Goal: Information Seeking & Learning: Find specific page/section

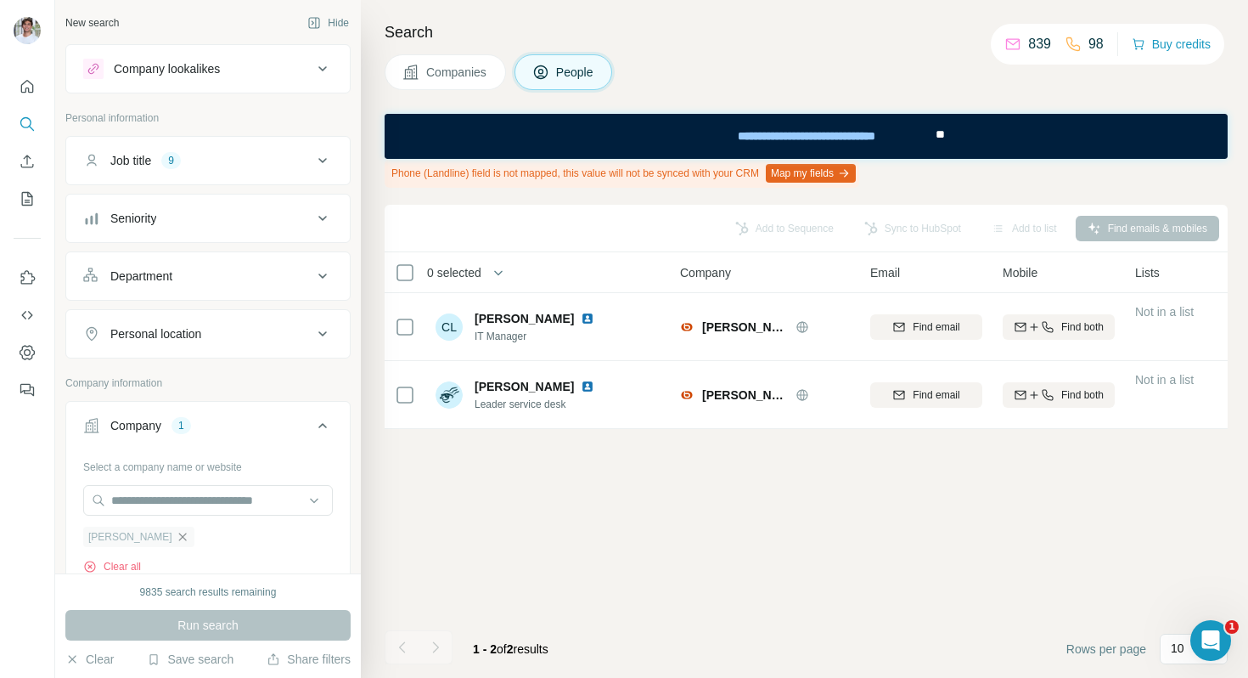
click at [176, 537] on icon "button" at bounding box center [183, 537] width 14 height 14
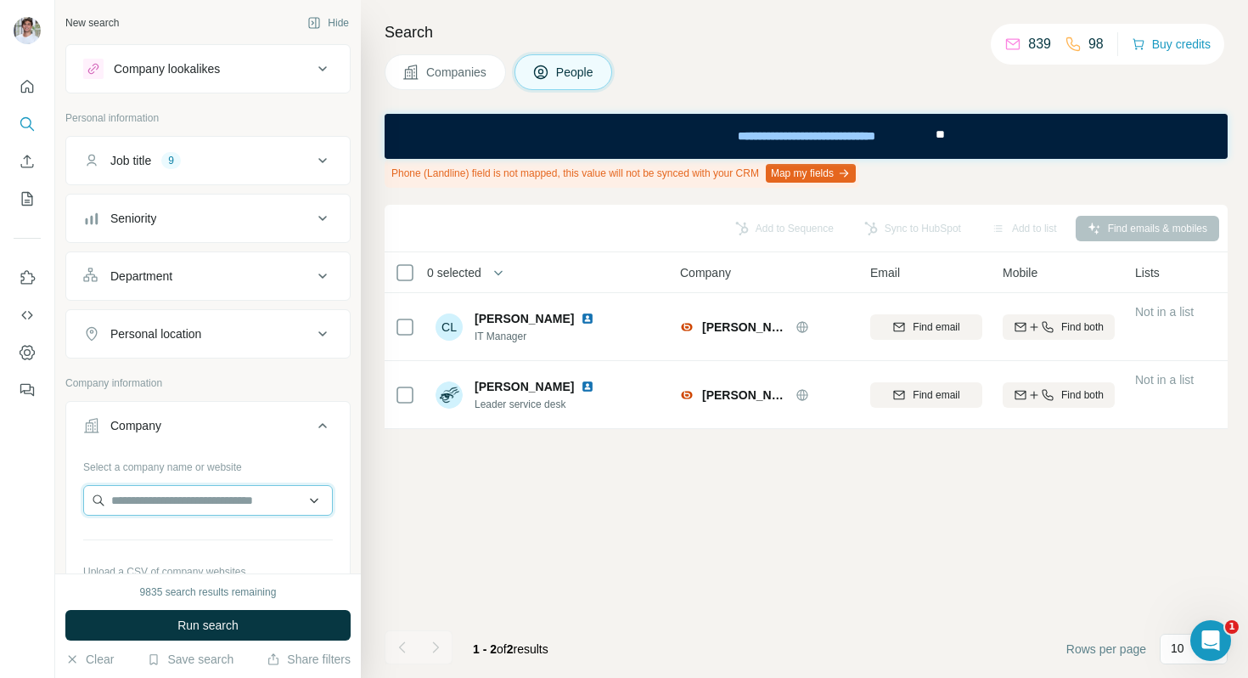
click at [161, 512] on input "text" at bounding box center [208, 500] width 250 height 31
paste input "**********"
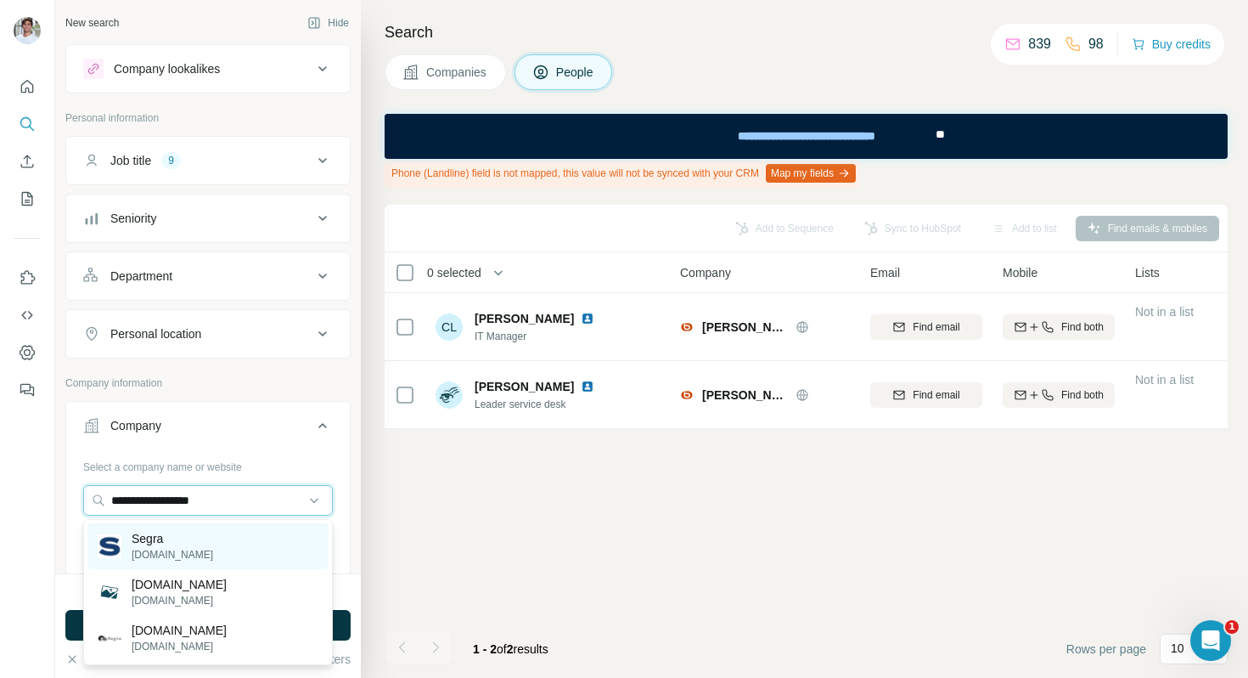
type input "**********"
click at [189, 540] on div "Segra [DOMAIN_NAME]" at bounding box center [207, 546] width 241 height 46
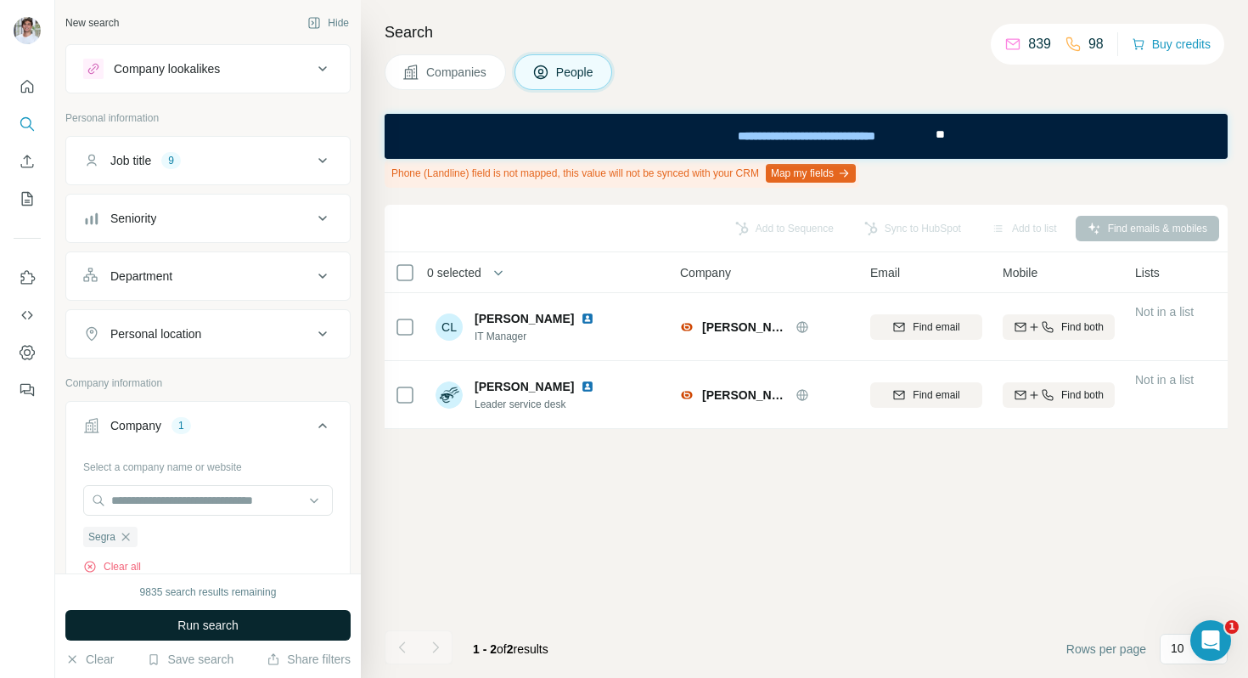
click at [189, 620] on span "Run search" at bounding box center [207, 625] width 61 height 17
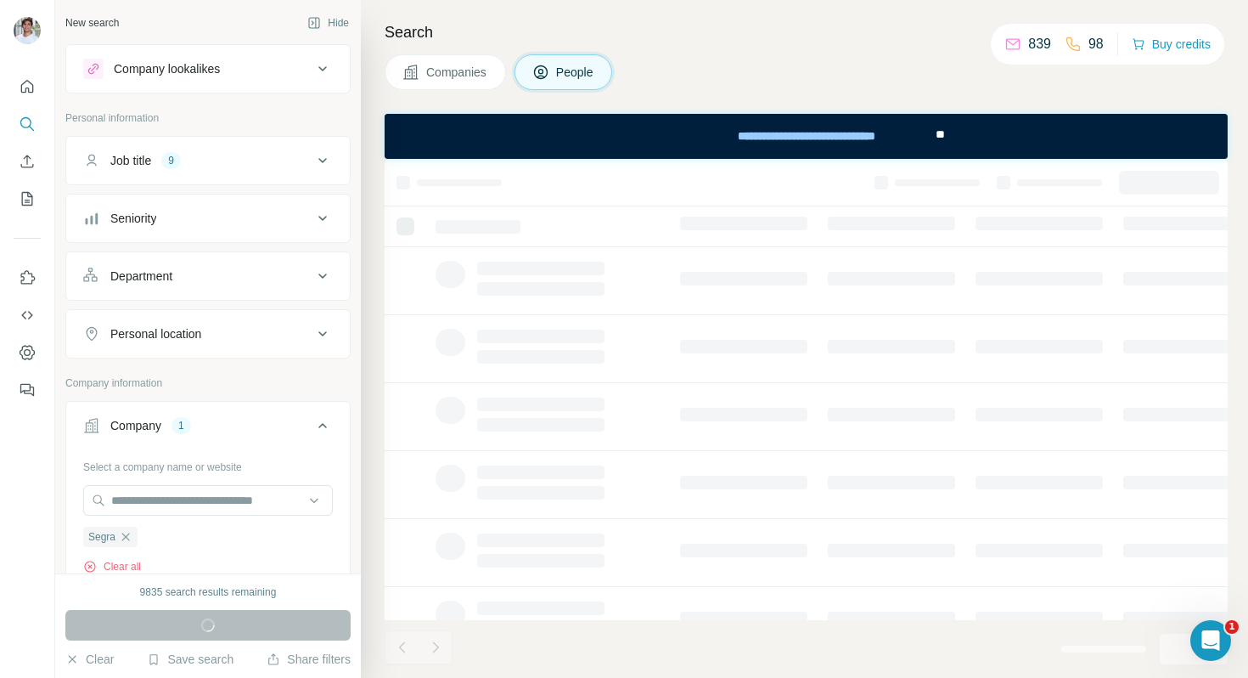
click at [447, 66] on span "Companies" at bounding box center [457, 72] width 62 height 17
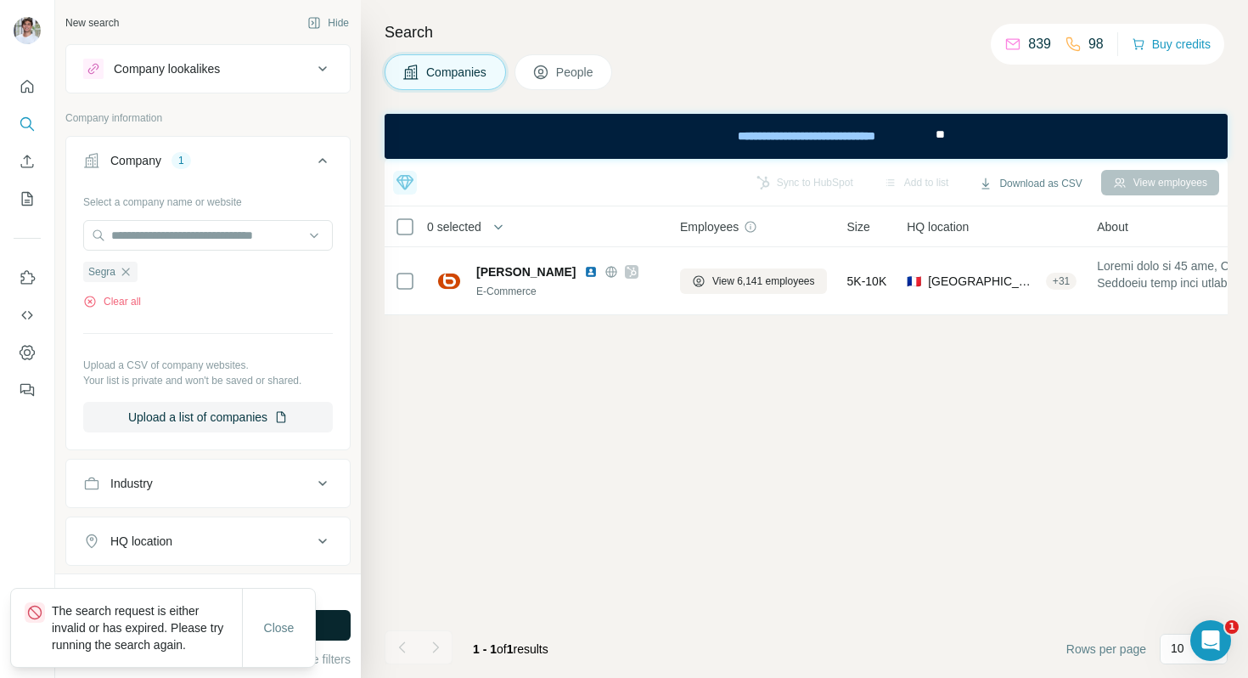
click at [241, 634] on p "The search request is either invalid or has expired. Please try running the sea…" at bounding box center [147, 627] width 190 height 51
click at [288, 623] on span "Close" at bounding box center [279, 627] width 31 height 17
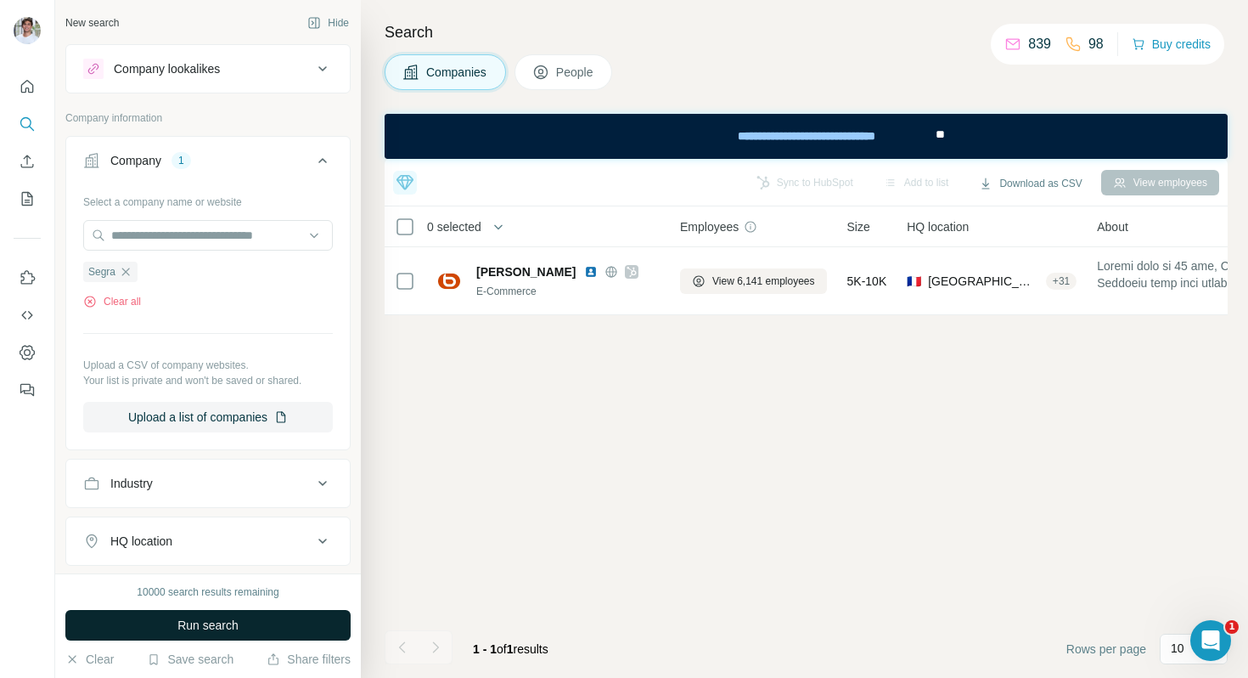
click at [288, 629] on button "Close" at bounding box center [279, 644] width 54 height 31
click at [288, 623] on div "Close" at bounding box center [278, 645] width 73 height 78
click at [288, 623] on button "Run search" at bounding box center [207, 625] width 285 height 31
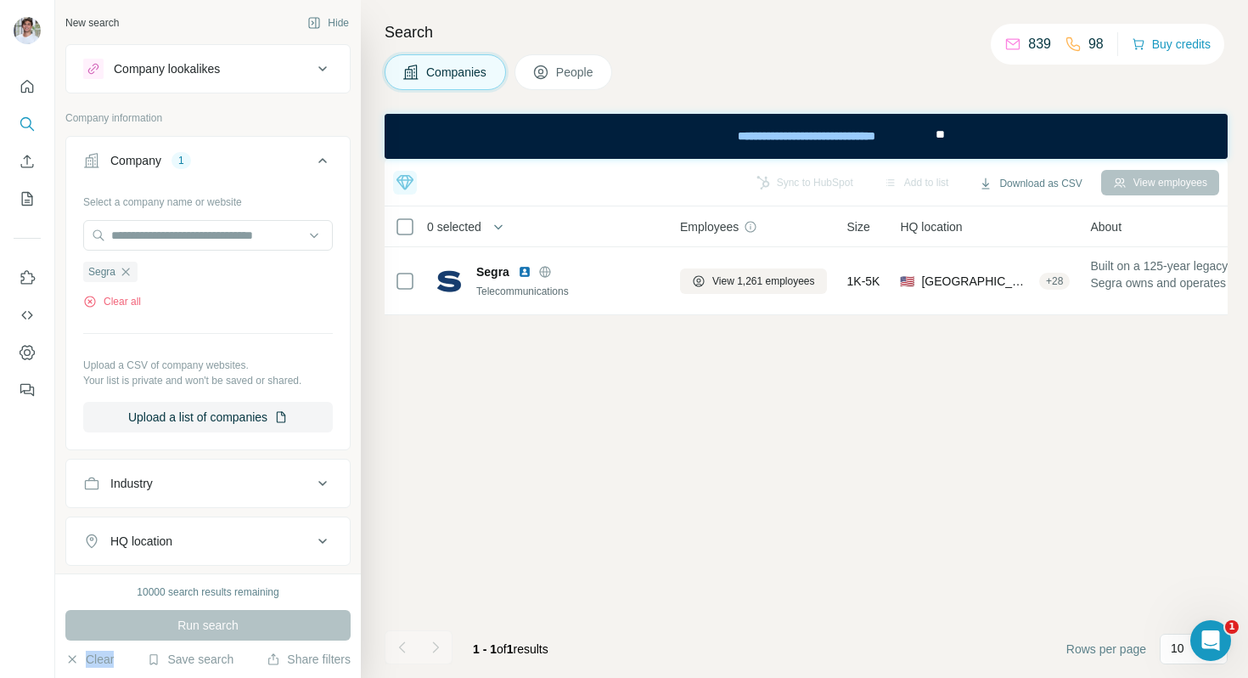
click at [288, 623] on div "Run search" at bounding box center [207, 625] width 285 height 31
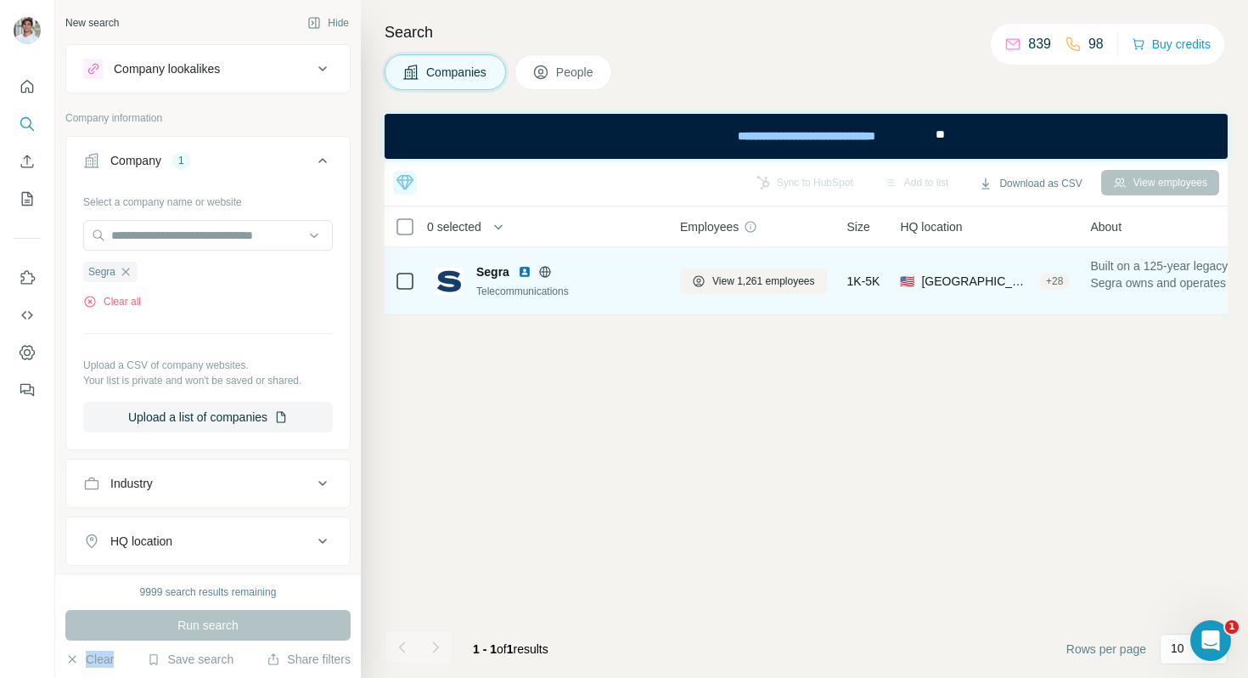
click at [524, 275] on img at bounding box center [525, 272] width 14 height 14
click at [725, 275] on span "View 1,261 employees" at bounding box center [764, 280] width 103 height 15
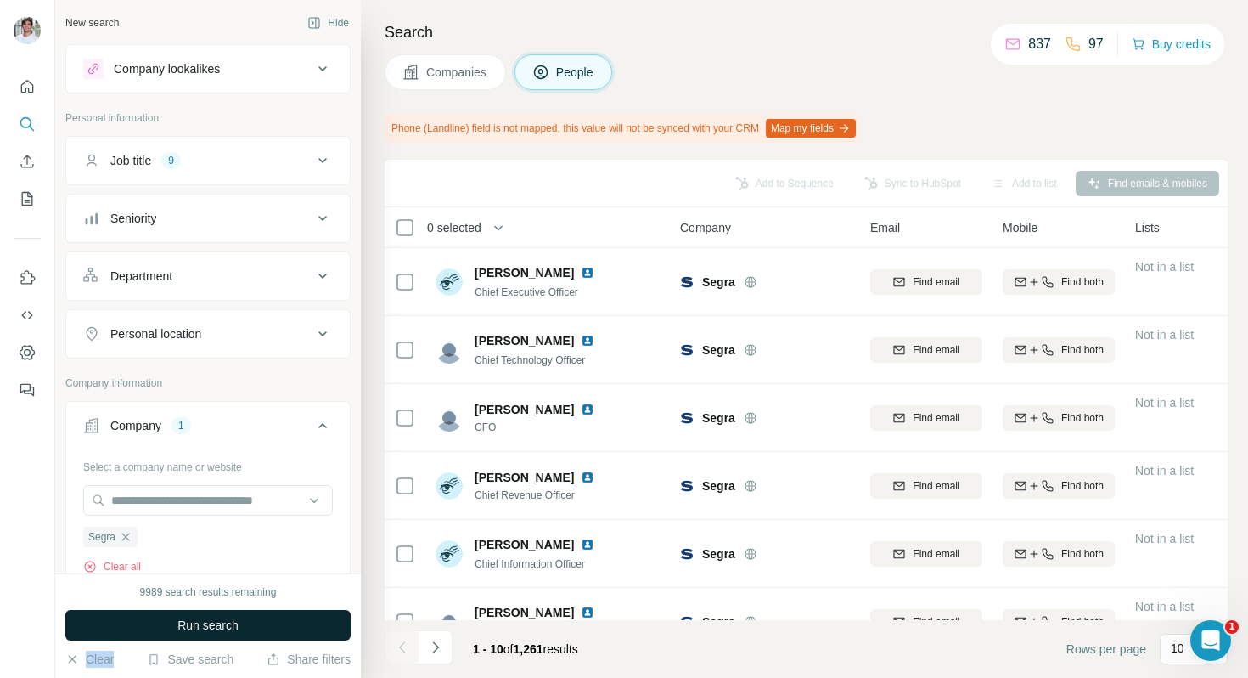
click at [272, 625] on button "Run search" at bounding box center [207, 625] width 285 height 31
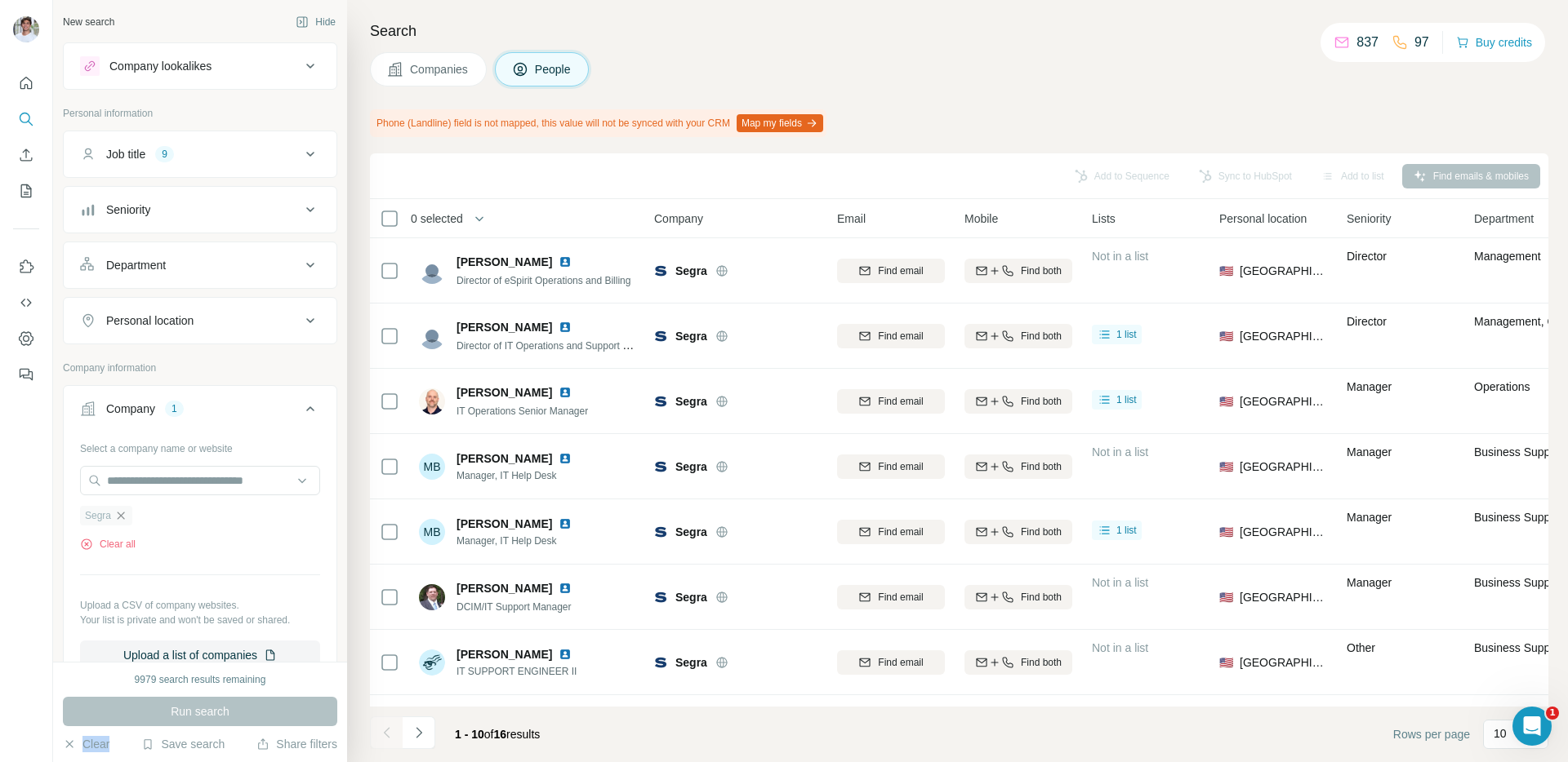
click at [119, 517] on icon "button" at bounding box center [121, 516] width 13 height 13
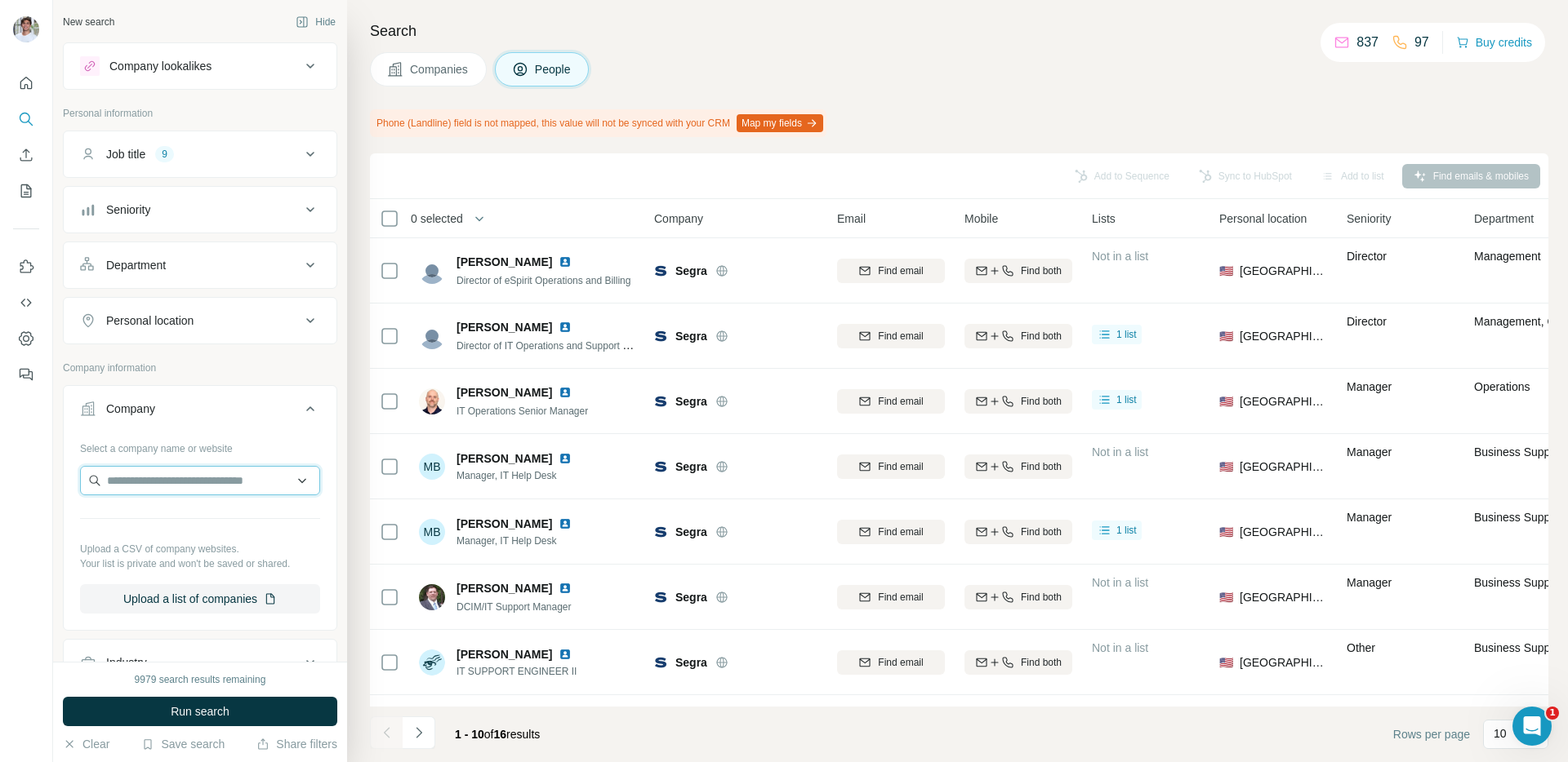
click at [149, 488] on input "text" at bounding box center [200, 480] width 240 height 30
paste input "**********"
type input "**********"
click at [241, 515] on div "Lightspeed POS [DOMAIN_NAME]" at bounding box center [199, 525] width 232 height 44
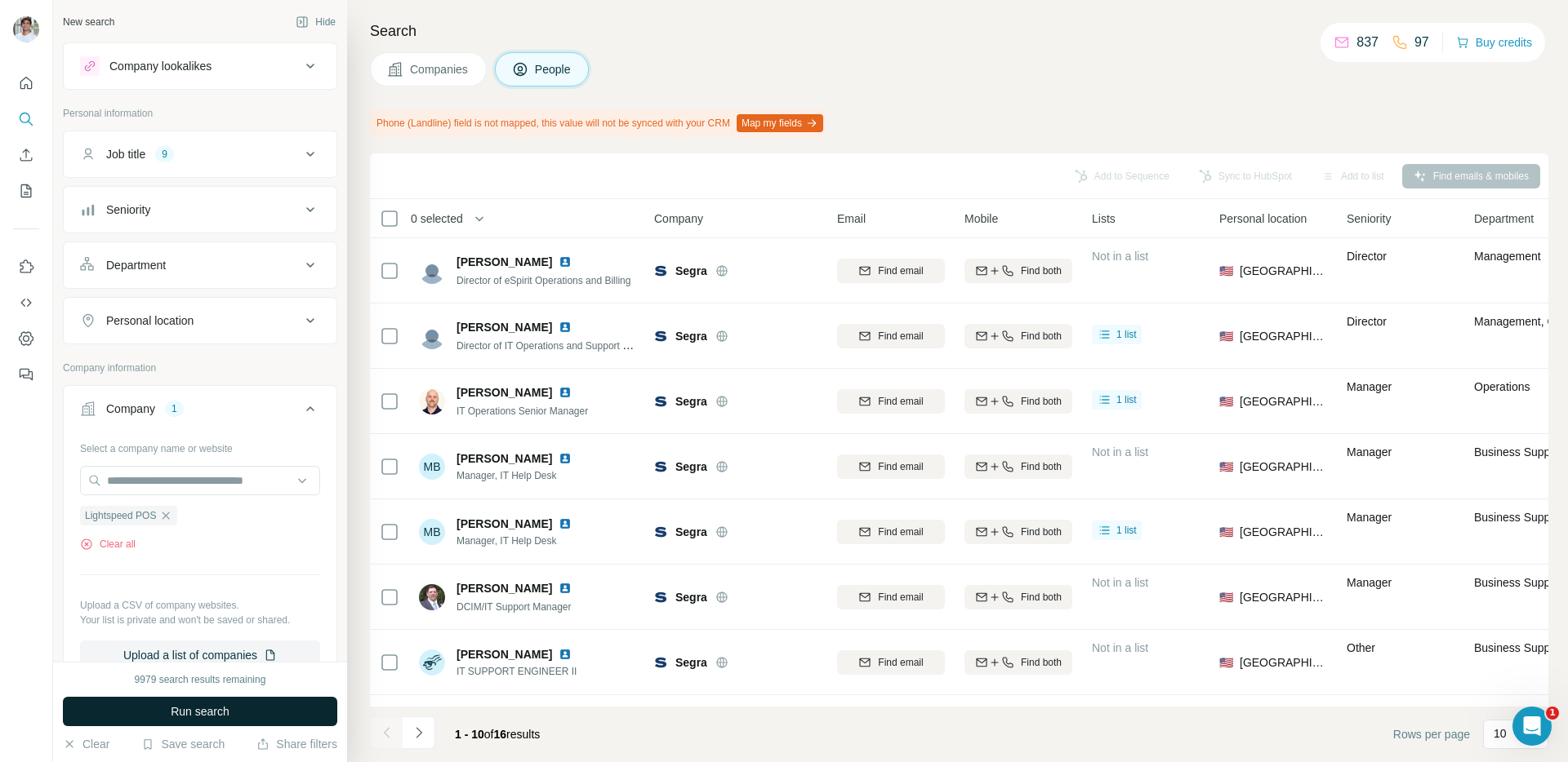
click at [203, 706] on span "Run search" at bounding box center [199, 711] width 59 height 16
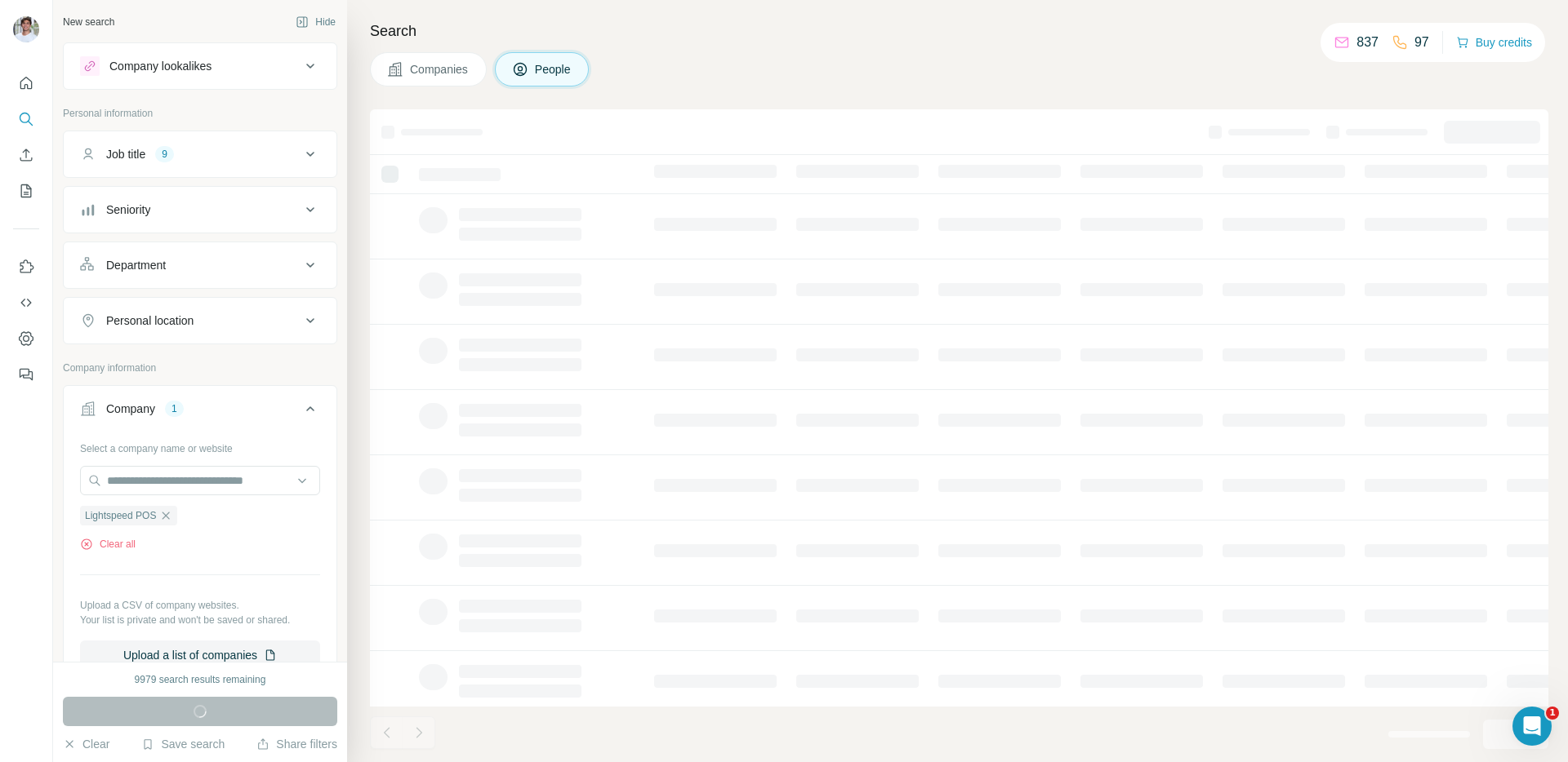
click at [474, 68] on button "Companies" at bounding box center [428, 69] width 116 height 35
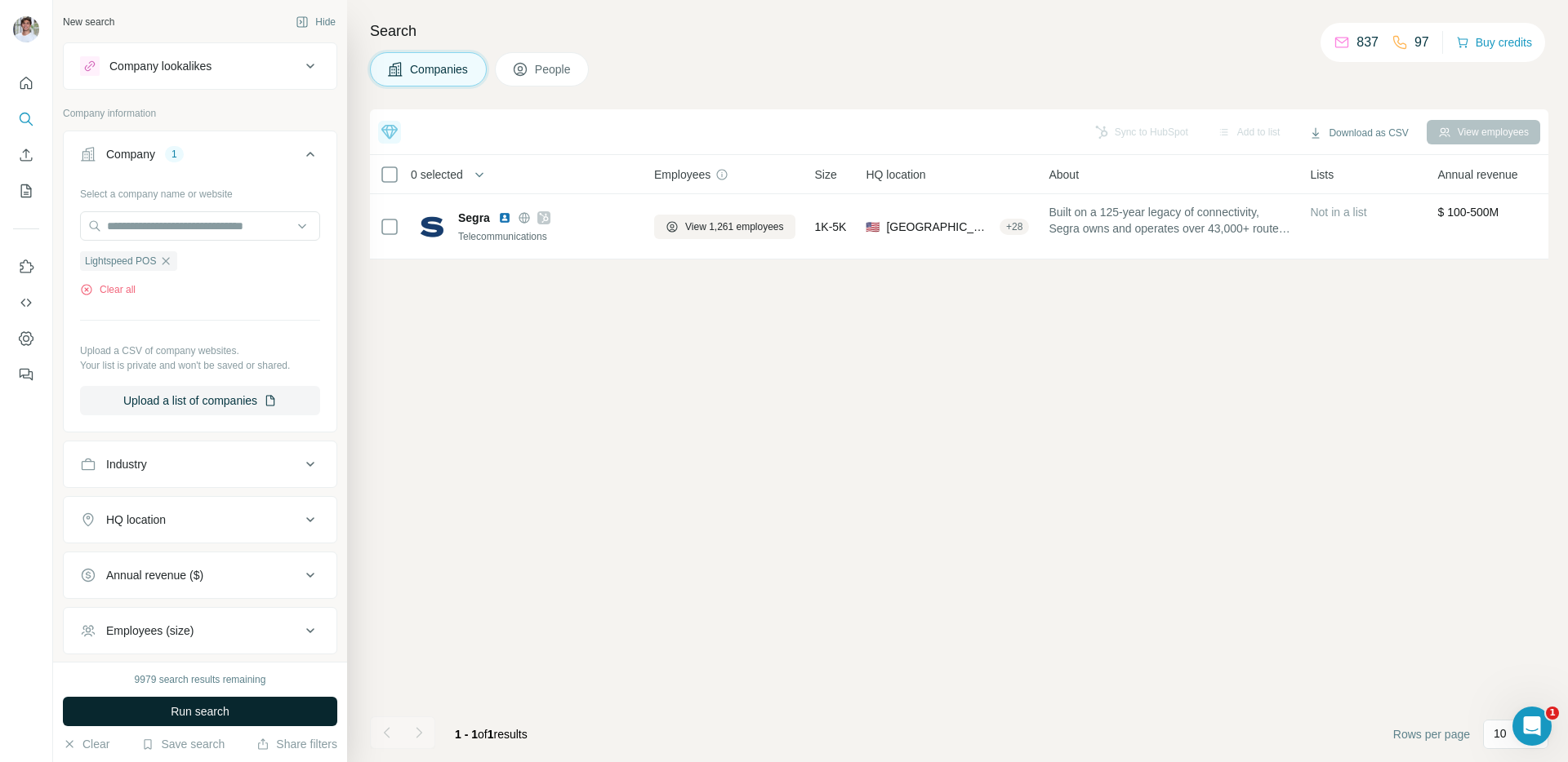
click at [262, 708] on button "Run search" at bounding box center [199, 711] width 274 height 30
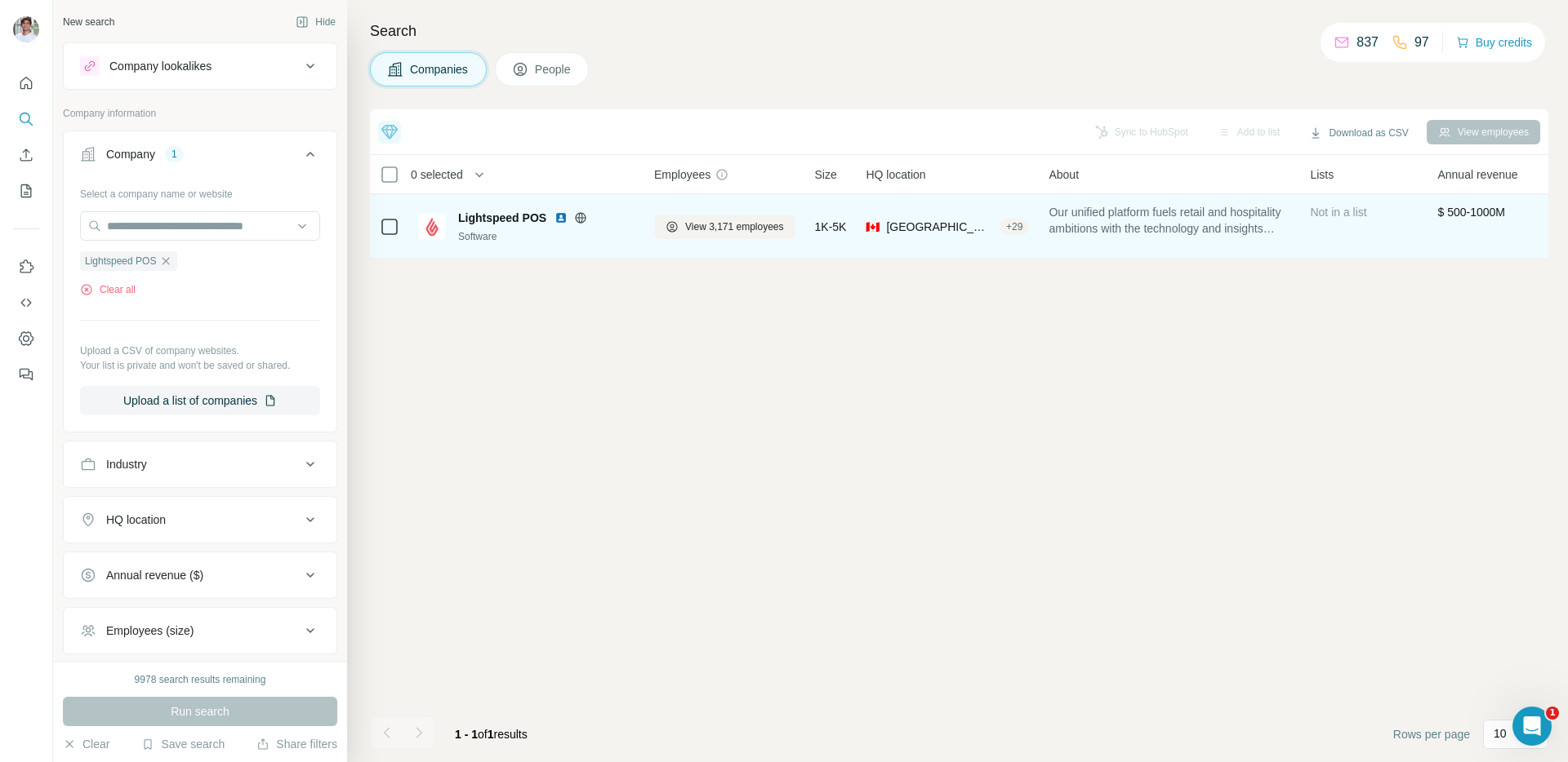
click at [558, 217] on img at bounding box center [561, 218] width 13 height 13
click at [722, 238] on button "View 3,171 employees" at bounding box center [724, 226] width 141 height 24
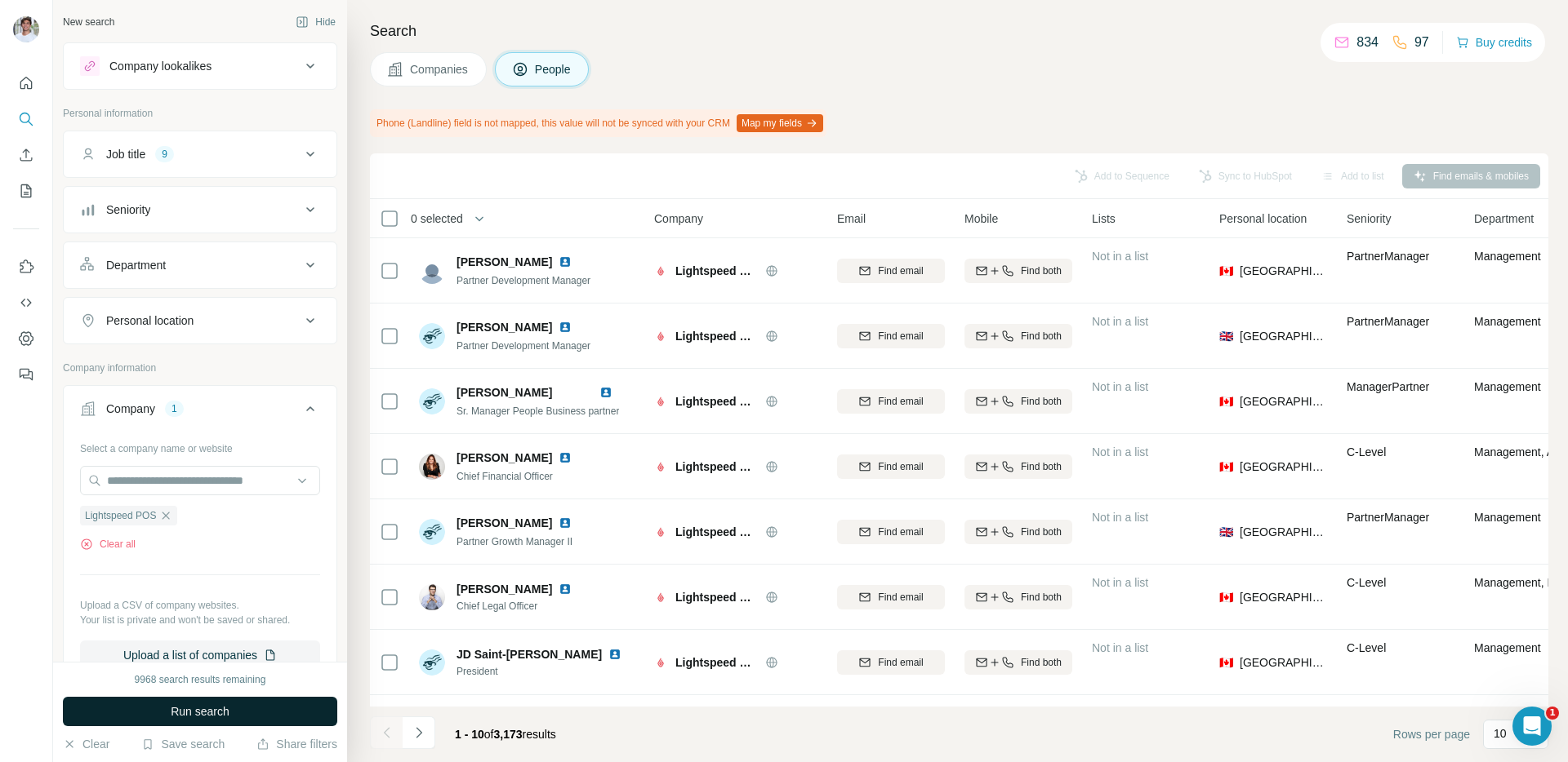
click at [287, 709] on button "Run search" at bounding box center [199, 711] width 274 height 30
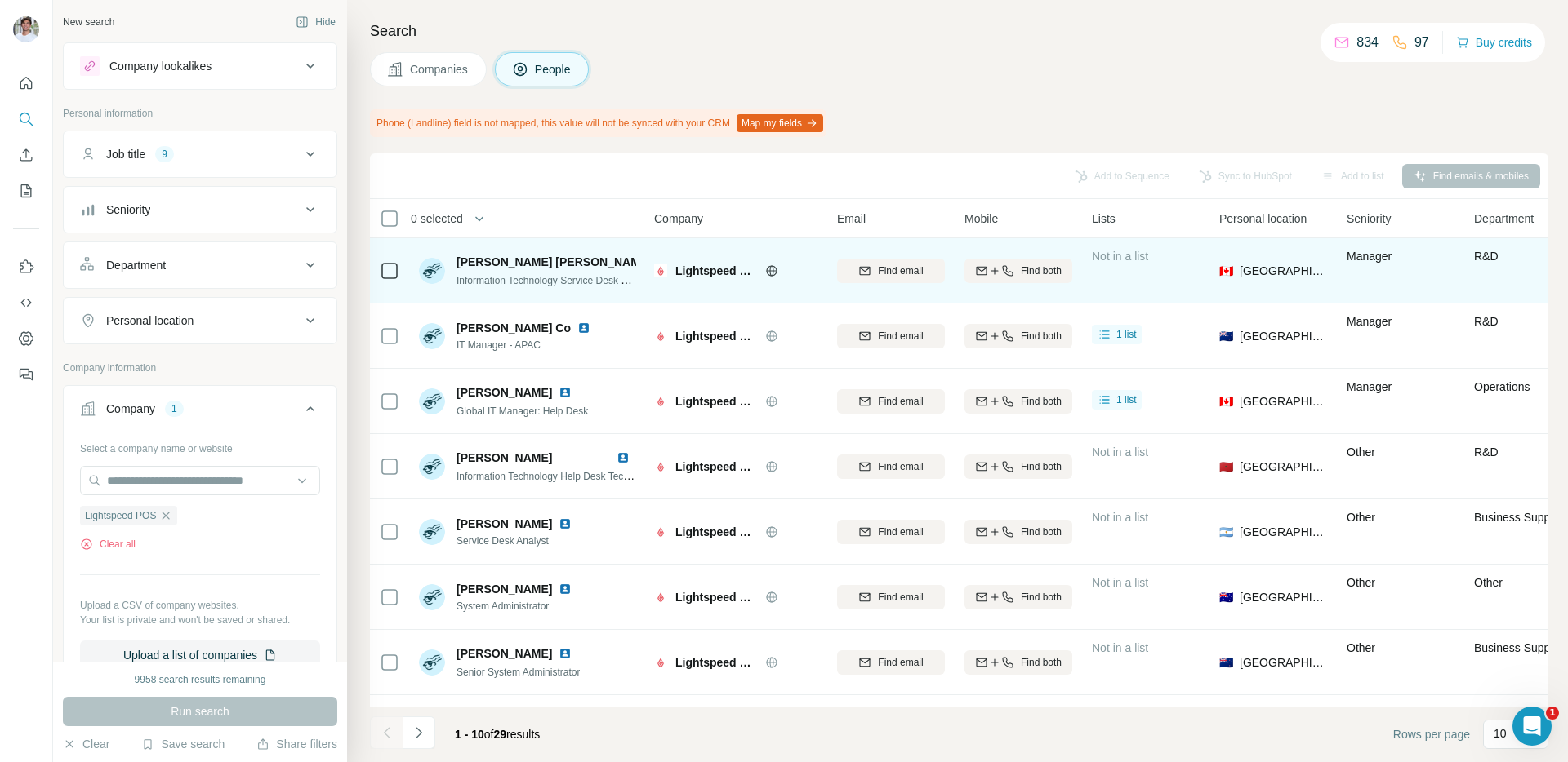
click at [658, 262] on img at bounding box center [660, 262] width 7 height 13
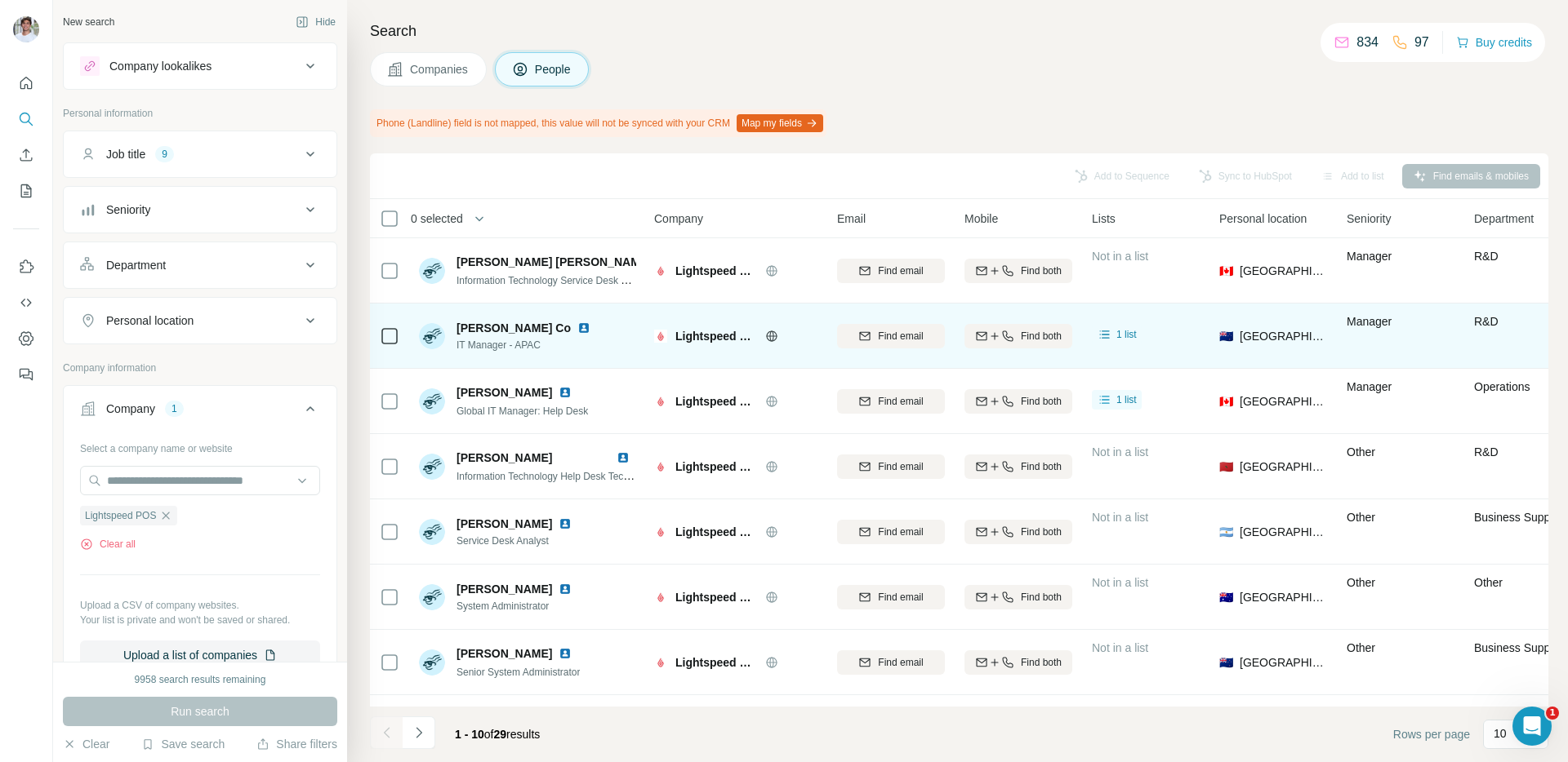
click at [577, 328] on img at bounding box center [584, 329] width 13 height 13
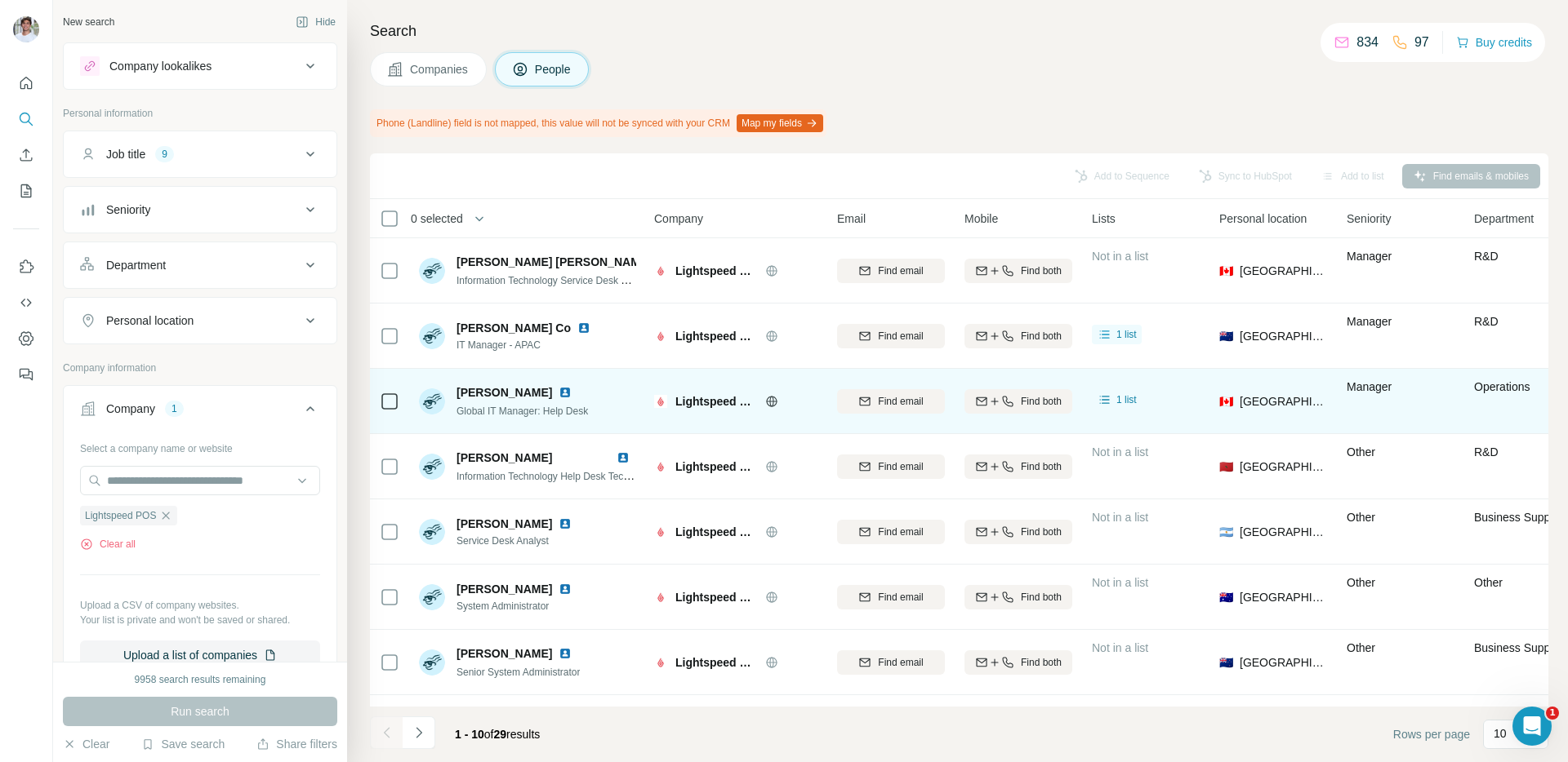
click at [559, 398] on img at bounding box center [565, 393] width 13 height 13
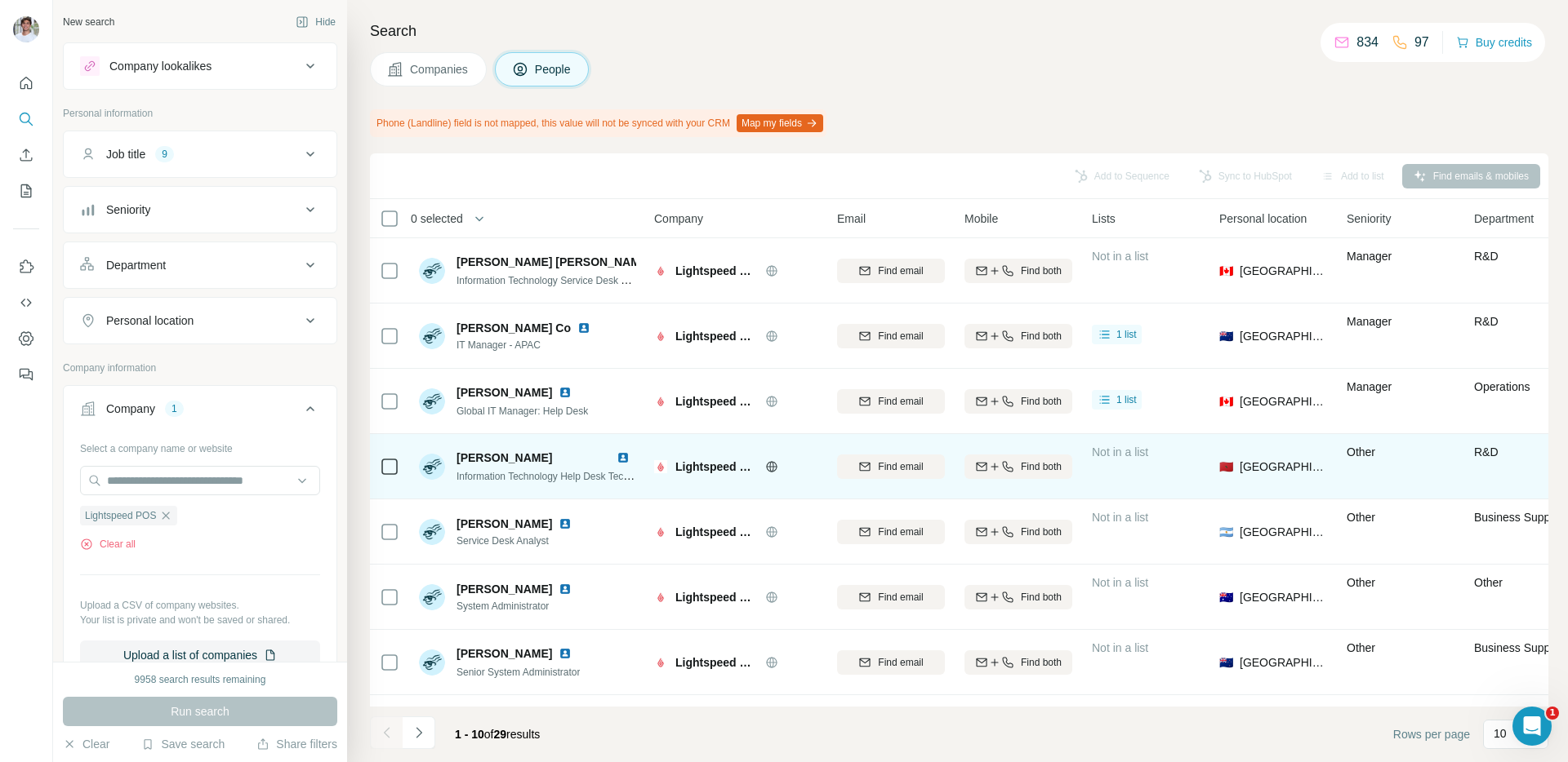
click at [621, 454] on img at bounding box center [623, 458] width 13 height 13
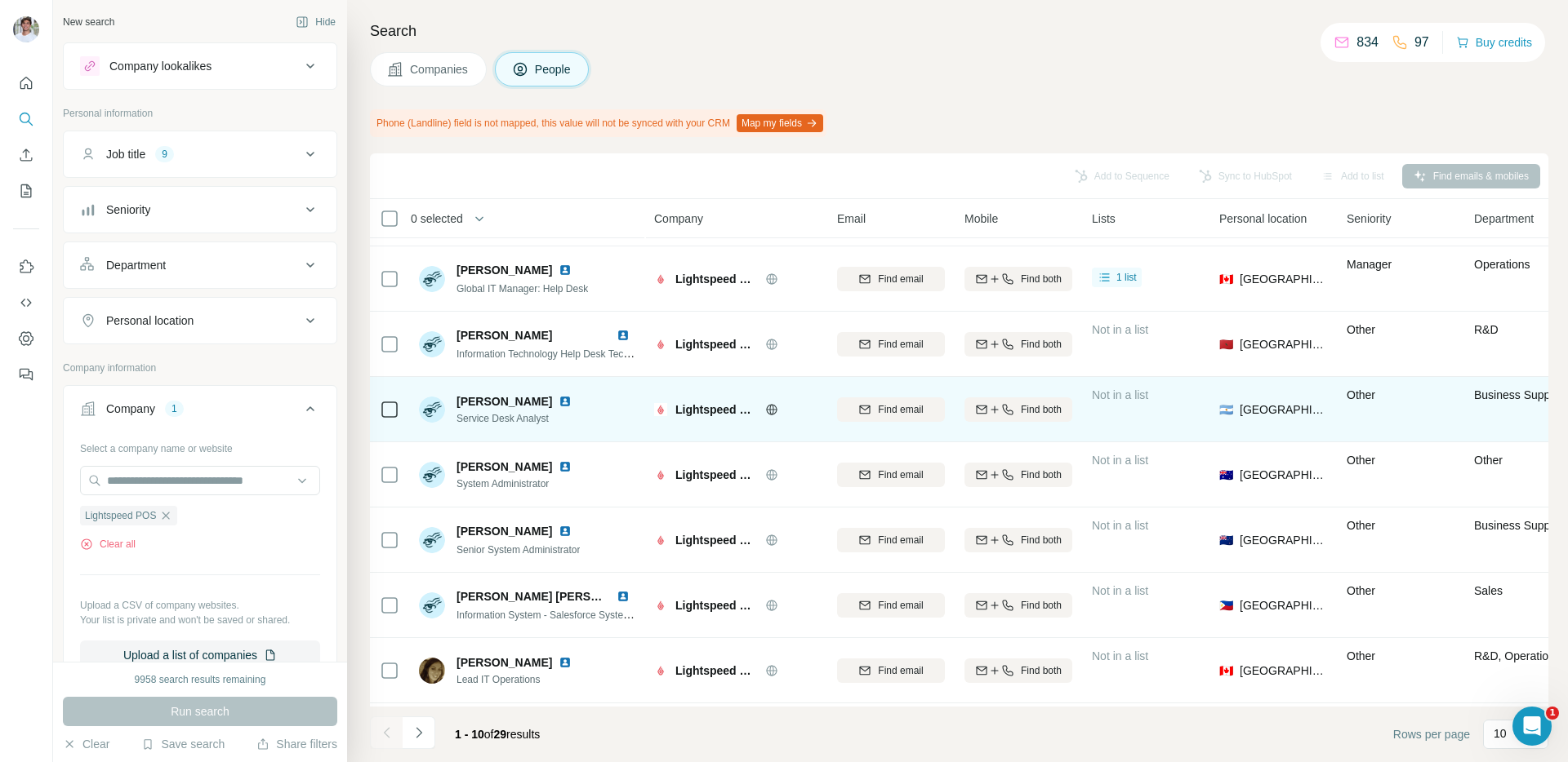
click at [571, 402] on img at bounding box center [565, 402] width 13 height 13
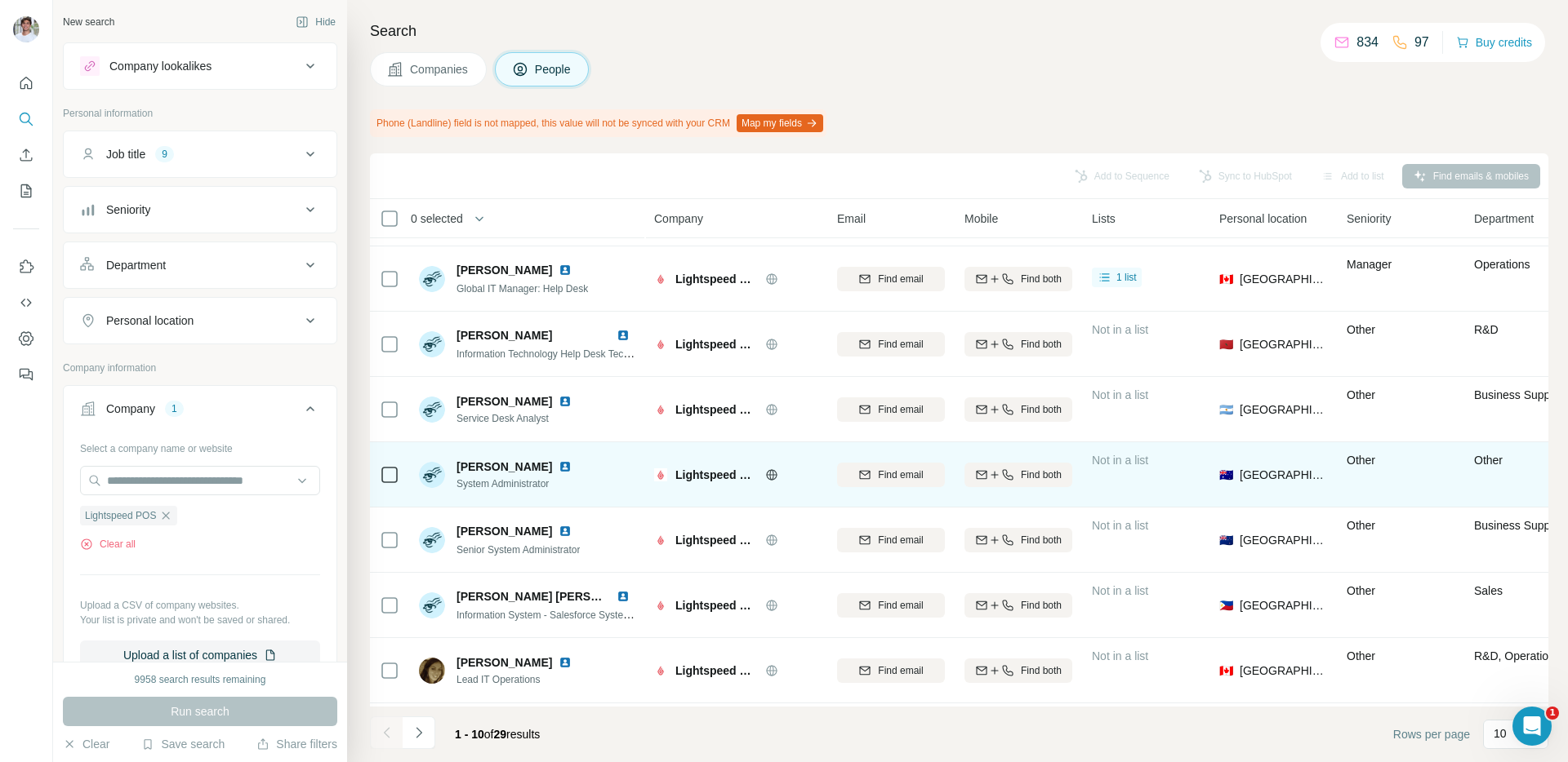
click at [559, 464] on img at bounding box center [565, 467] width 13 height 13
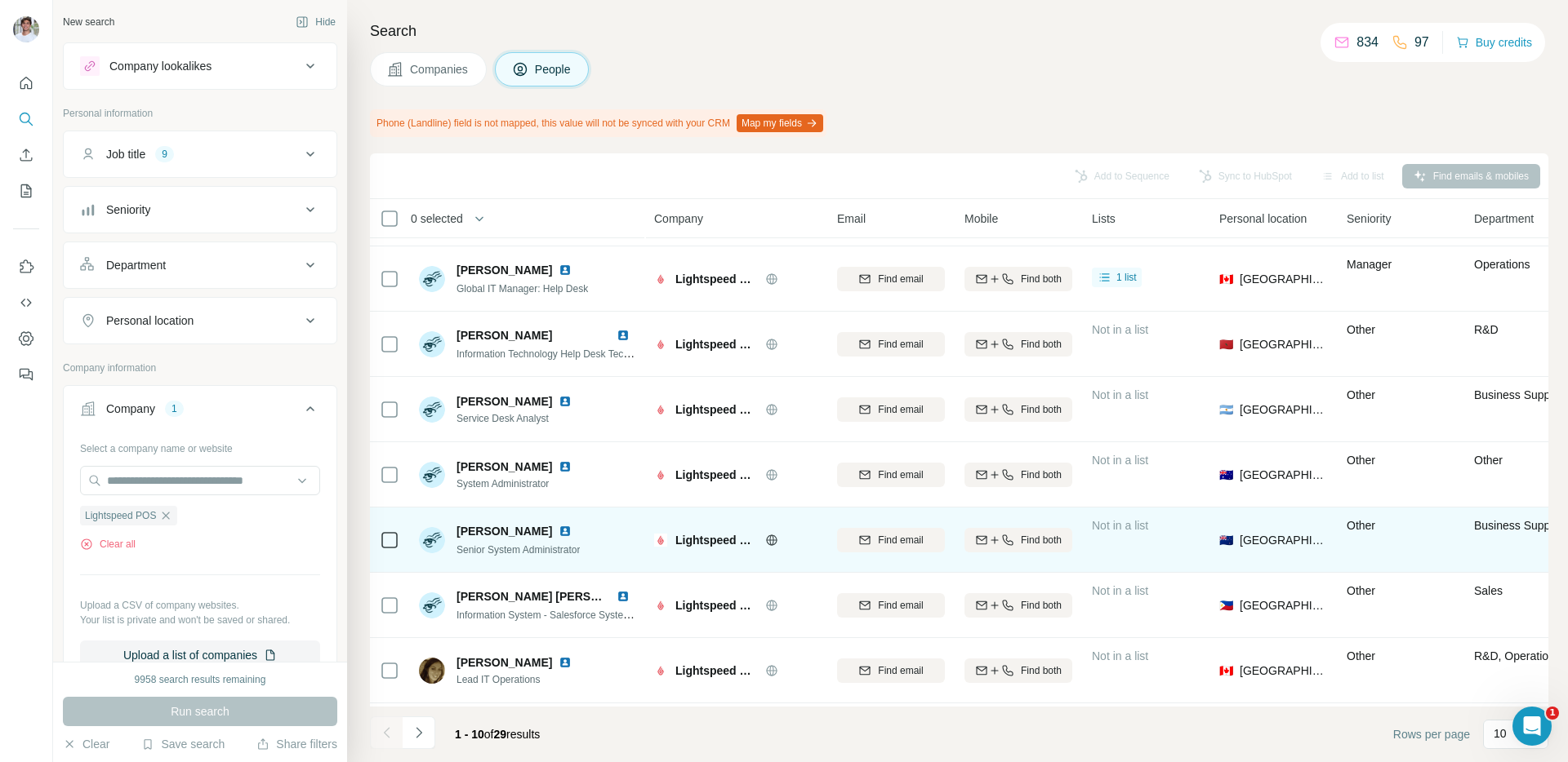
click at [560, 533] on img at bounding box center [565, 531] width 13 height 13
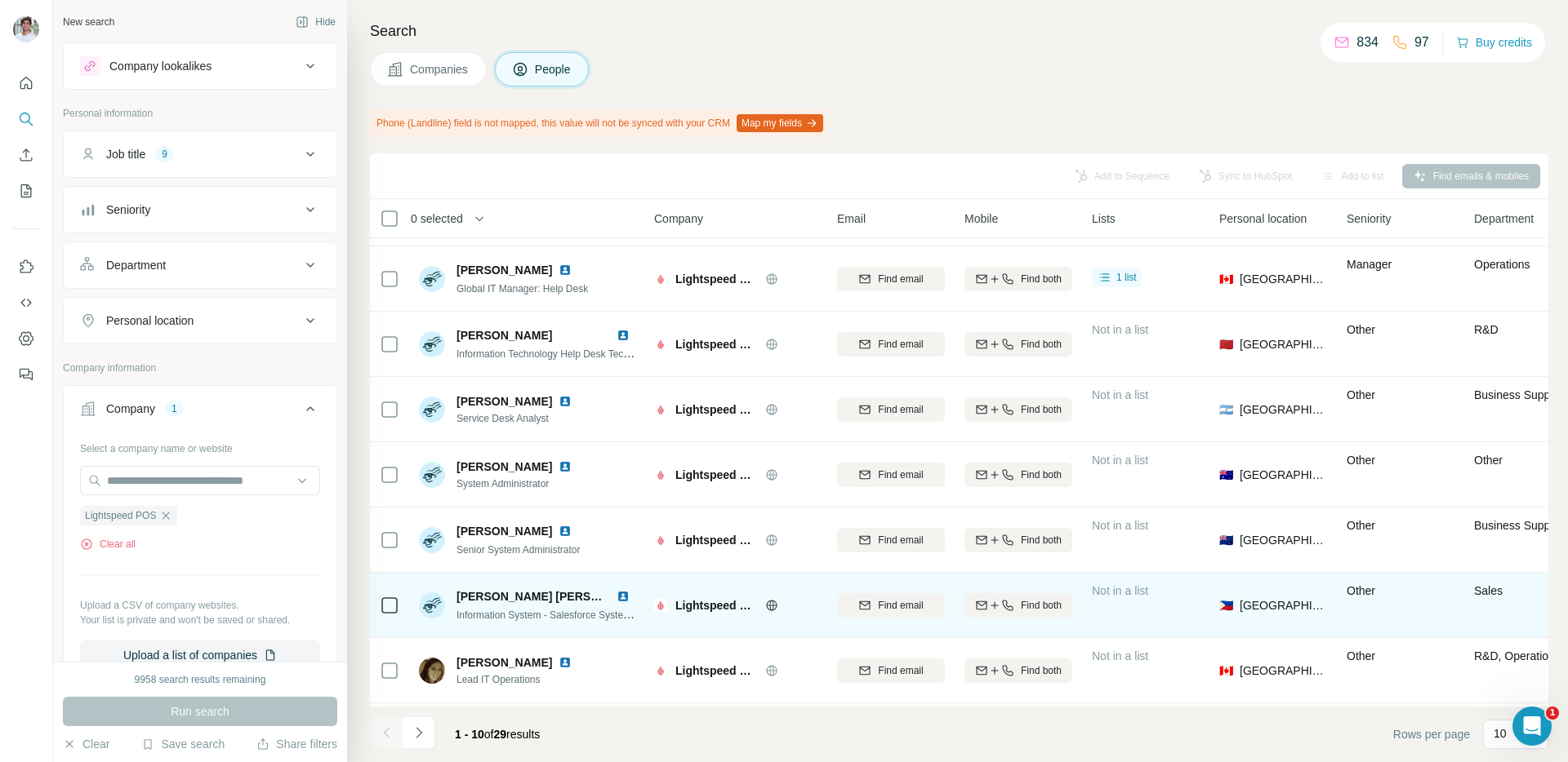
click at [621, 593] on img at bounding box center [623, 597] width 13 height 13
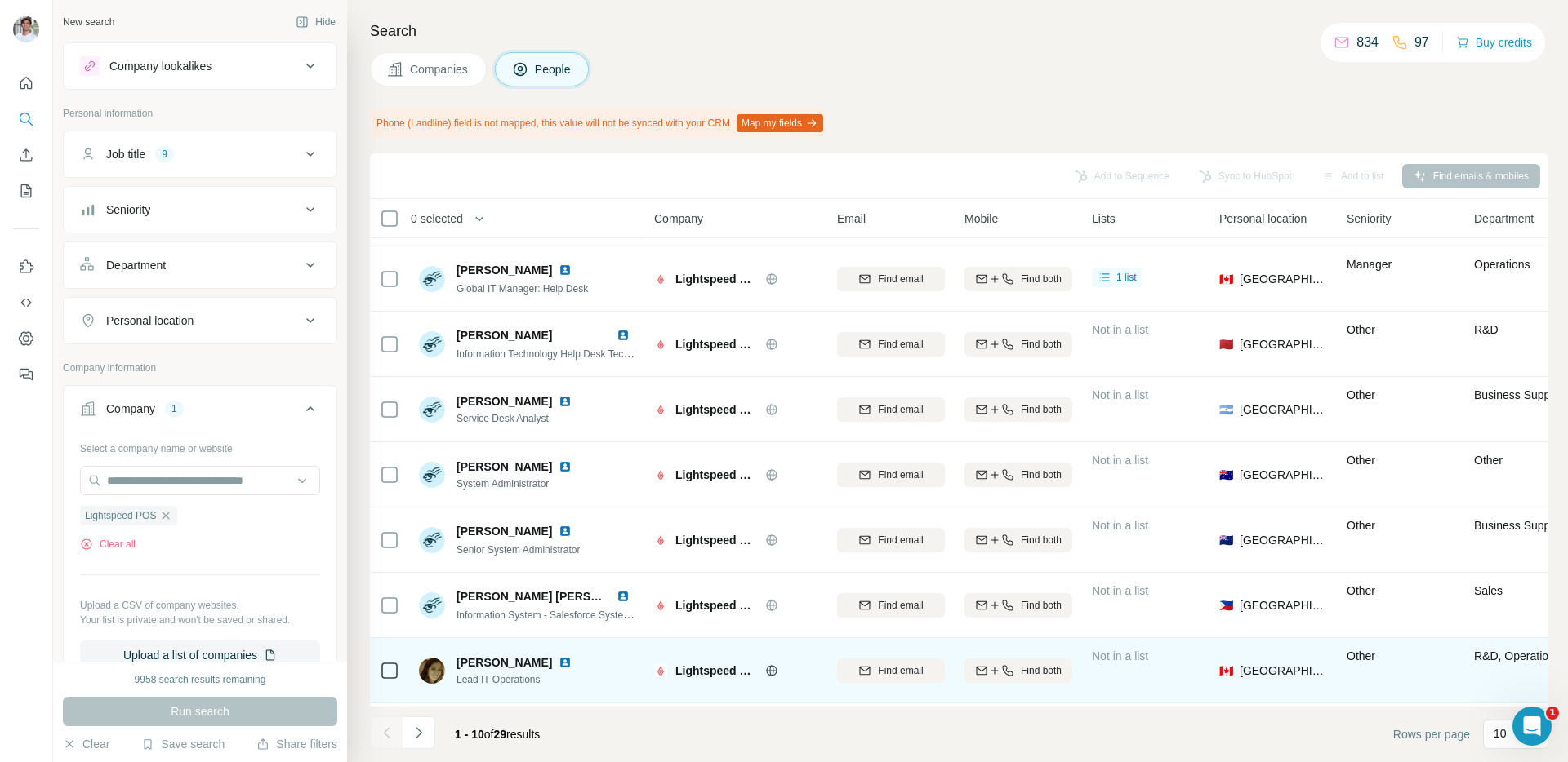
click at [571, 657] on img at bounding box center [565, 663] width 13 height 13
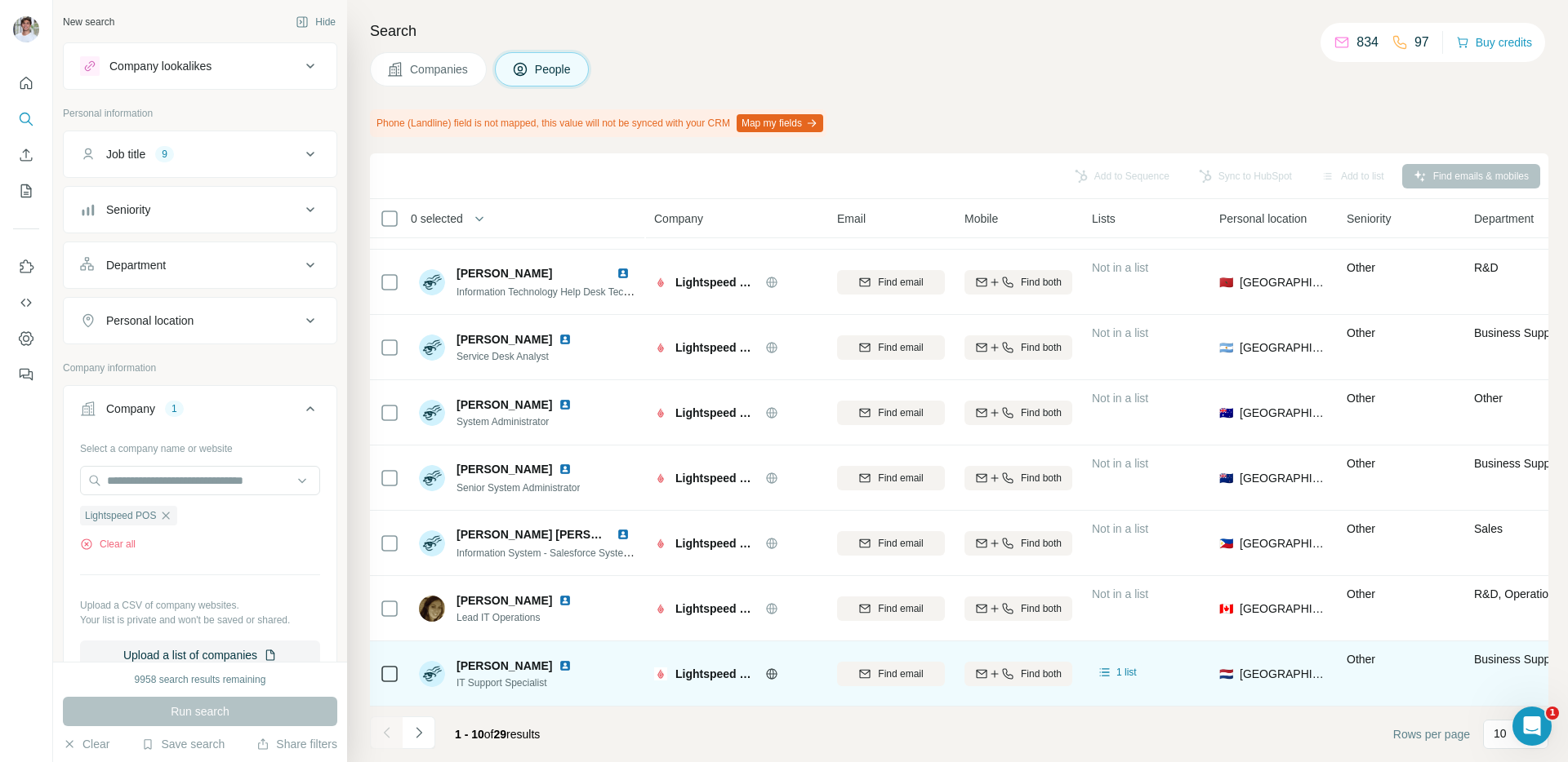
click at [566, 667] on img at bounding box center [565, 666] width 13 height 13
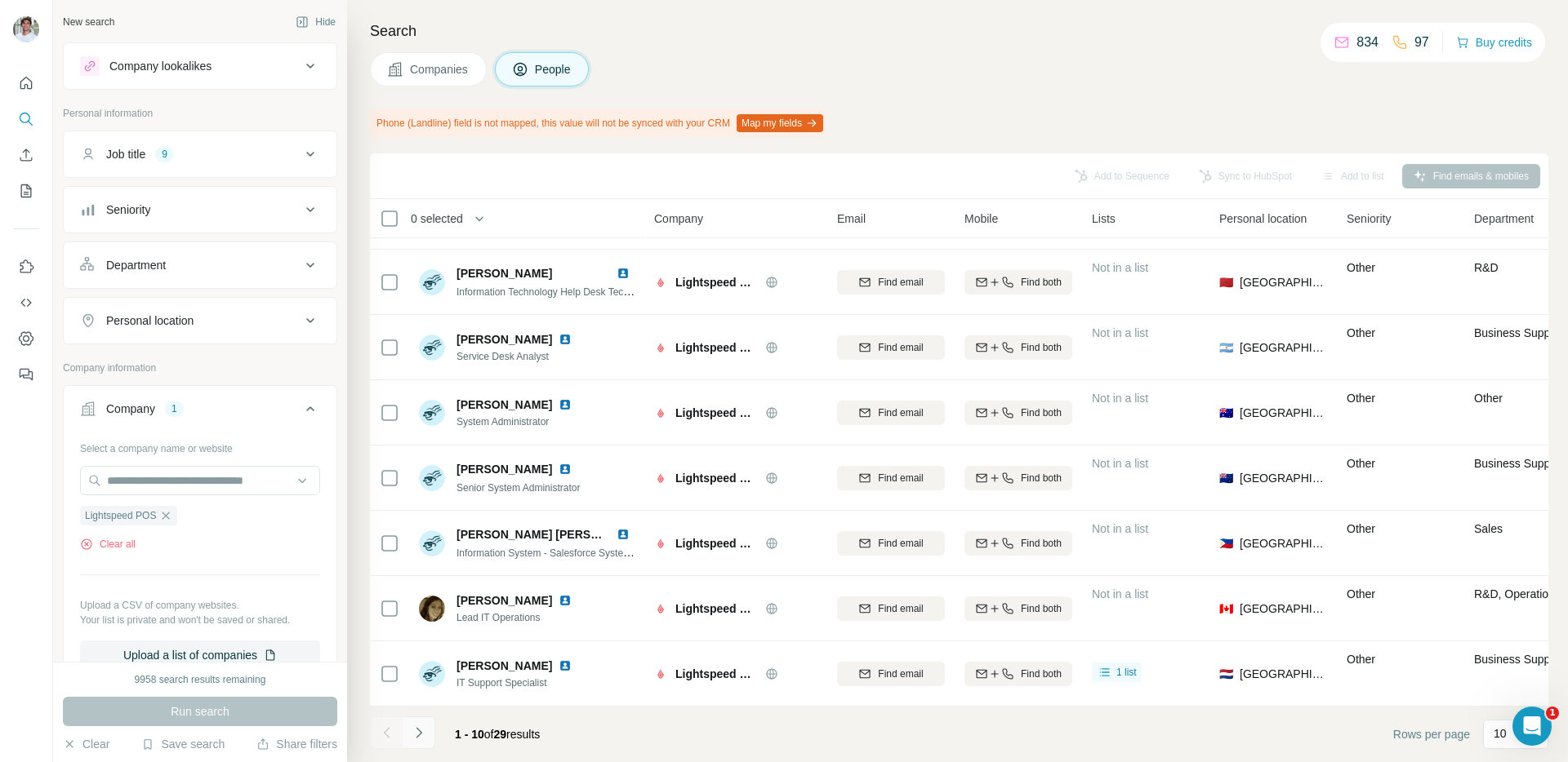
click at [418, 725] on icon "Navigate to next page" at bounding box center [418, 732] width 16 height 16
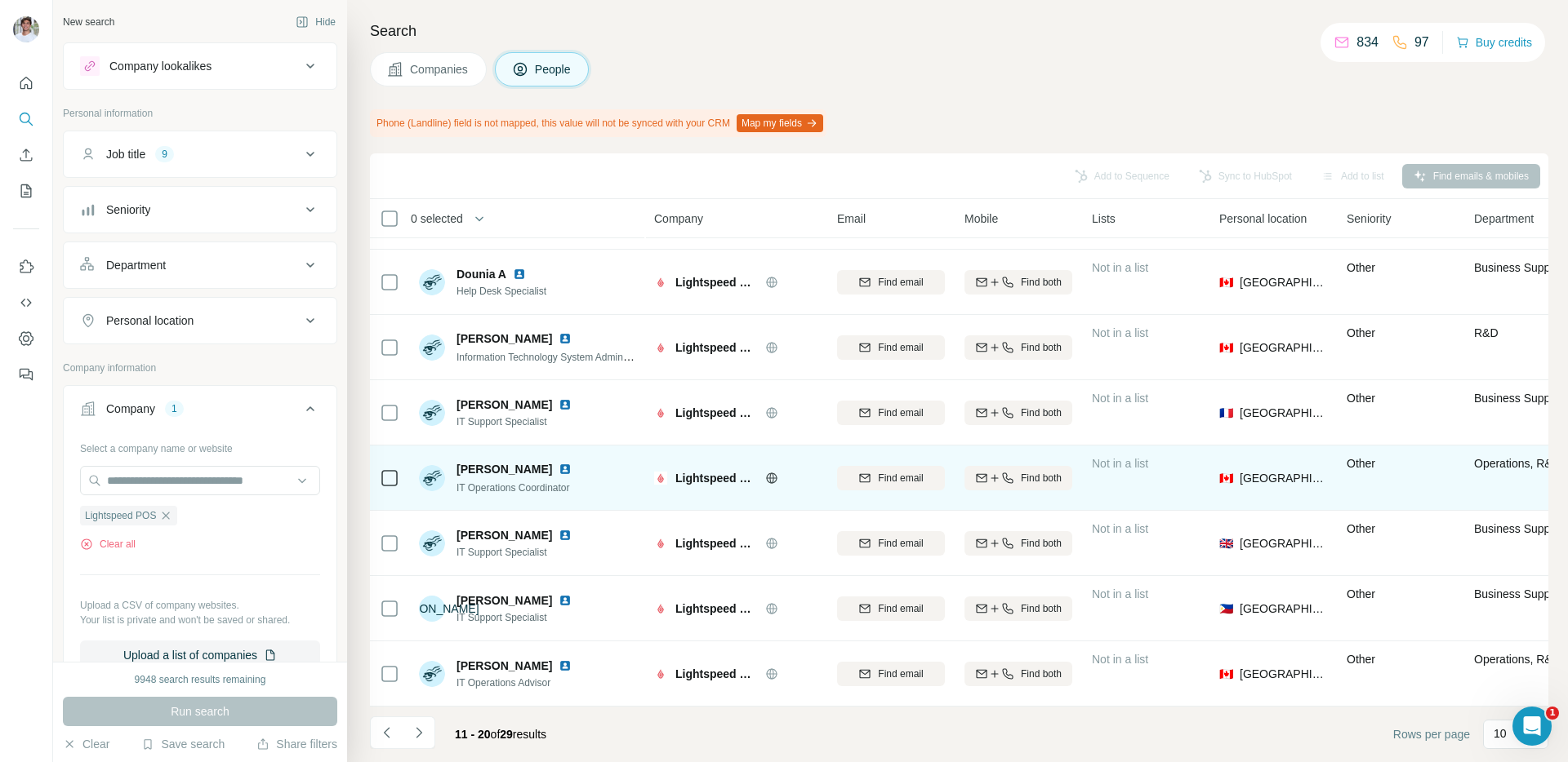
scroll to position [0, 0]
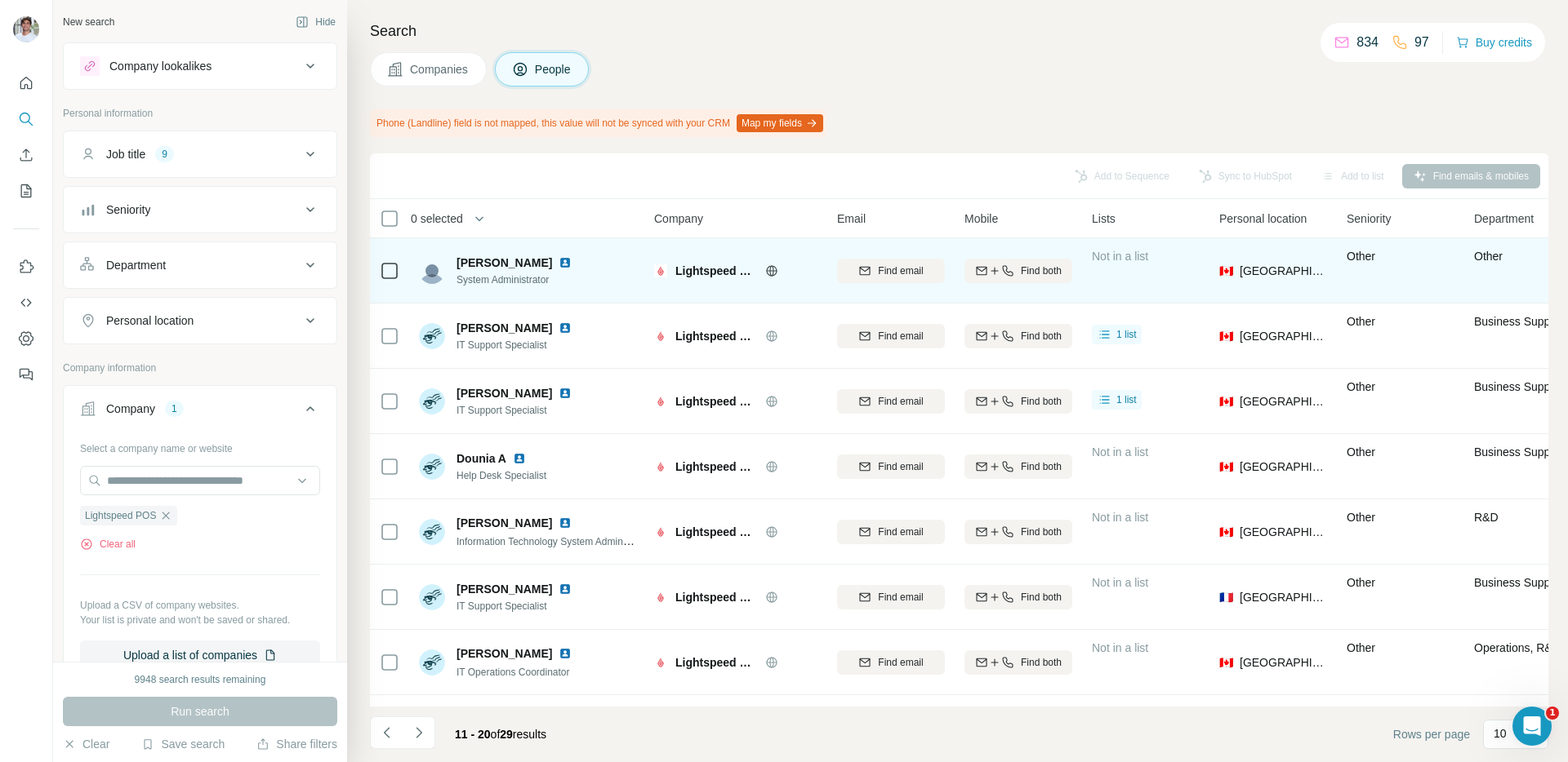
click at [559, 262] on img at bounding box center [565, 263] width 13 height 13
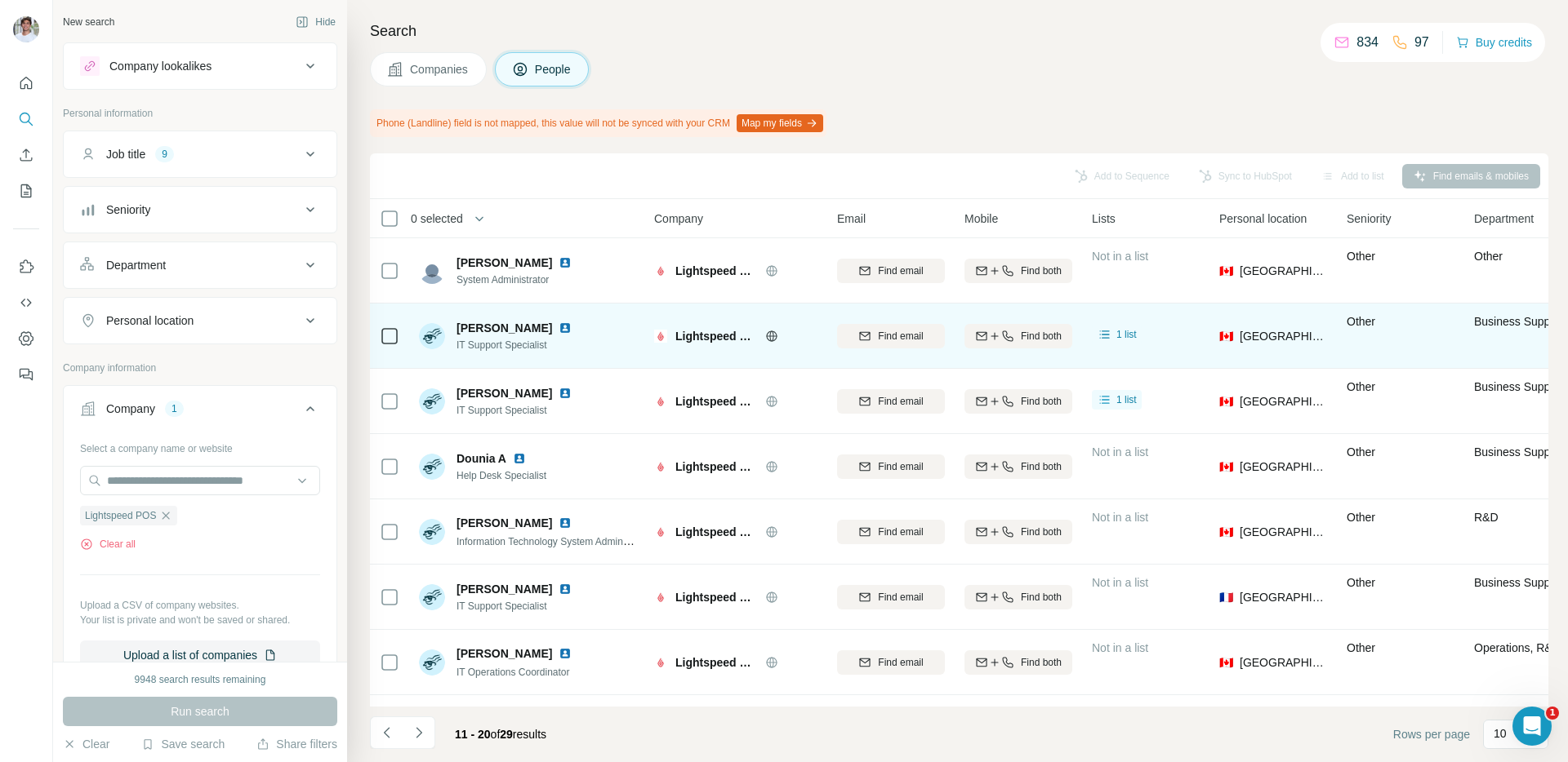
click at [559, 329] on img at bounding box center [565, 329] width 13 height 13
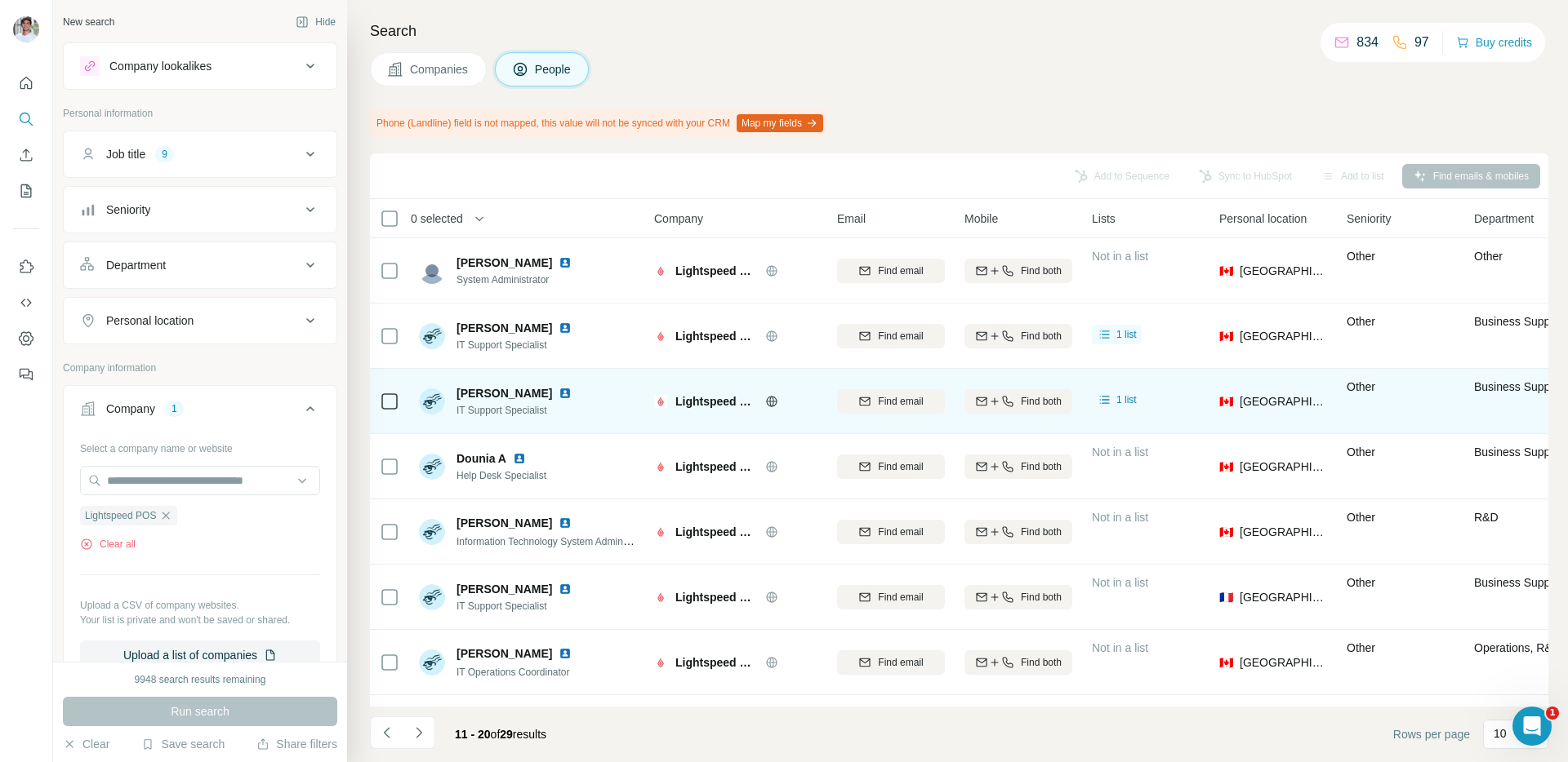
click at [559, 390] on img at bounding box center [565, 394] width 13 height 13
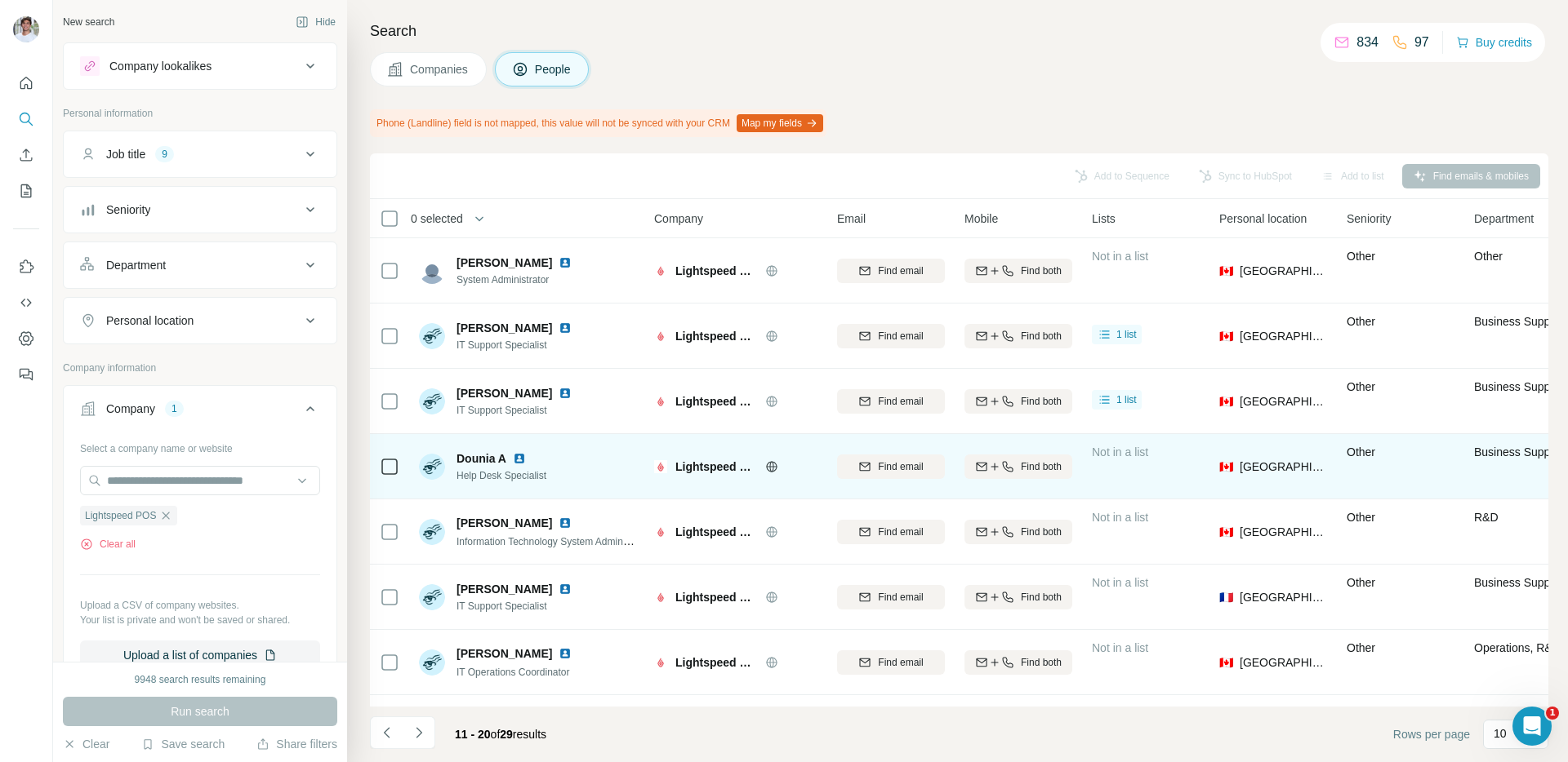
click at [517, 455] on img at bounding box center [519, 458] width 13 height 13
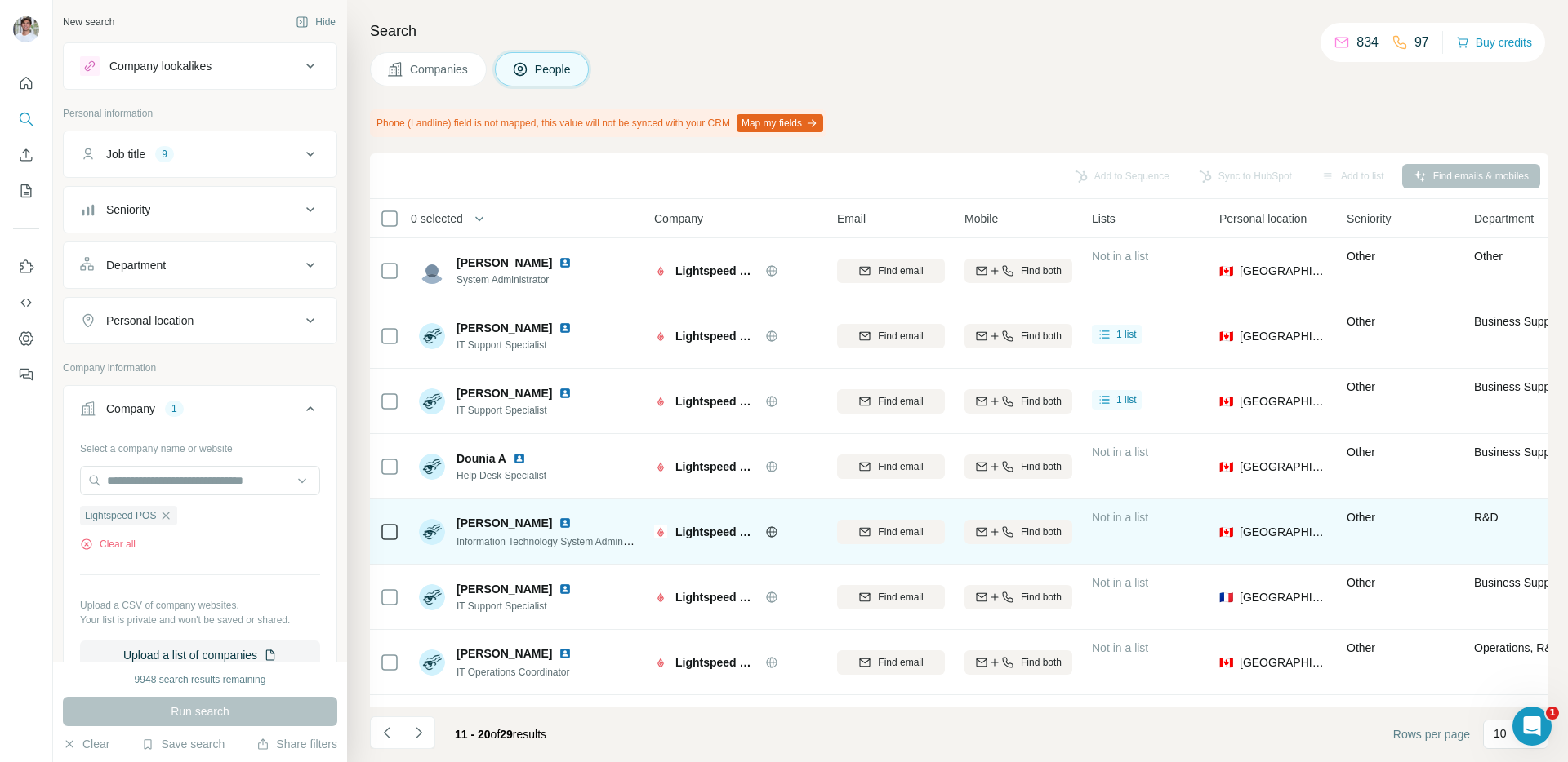
click at [559, 518] on img at bounding box center [565, 524] width 13 height 13
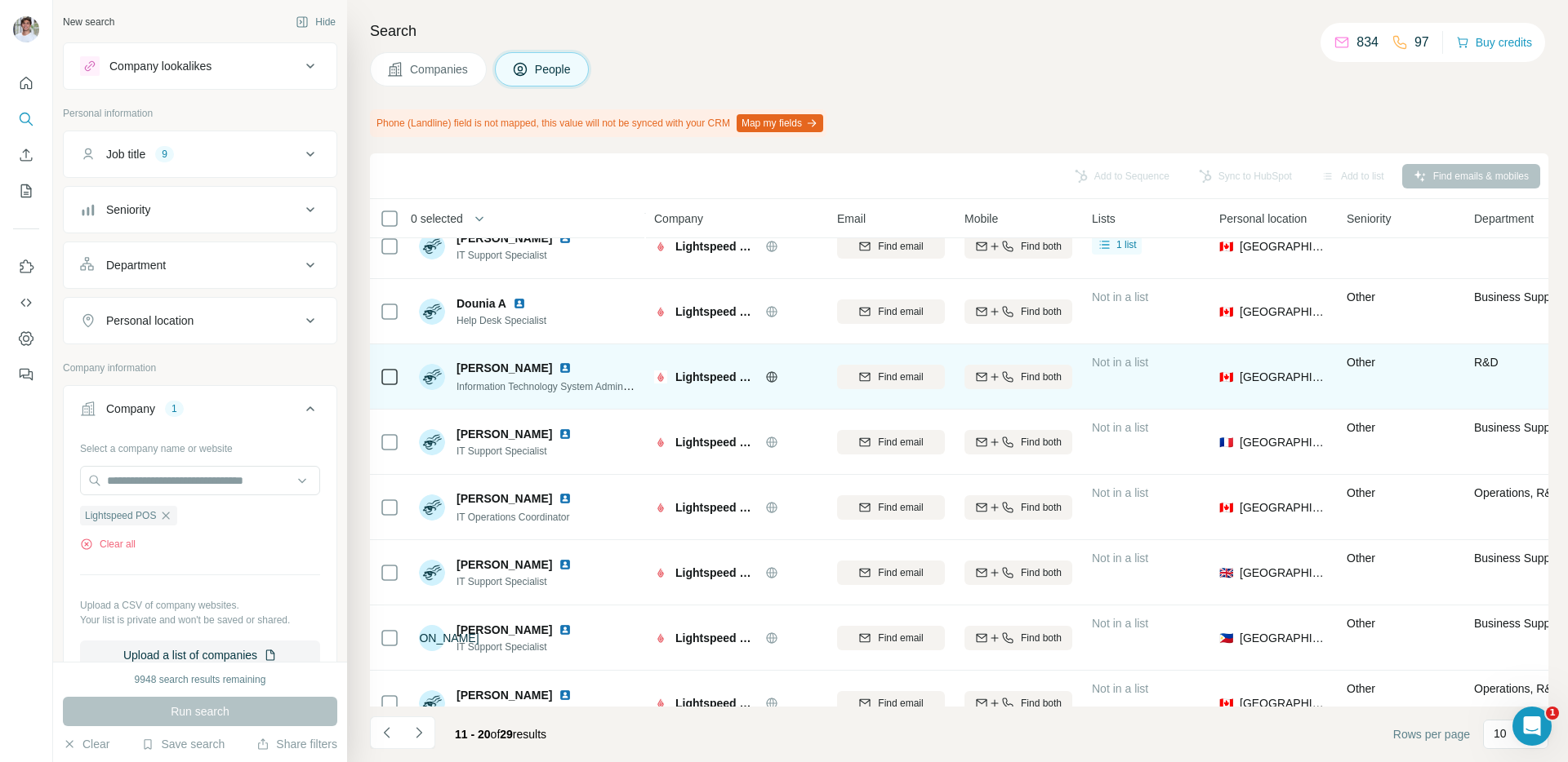
scroll to position [184, 0]
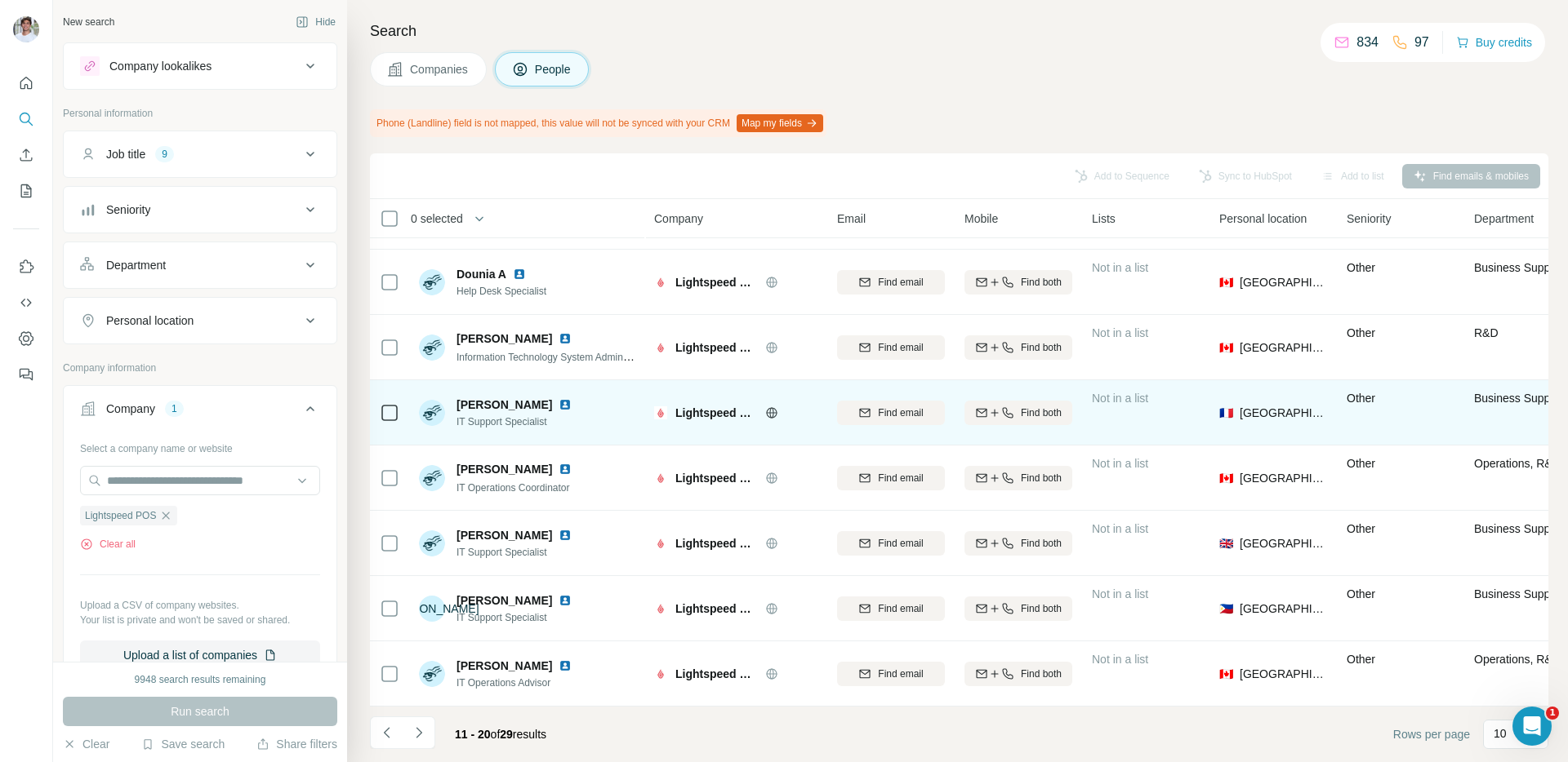
click at [563, 402] on img at bounding box center [565, 405] width 13 height 13
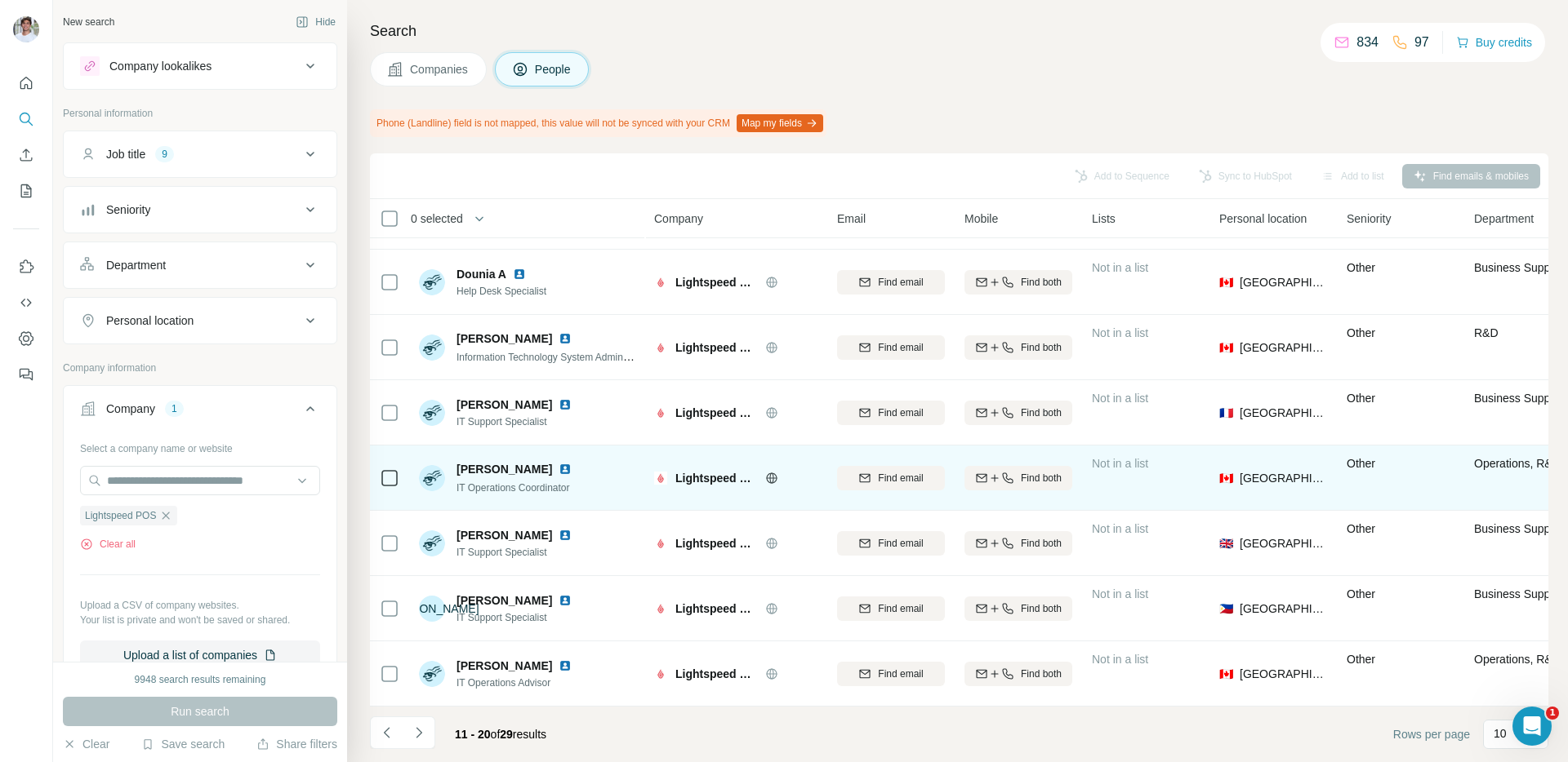
click at [559, 468] on img at bounding box center [565, 470] width 13 height 13
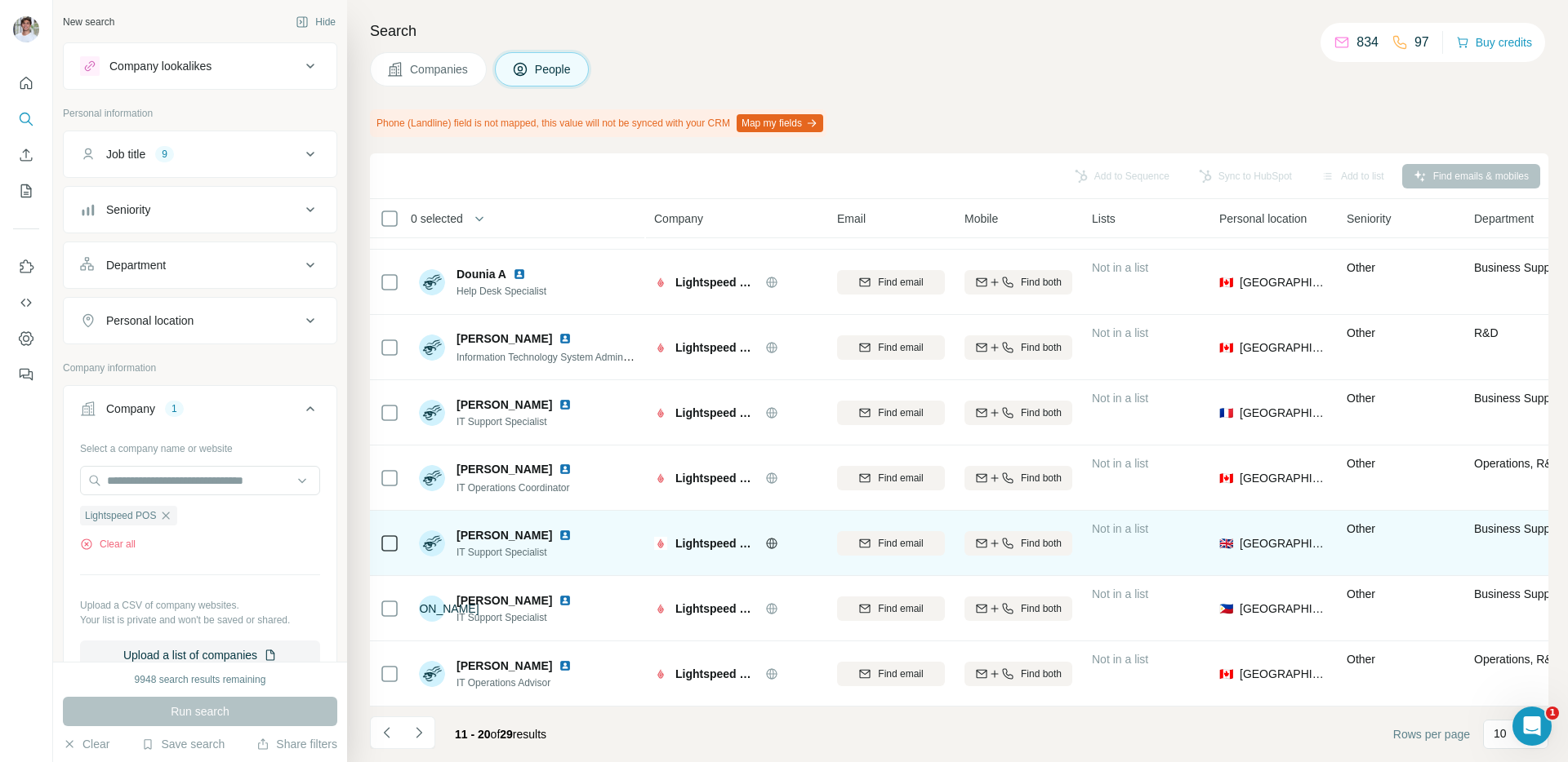
click at [559, 534] on img at bounding box center [565, 535] width 13 height 13
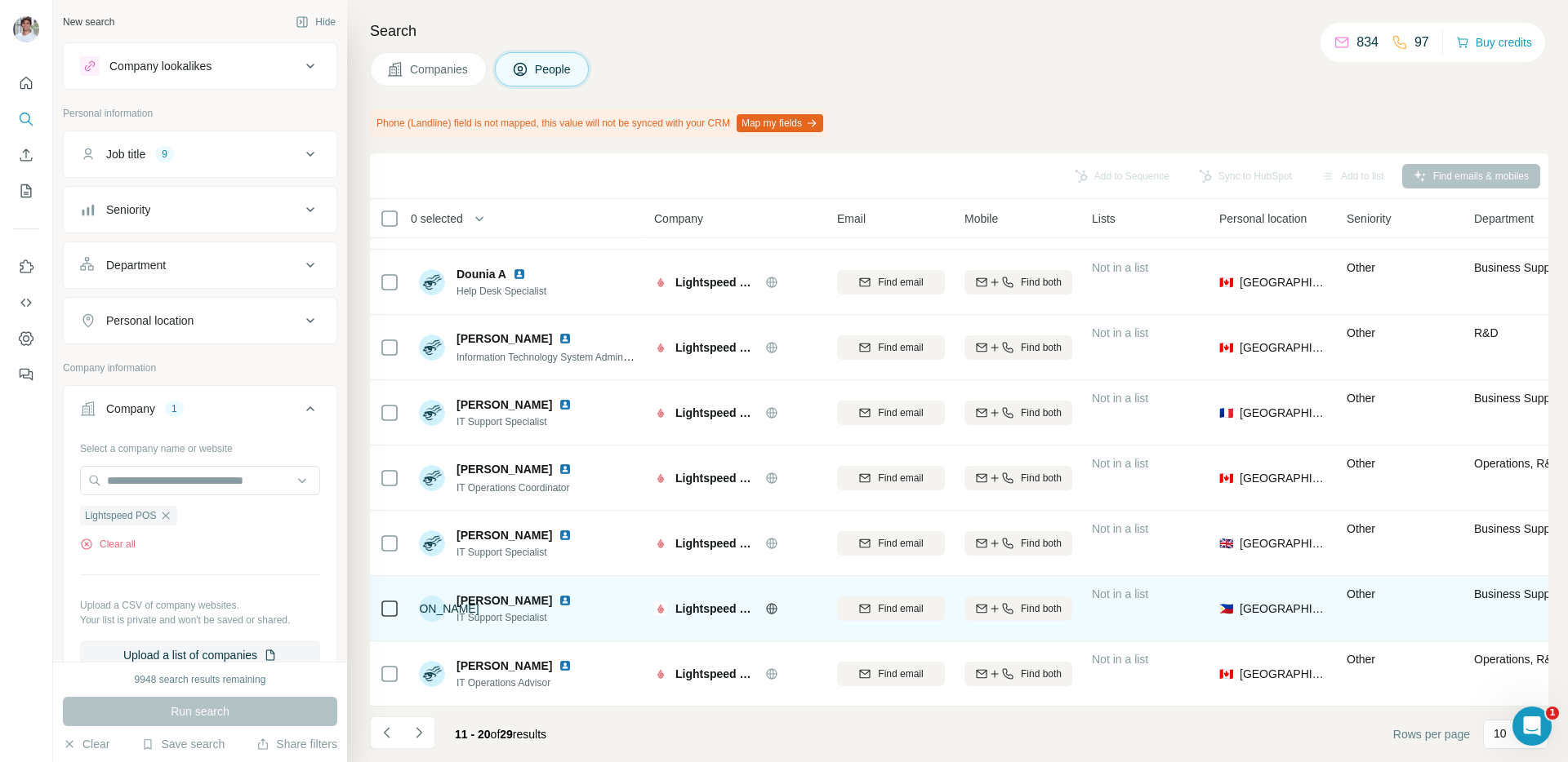
click at [571, 602] on img at bounding box center [565, 601] width 13 height 13
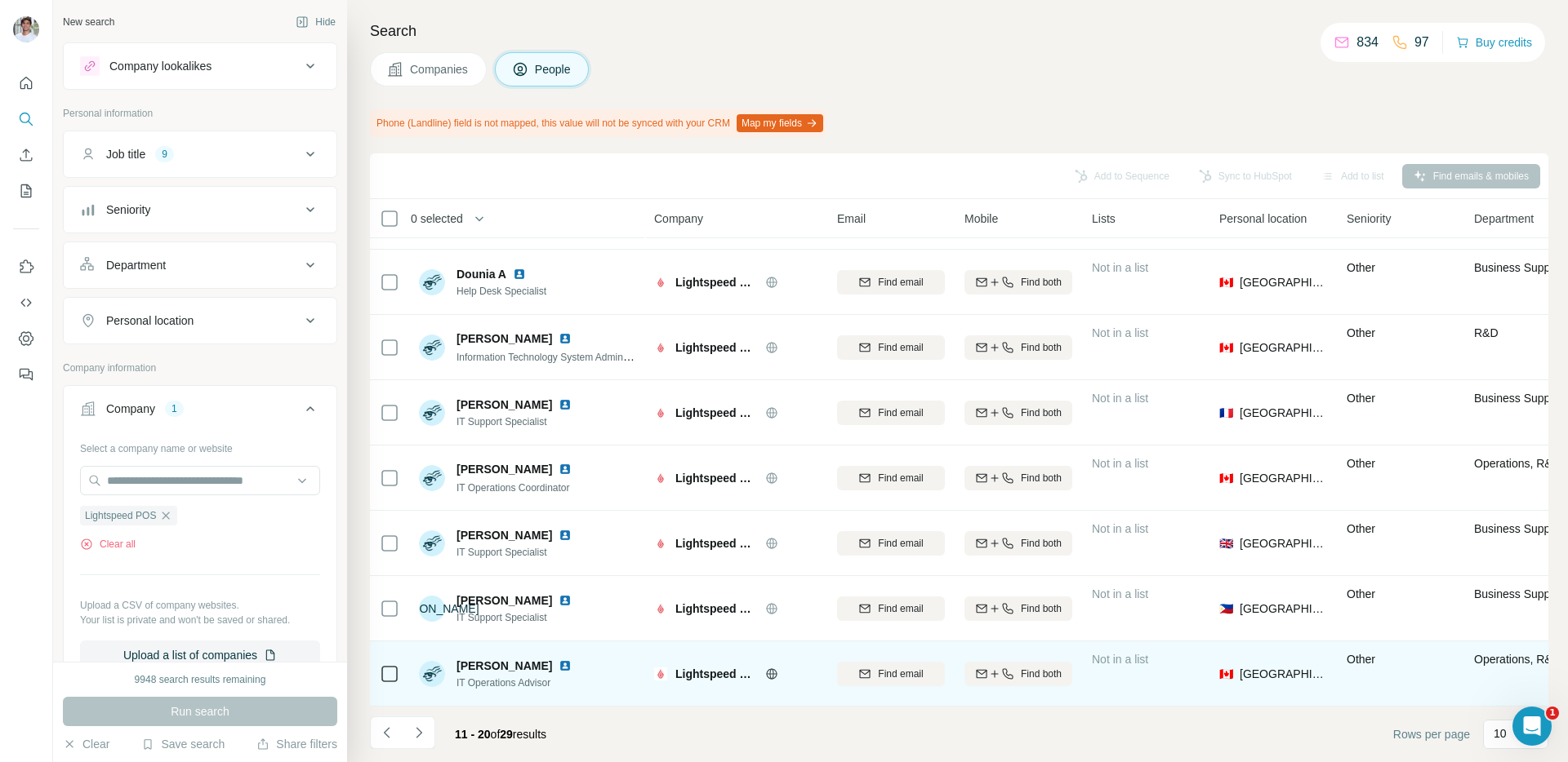
click at [559, 664] on img at bounding box center [565, 666] width 13 height 13
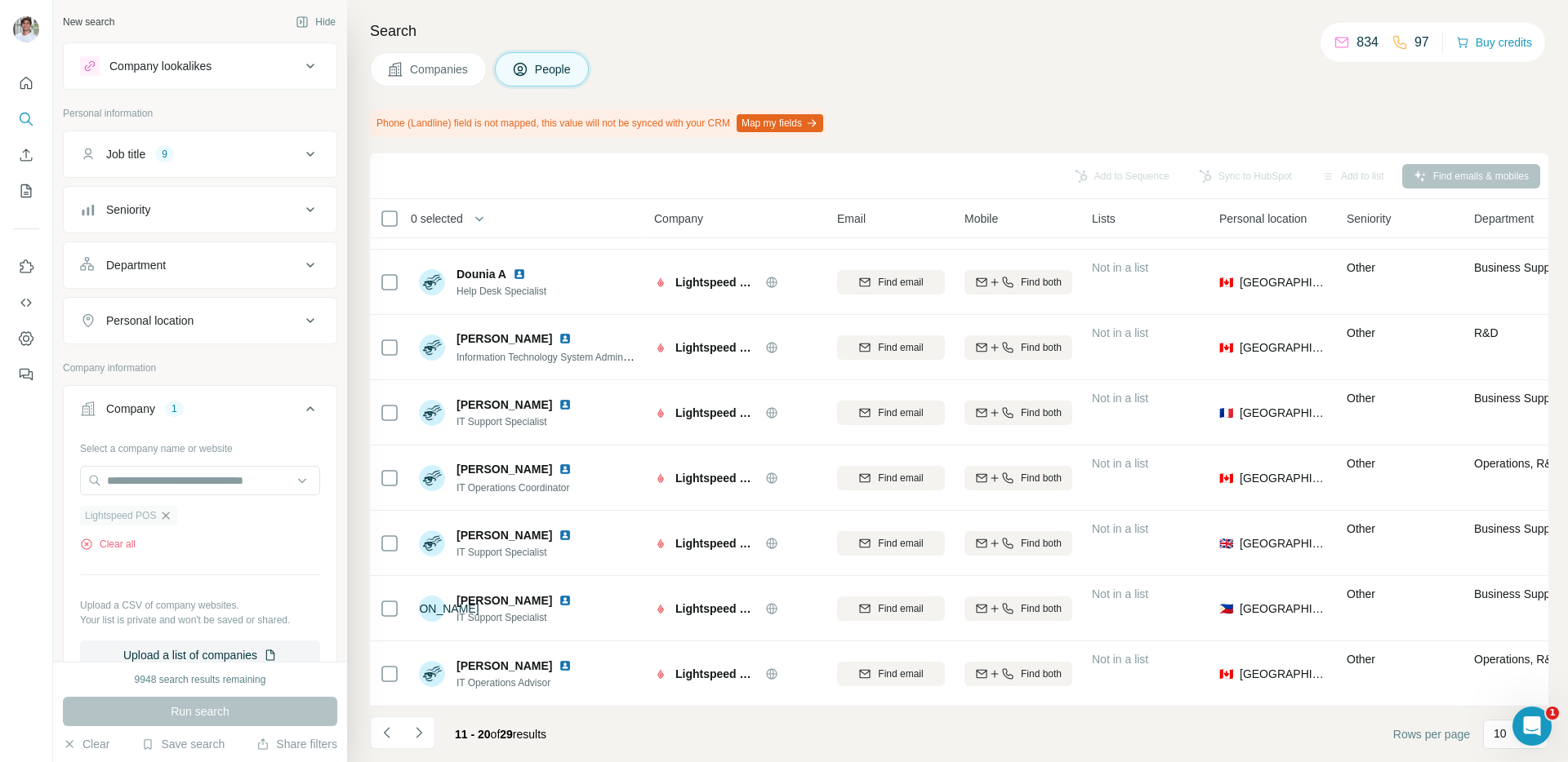
click at [168, 517] on icon "button" at bounding box center [166, 515] width 8 height 8
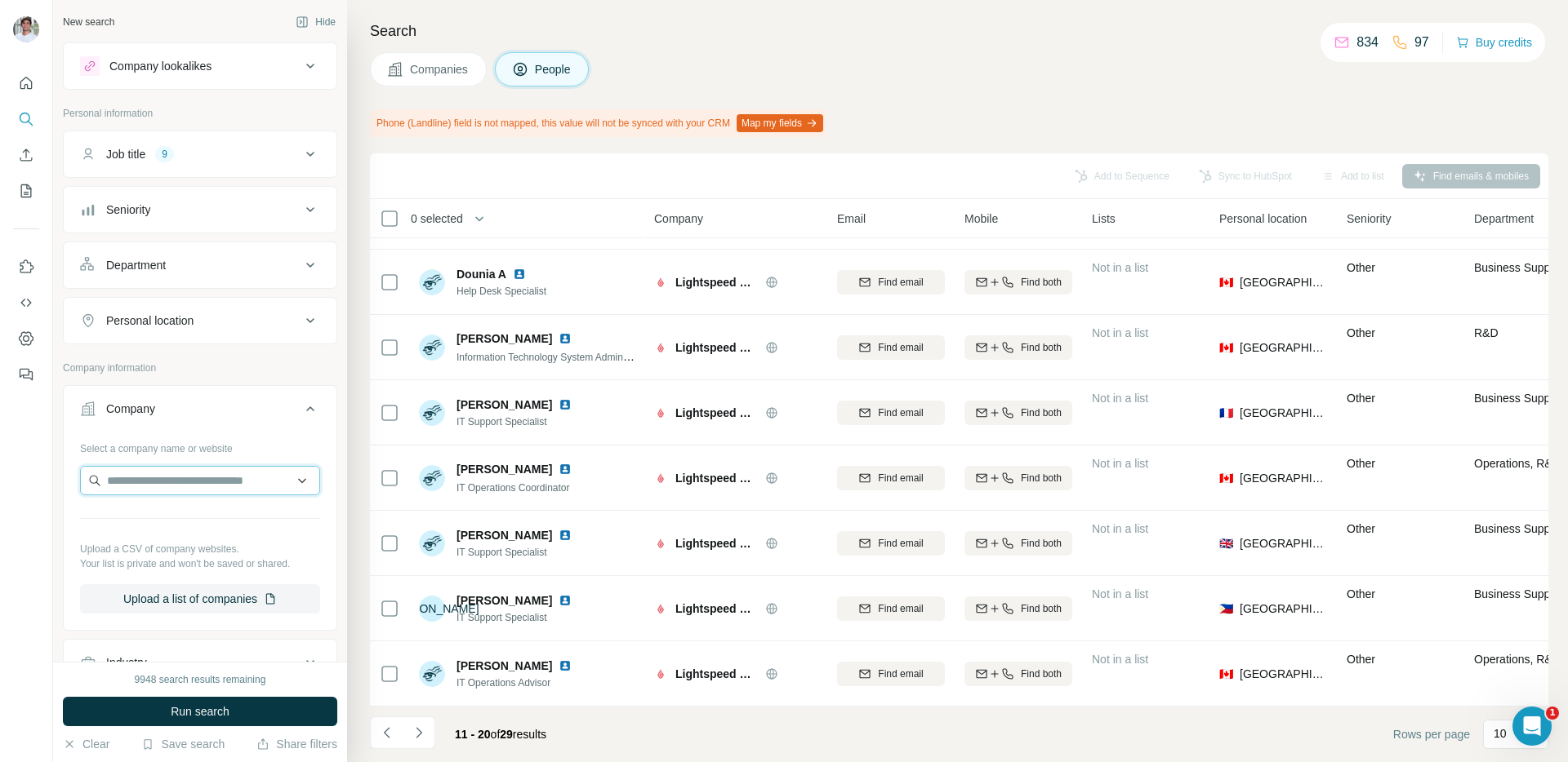
click at [180, 479] on input "text" at bounding box center [200, 480] width 240 height 30
type input "**********"
click at [196, 519] on div "[PERSON_NAME] [PERSON_NAME][DOMAIN_NAME]" at bounding box center [199, 525] width 232 height 44
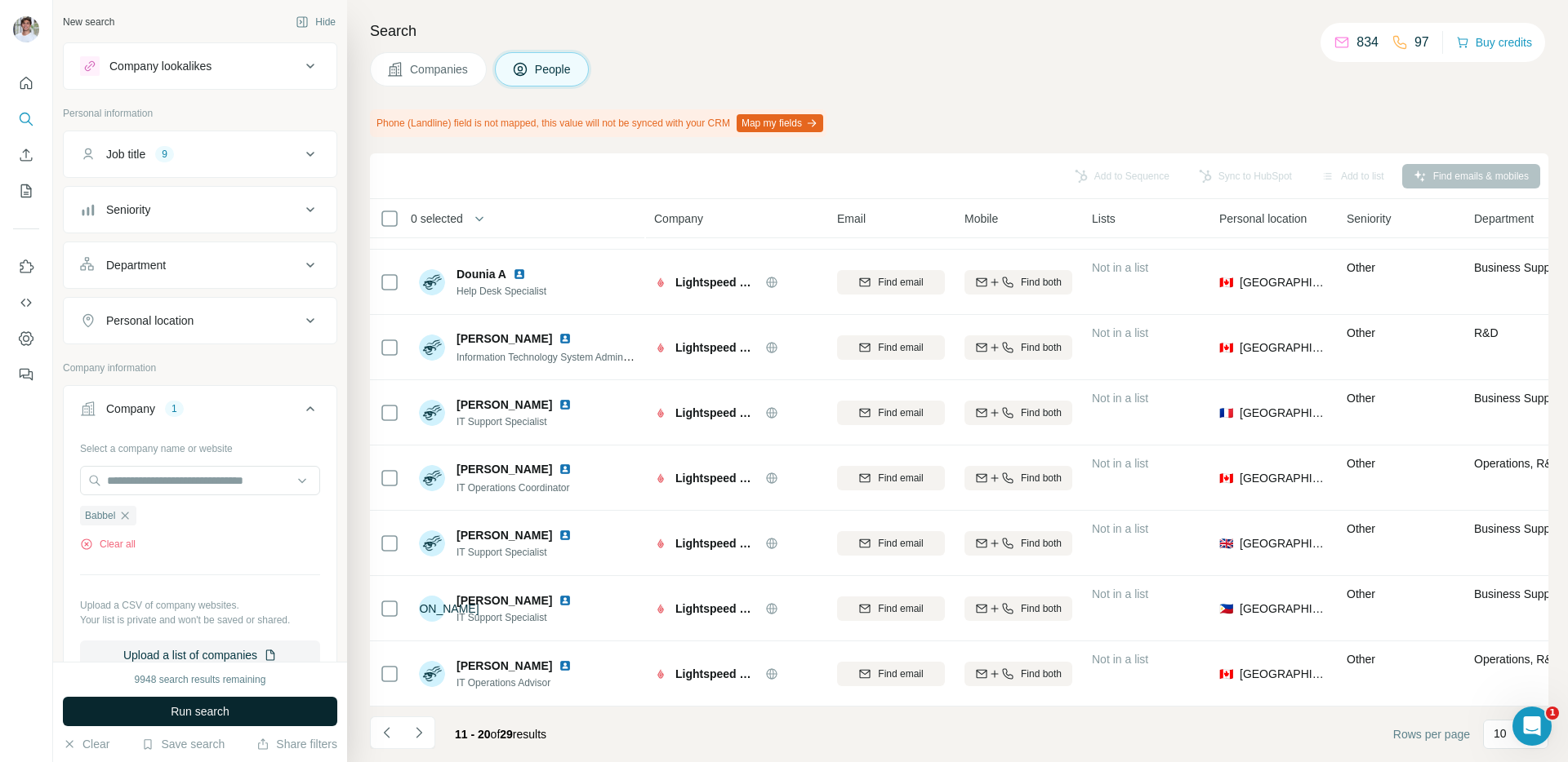
click at [201, 703] on span "Run search" at bounding box center [199, 711] width 59 height 16
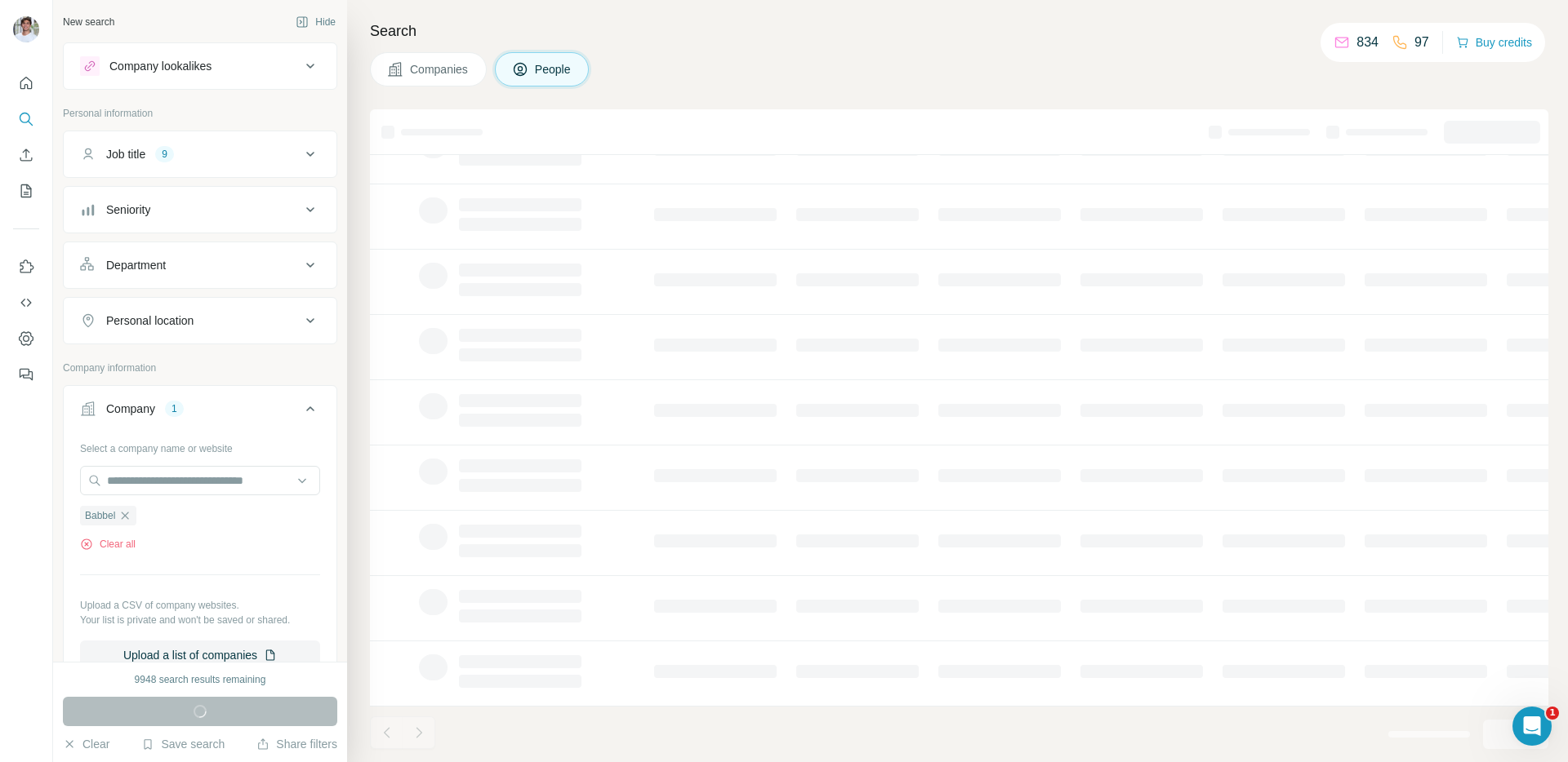
scroll to position [140, 0]
click at [452, 92] on div "Search Companies People" at bounding box center [958, 381] width 1221 height 762
click at [452, 83] on button "Companies" at bounding box center [428, 69] width 116 height 35
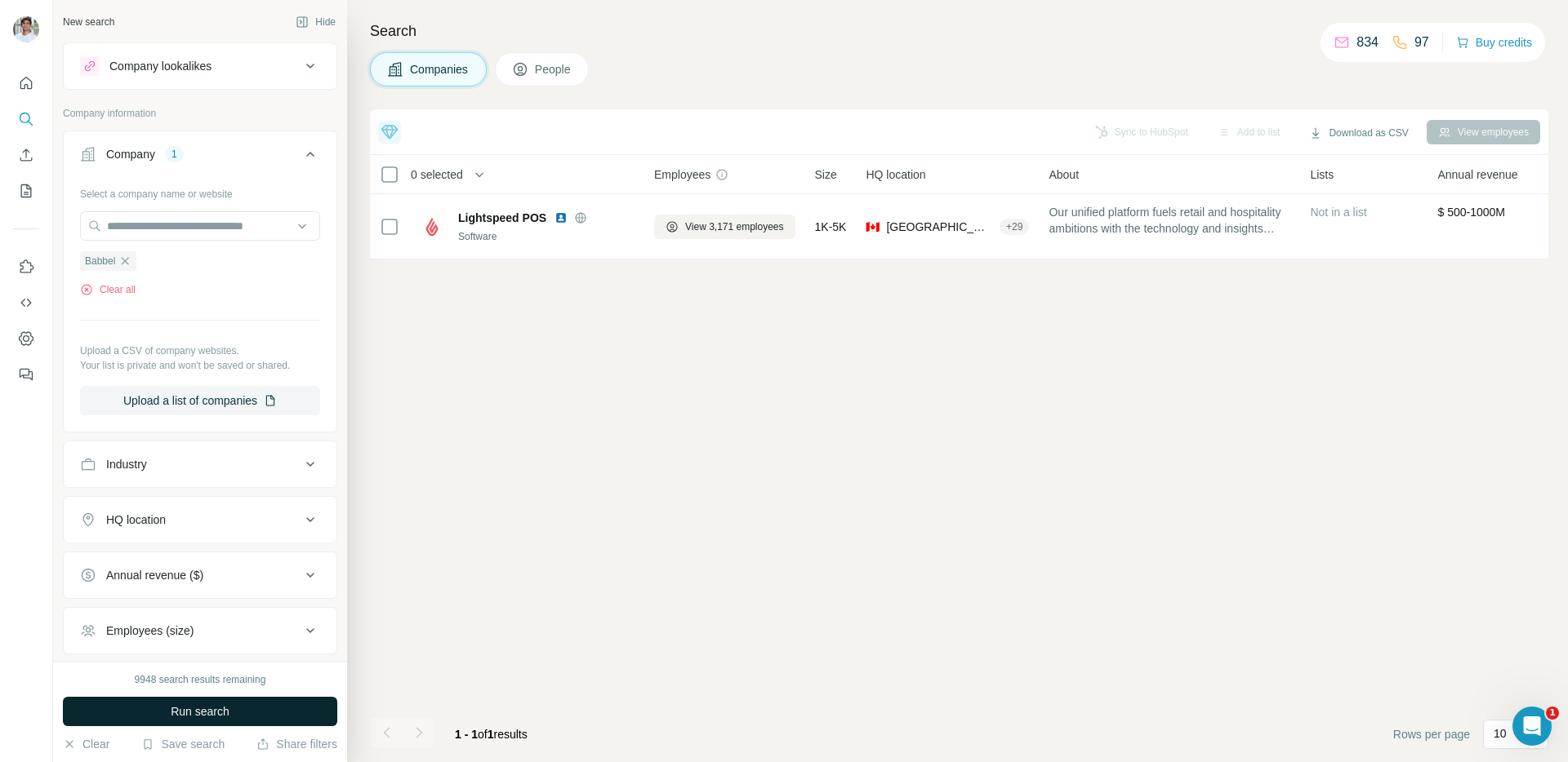
click at [289, 701] on button "Run search" at bounding box center [199, 711] width 274 height 30
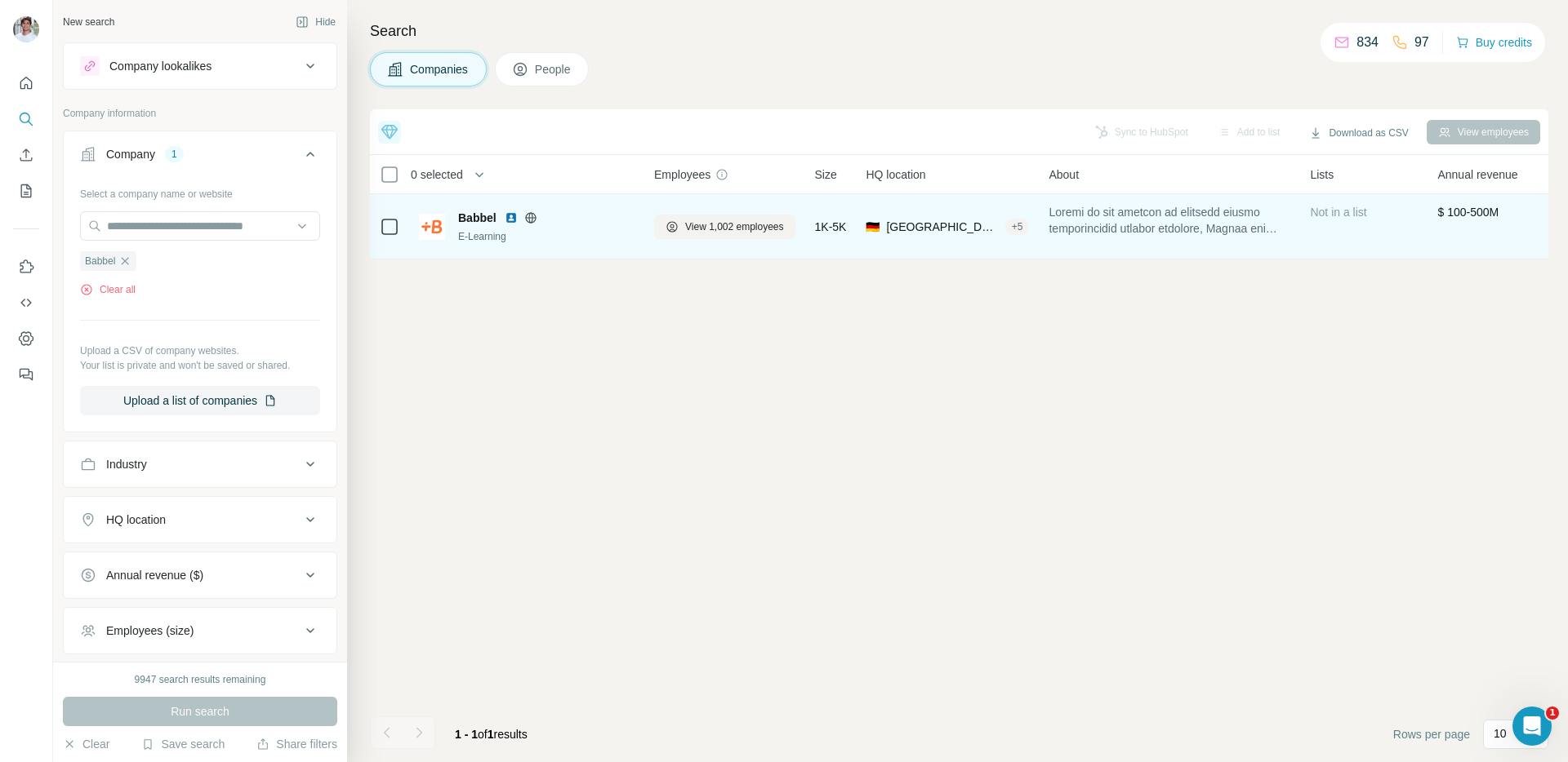
click at [505, 216] on img at bounding box center [511, 218] width 13 height 13
click at [700, 215] on button "View 1,002 employees" at bounding box center [724, 226] width 141 height 24
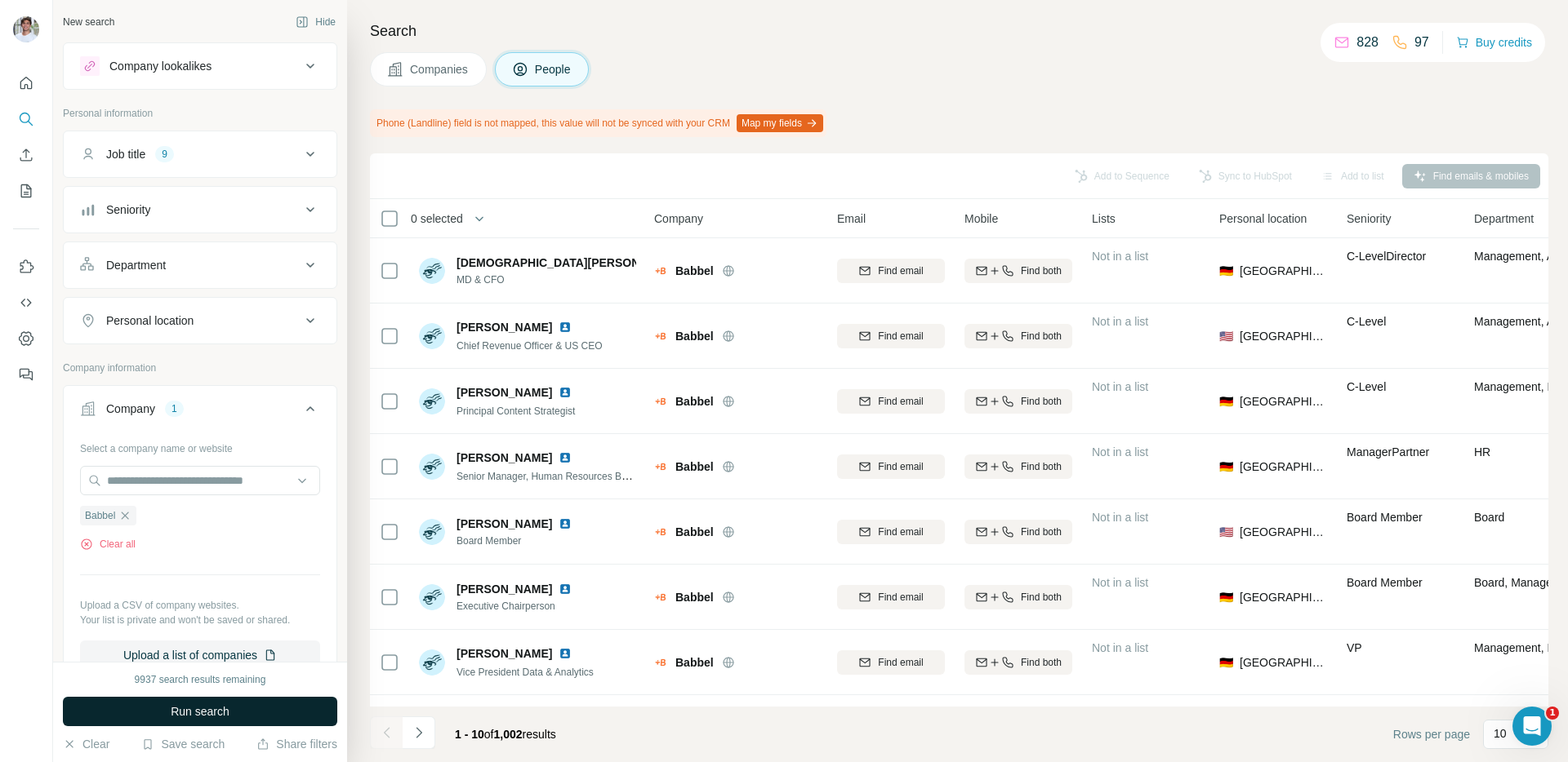
click at [226, 714] on span "Run search" at bounding box center [199, 711] width 59 height 16
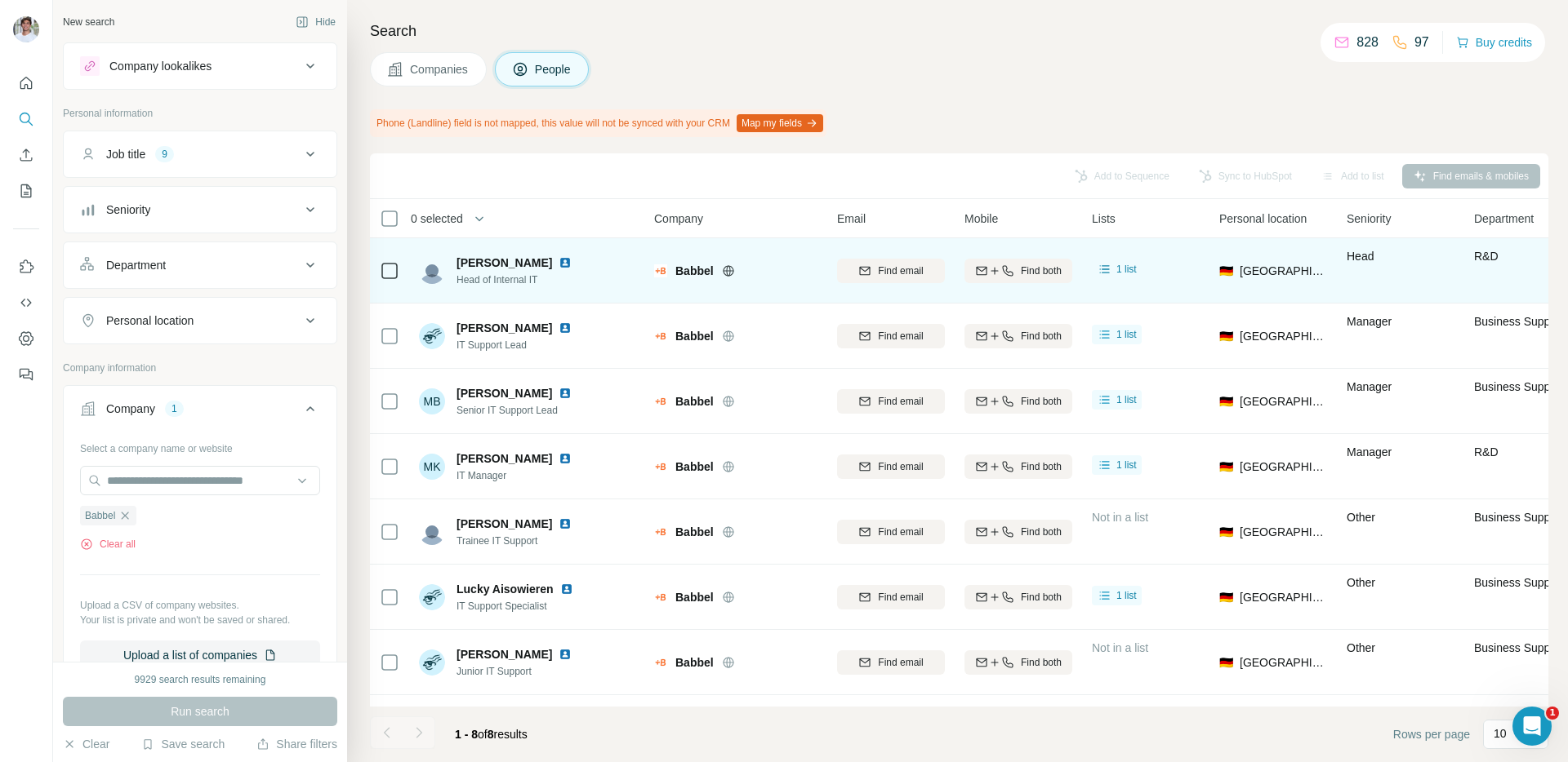
click at [559, 262] on img at bounding box center [565, 263] width 13 height 13
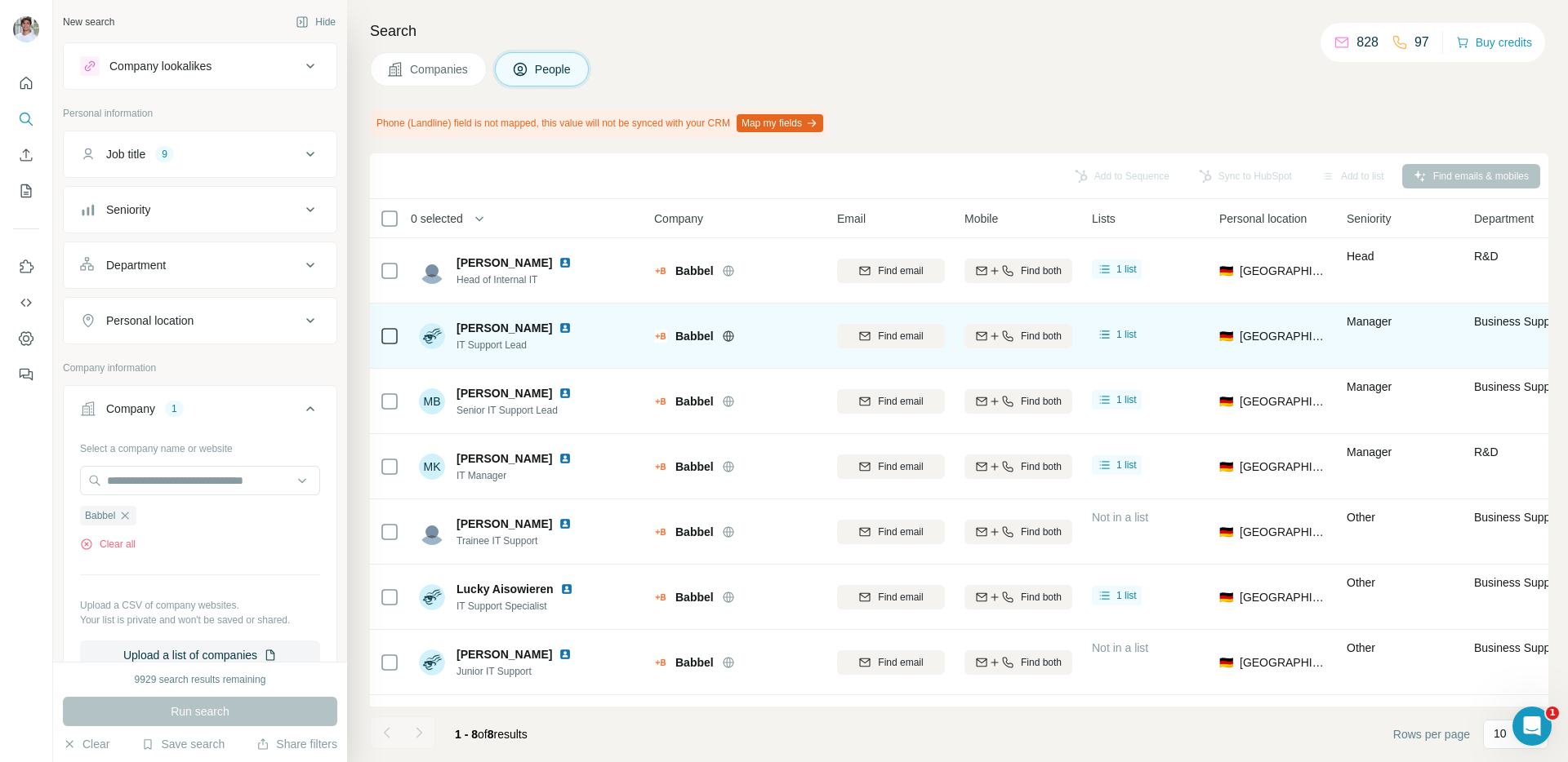
click at [559, 327] on img at bounding box center [565, 329] width 13 height 13
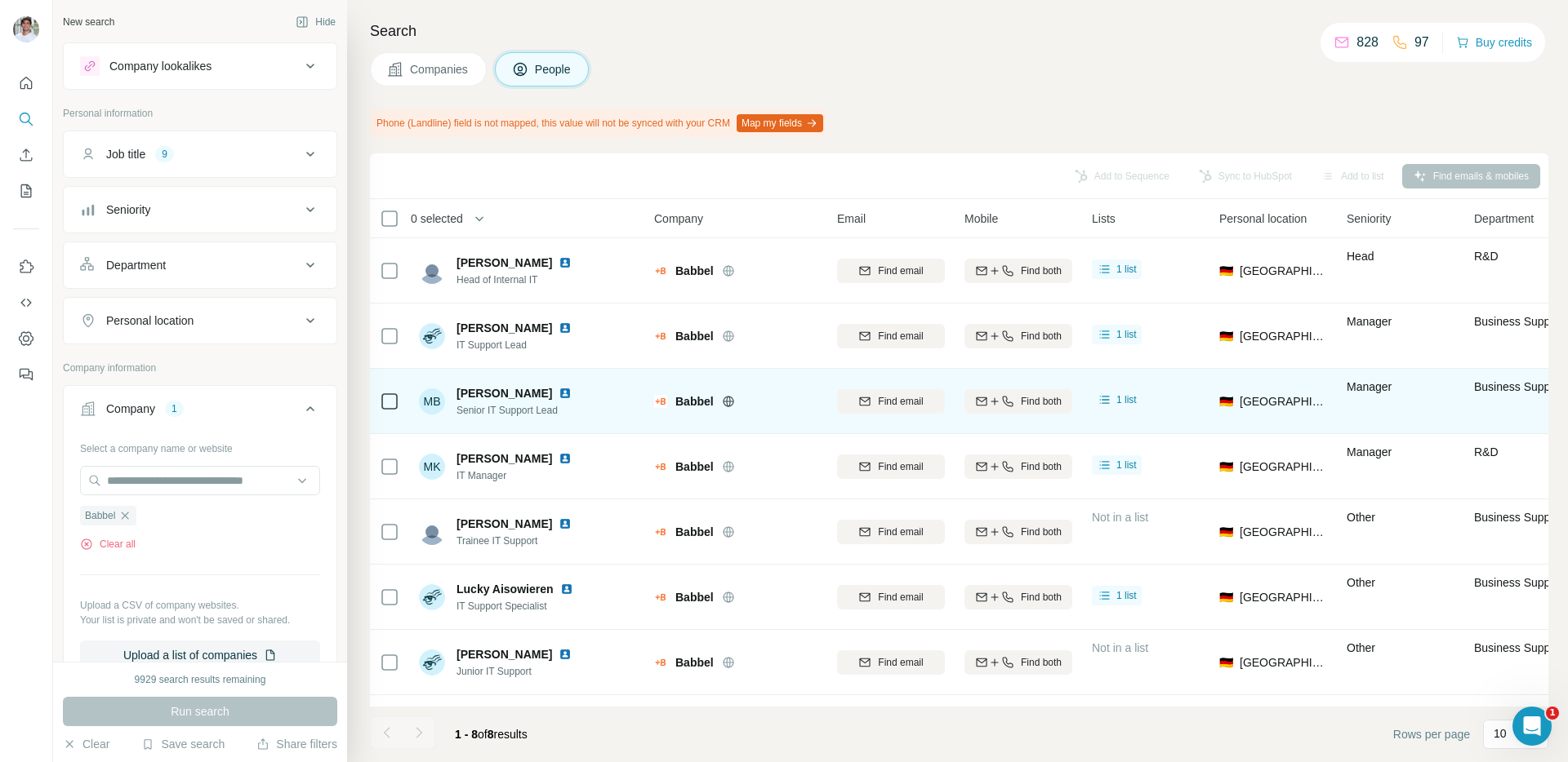
click at [559, 392] on img at bounding box center [565, 394] width 13 height 13
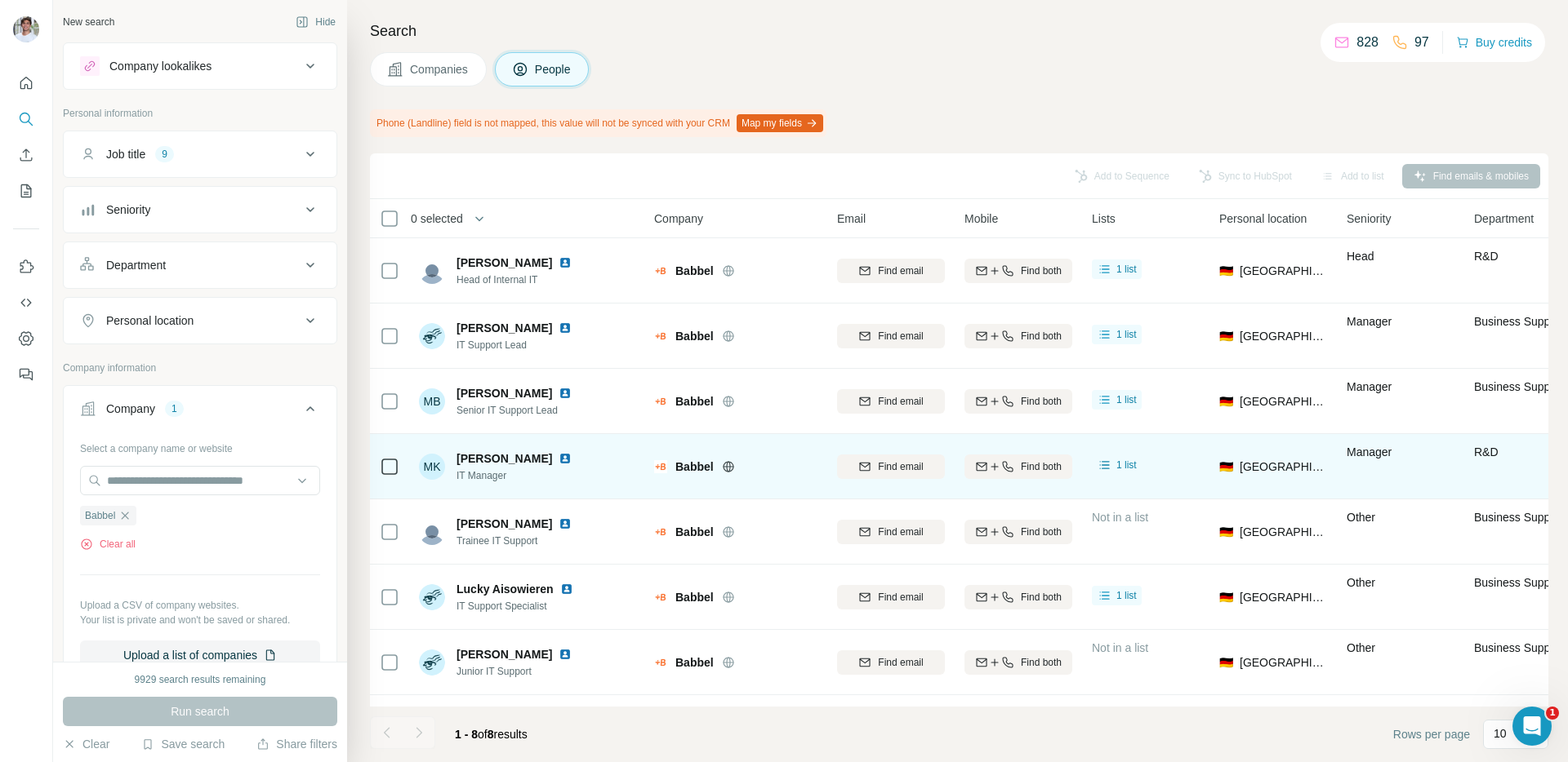
click at [559, 462] on img at bounding box center [565, 458] width 13 height 13
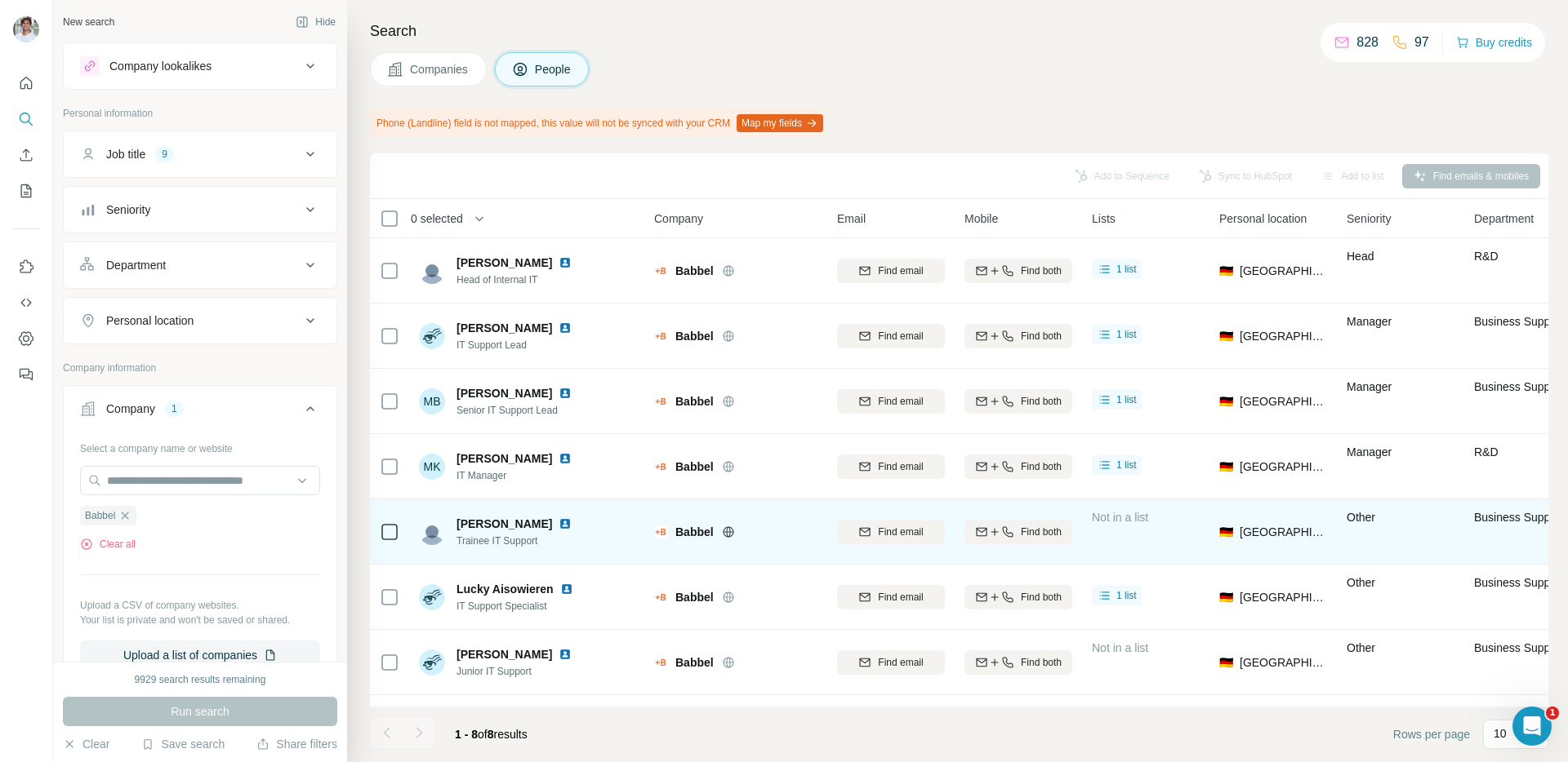
click at [559, 524] on img at bounding box center [565, 524] width 13 height 13
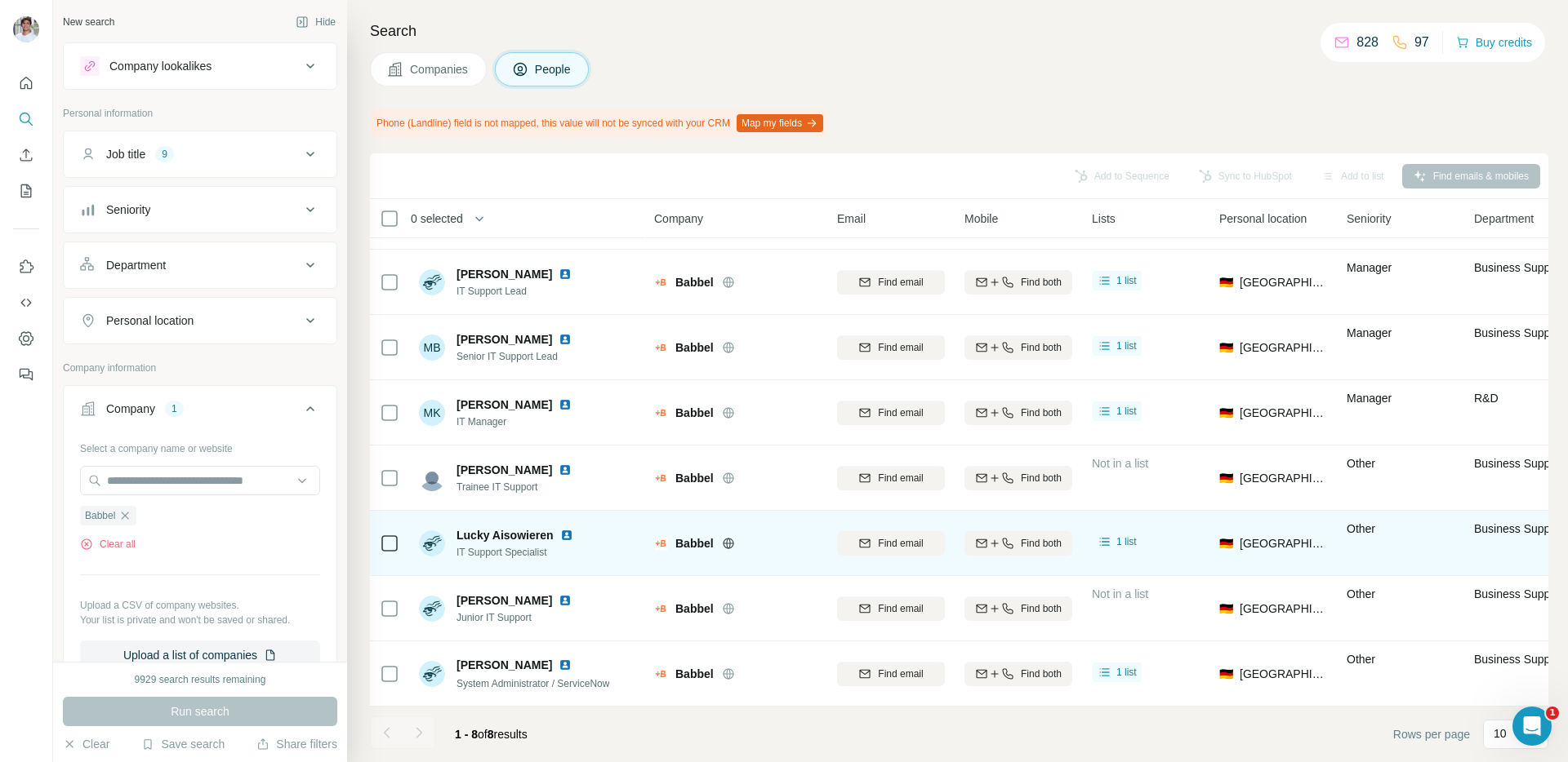
click at [566, 532] on img at bounding box center [567, 535] width 13 height 13
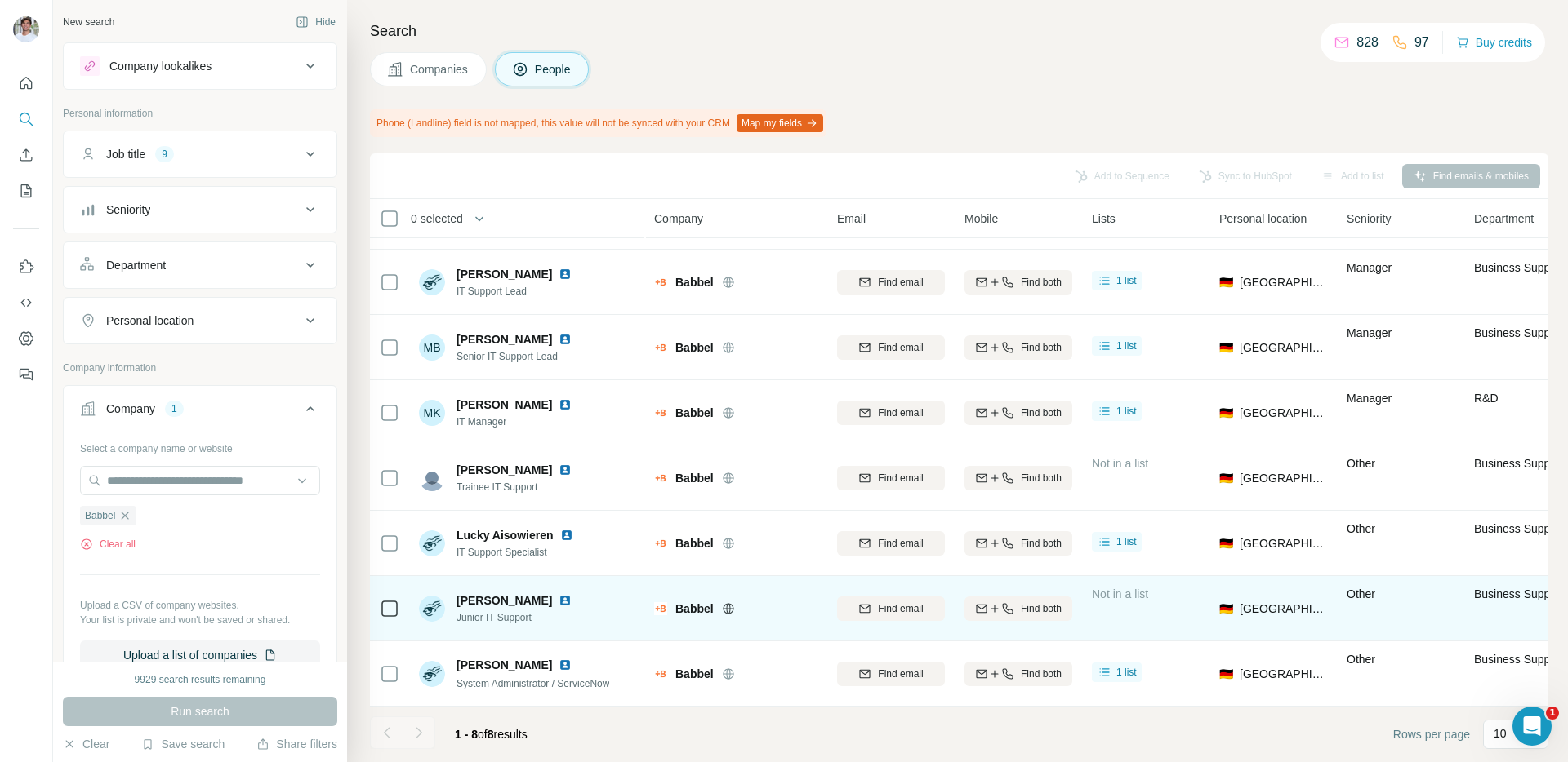
click at [571, 598] on img at bounding box center [565, 601] width 13 height 13
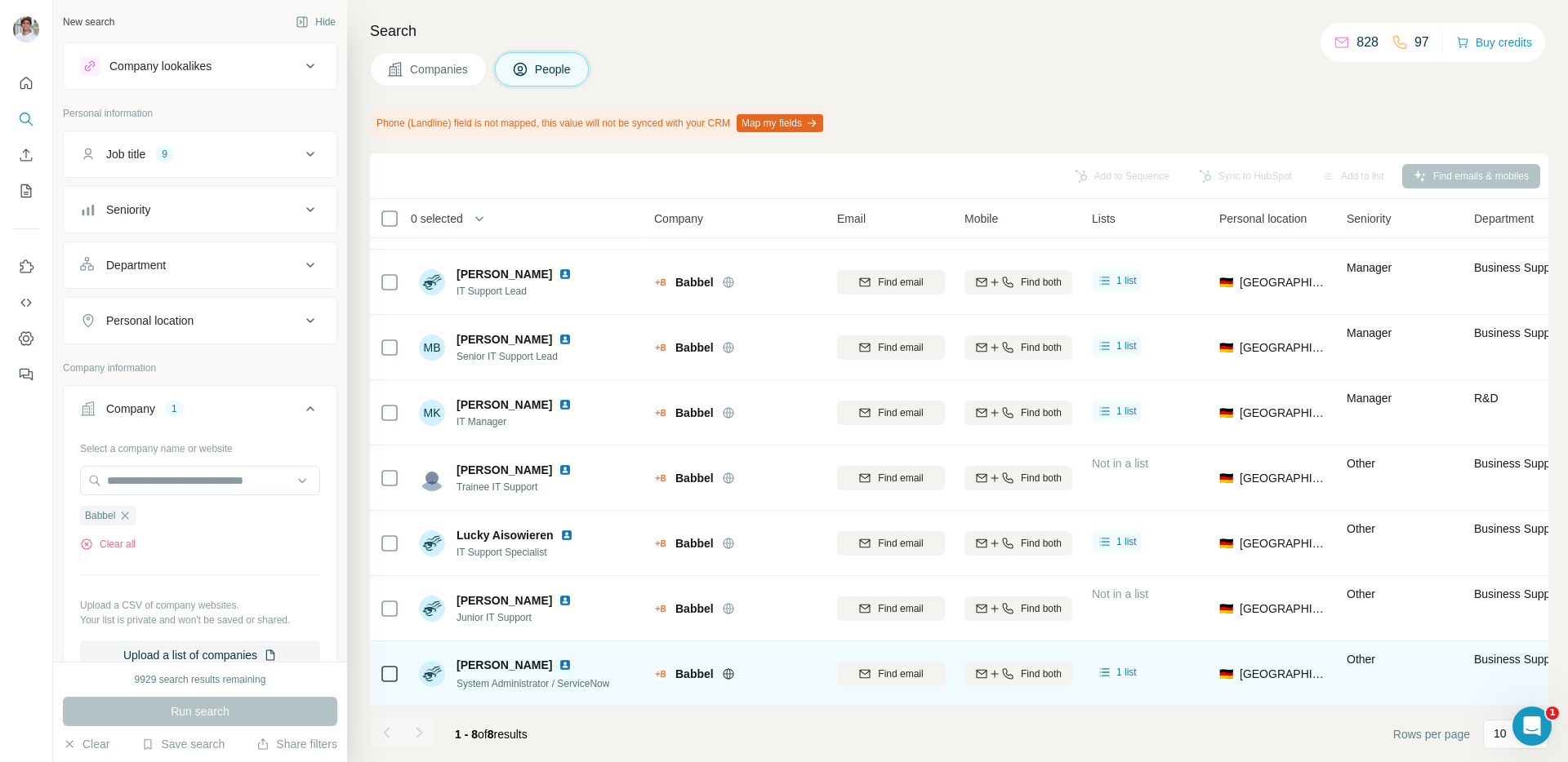
click at [560, 658] on img at bounding box center [565, 665] width 13 height 13
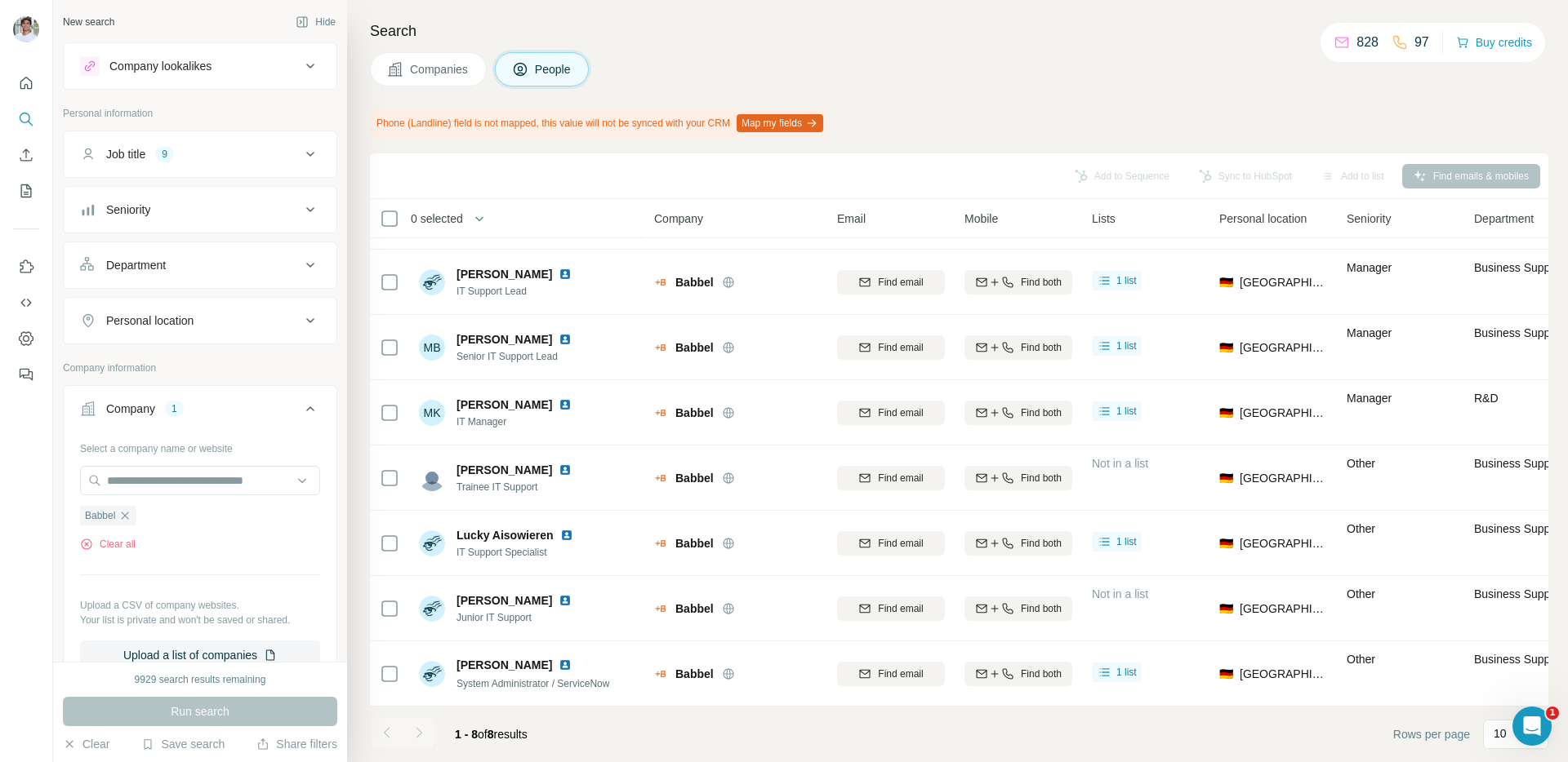
click at [648, 37] on h4 "Search" at bounding box center [958, 31] width 1178 height 23
click at [125, 516] on icon "button" at bounding box center [125, 516] width 13 height 13
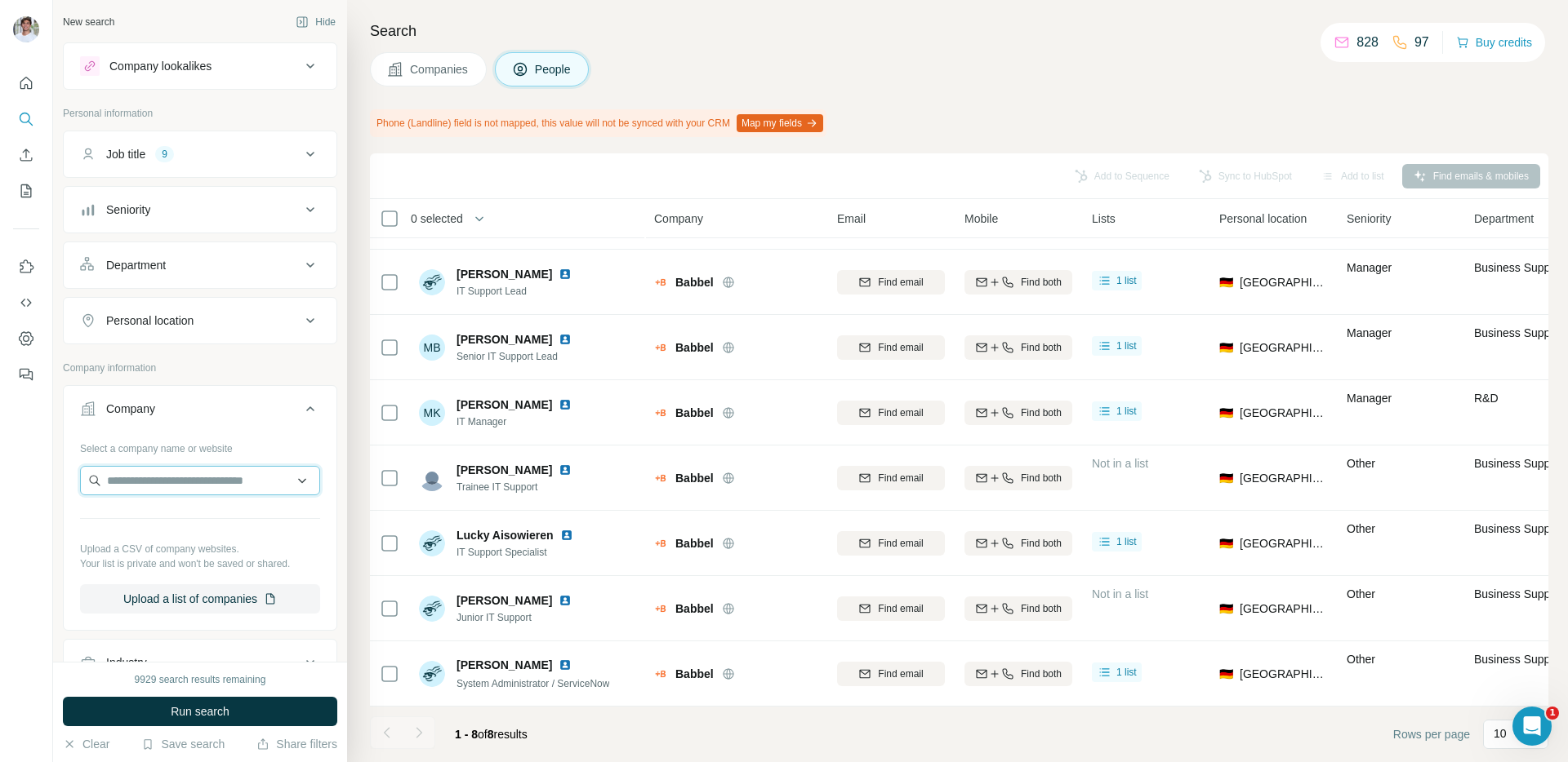
click at [161, 478] on input "text" at bounding box center [200, 480] width 240 height 30
type input "*"
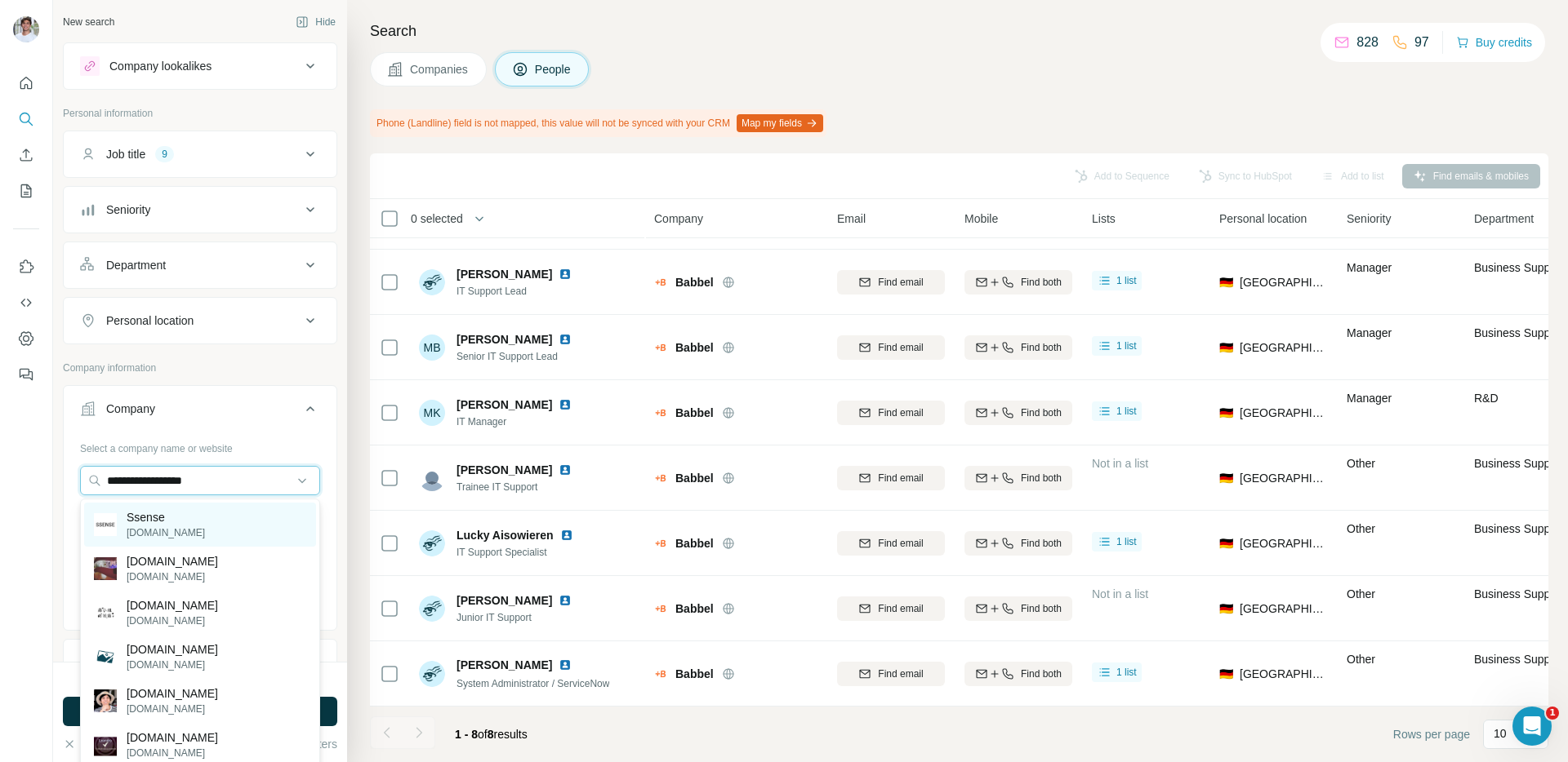
type input "**********"
click at [205, 514] on div "Ssense [DOMAIN_NAME]" at bounding box center [199, 525] width 232 height 44
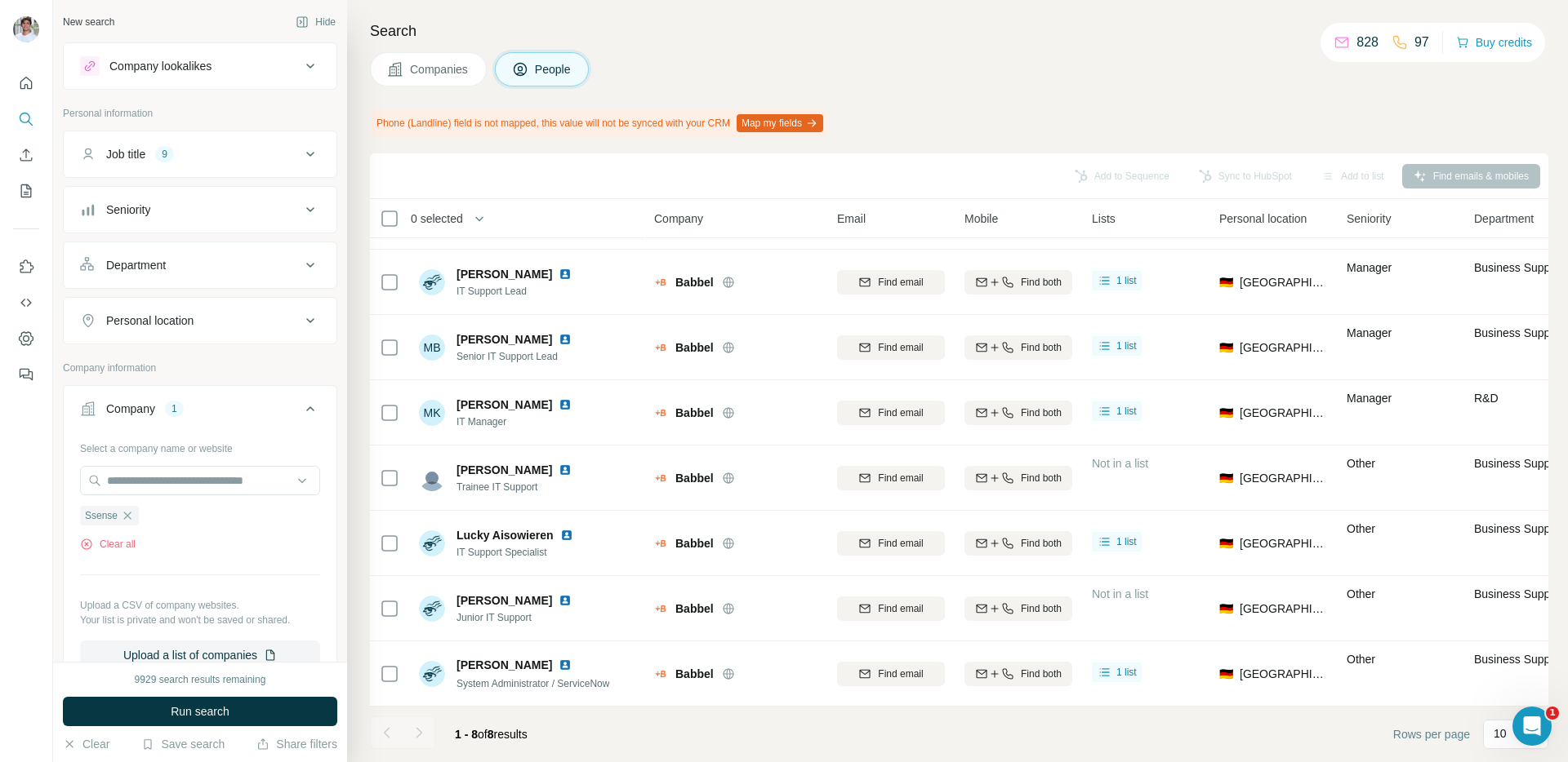
click at [198, 707] on span "Run search" at bounding box center [199, 711] width 59 height 16
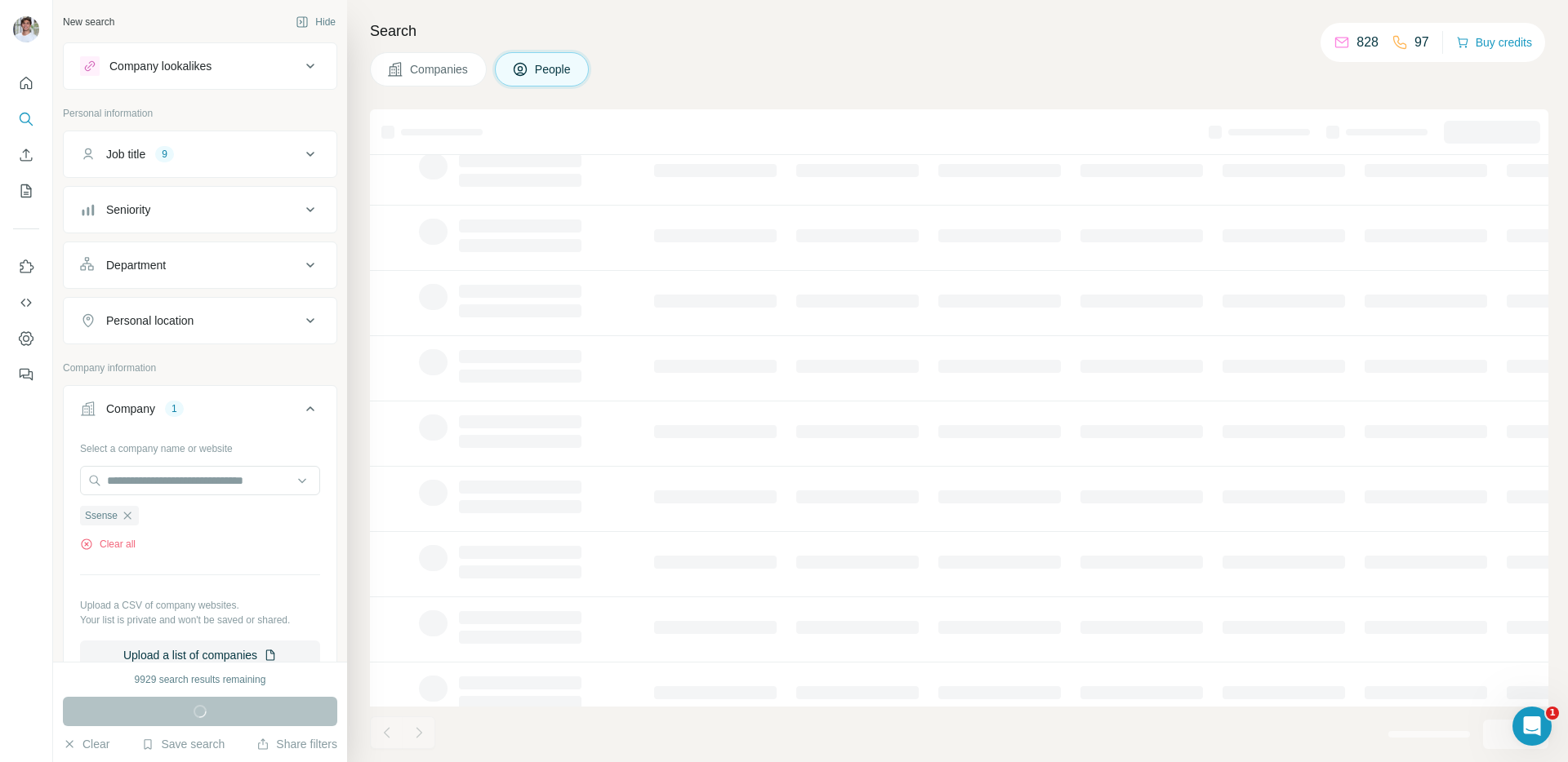
click at [436, 66] on span "Companies" at bounding box center [439, 69] width 60 height 16
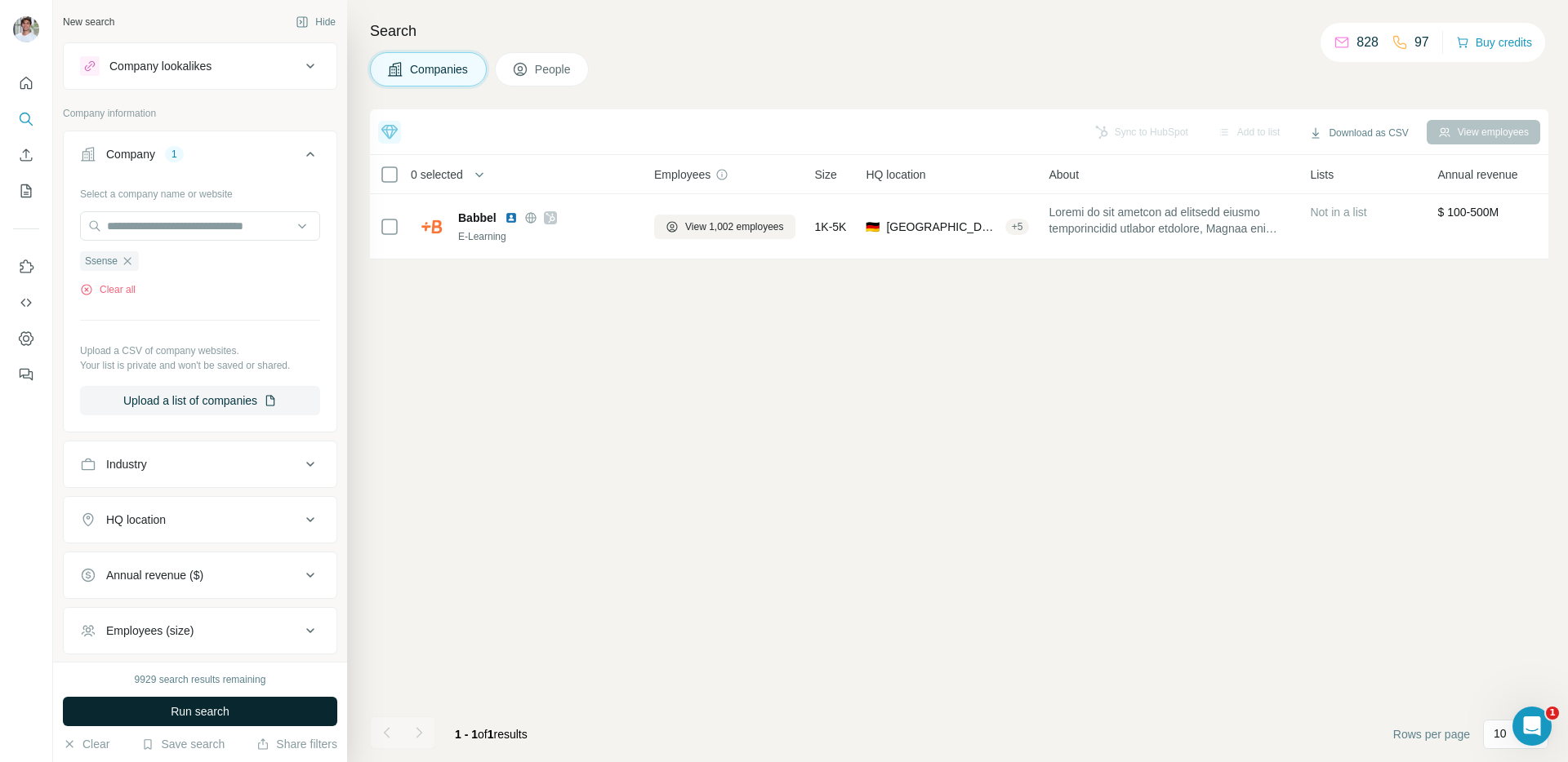
click at [244, 708] on button "Run search" at bounding box center [199, 711] width 274 height 30
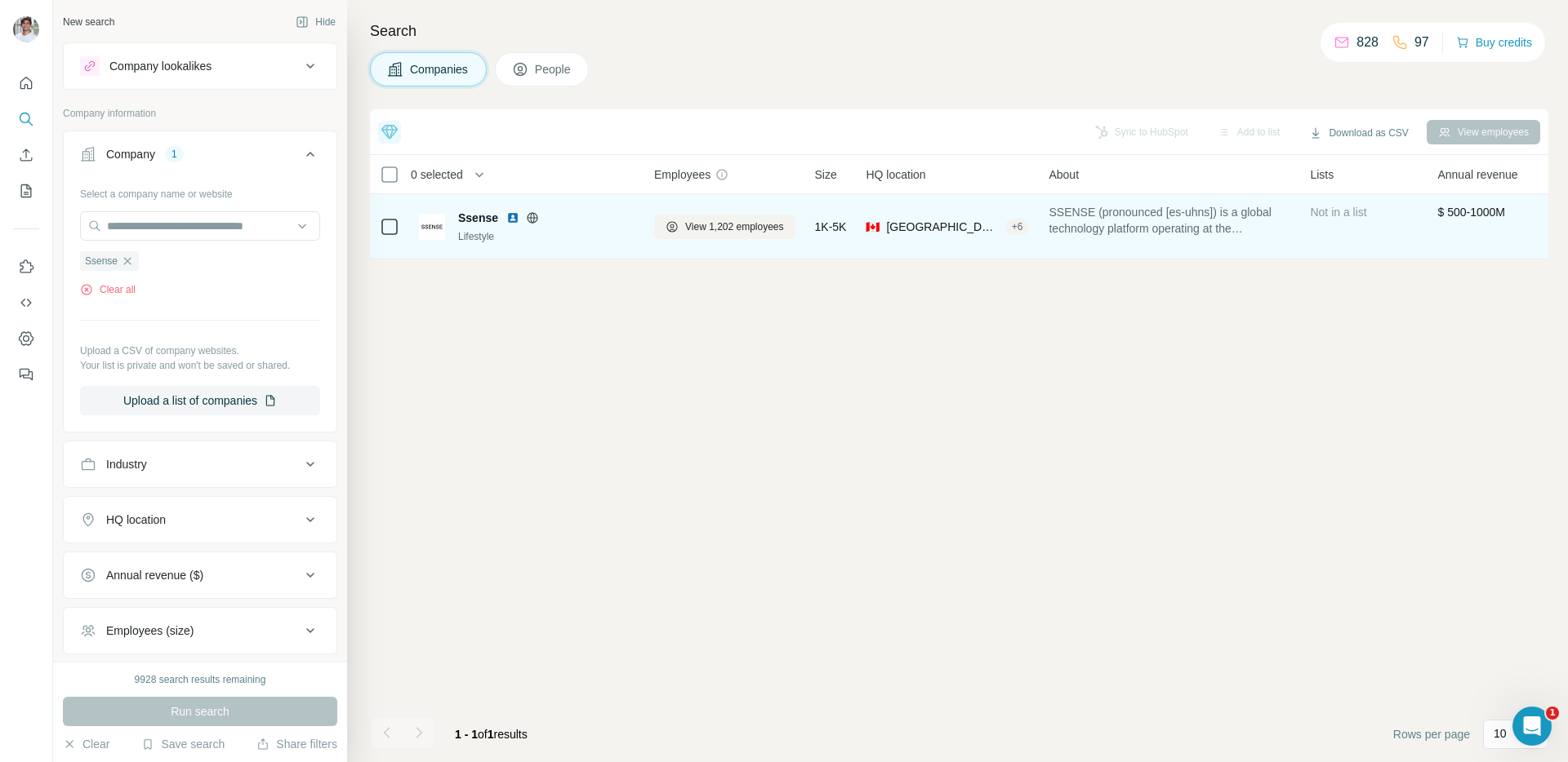
click at [514, 216] on img at bounding box center [513, 218] width 13 height 13
click at [707, 222] on span "View 1,202 employees" at bounding box center [734, 226] width 99 height 14
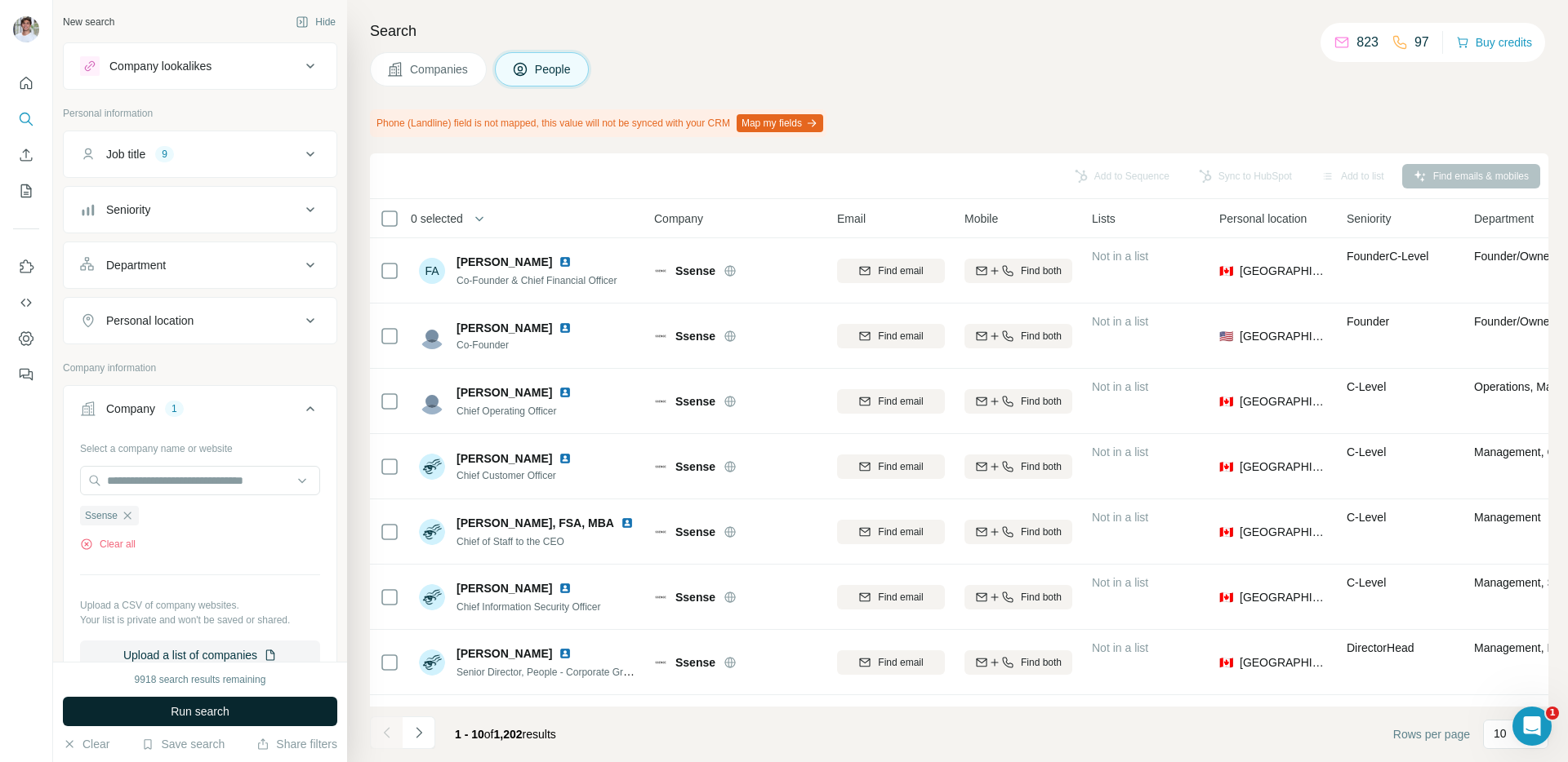
click at [252, 699] on button "Run search" at bounding box center [199, 711] width 274 height 30
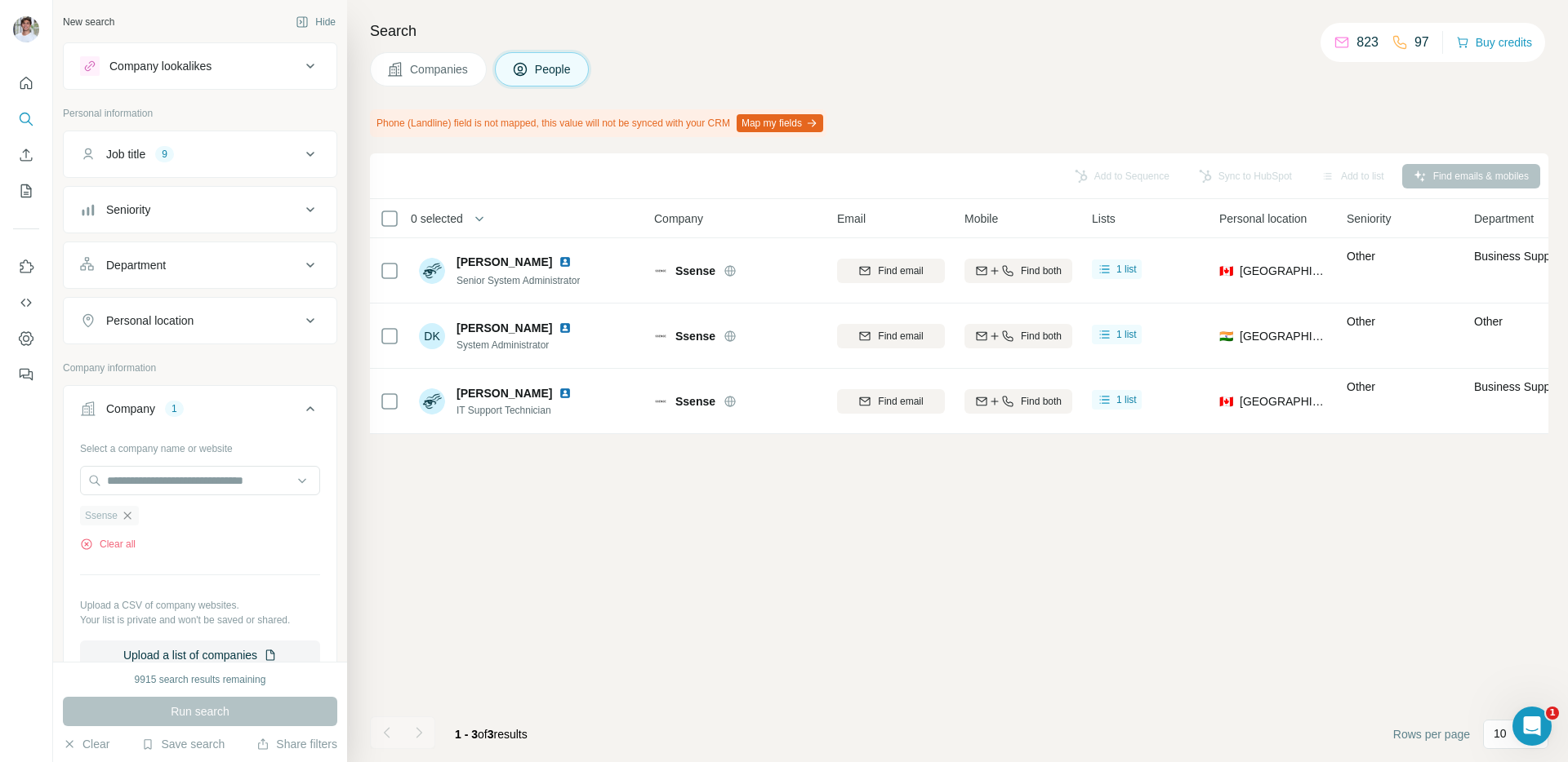
click at [125, 521] on icon "button" at bounding box center [128, 516] width 13 height 13
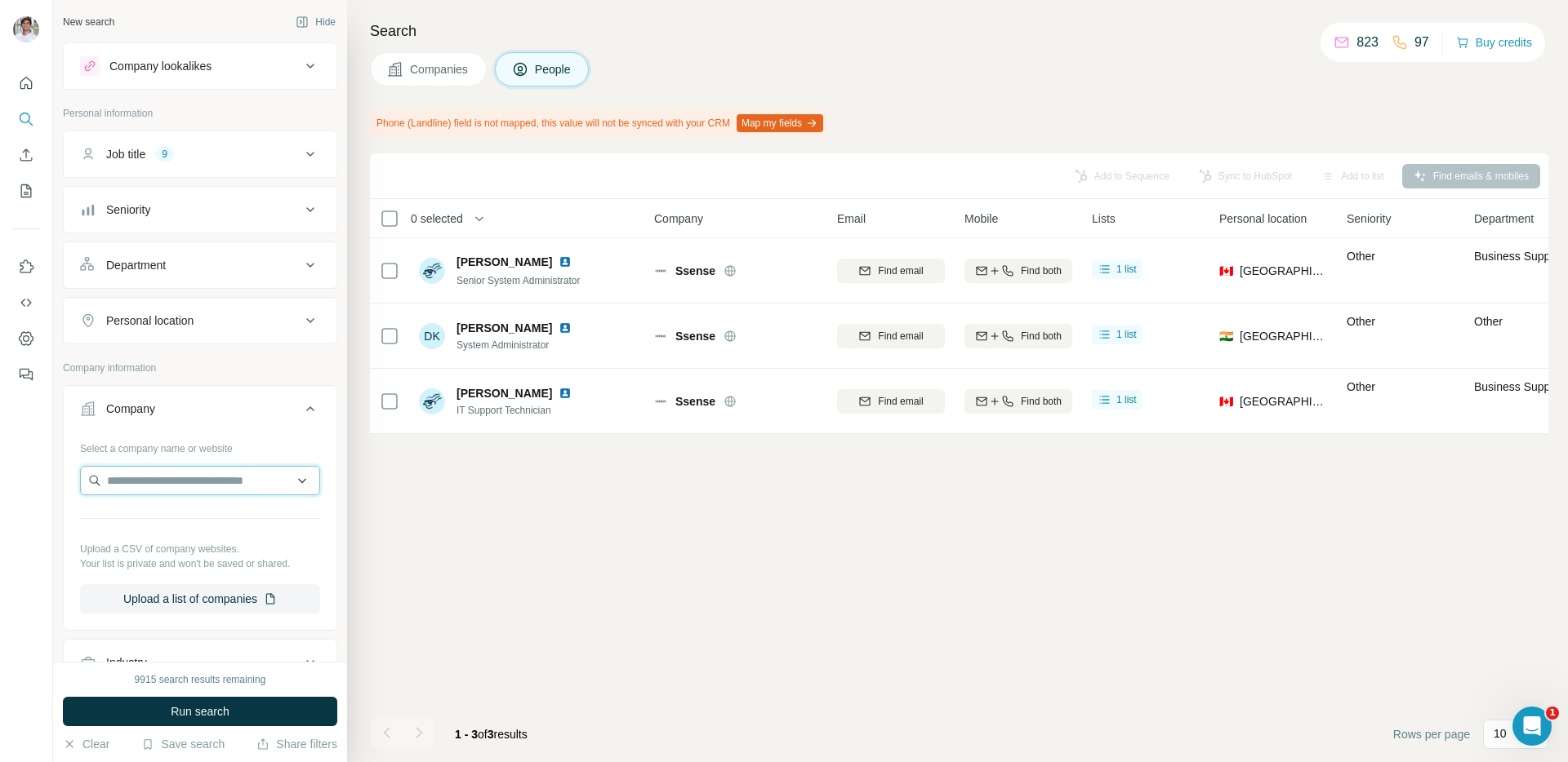
click at [161, 481] on input "text" at bounding box center [200, 480] width 240 height 30
paste input "**********"
type input "**********"
click at [186, 513] on div "Mercell [DOMAIN_NAME]" at bounding box center [199, 525] width 232 height 44
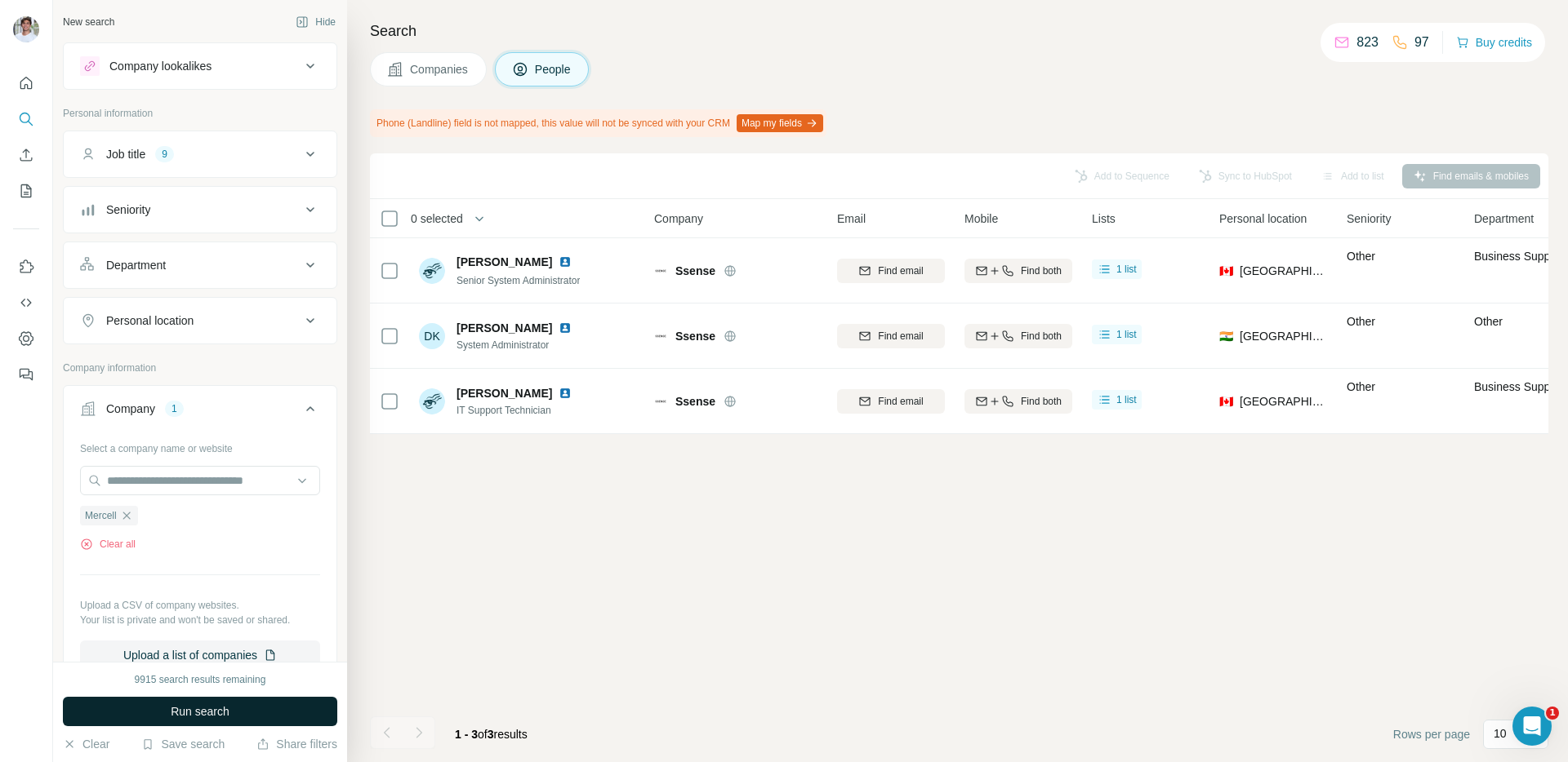
click at [176, 711] on span "Run search" at bounding box center [199, 711] width 59 height 16
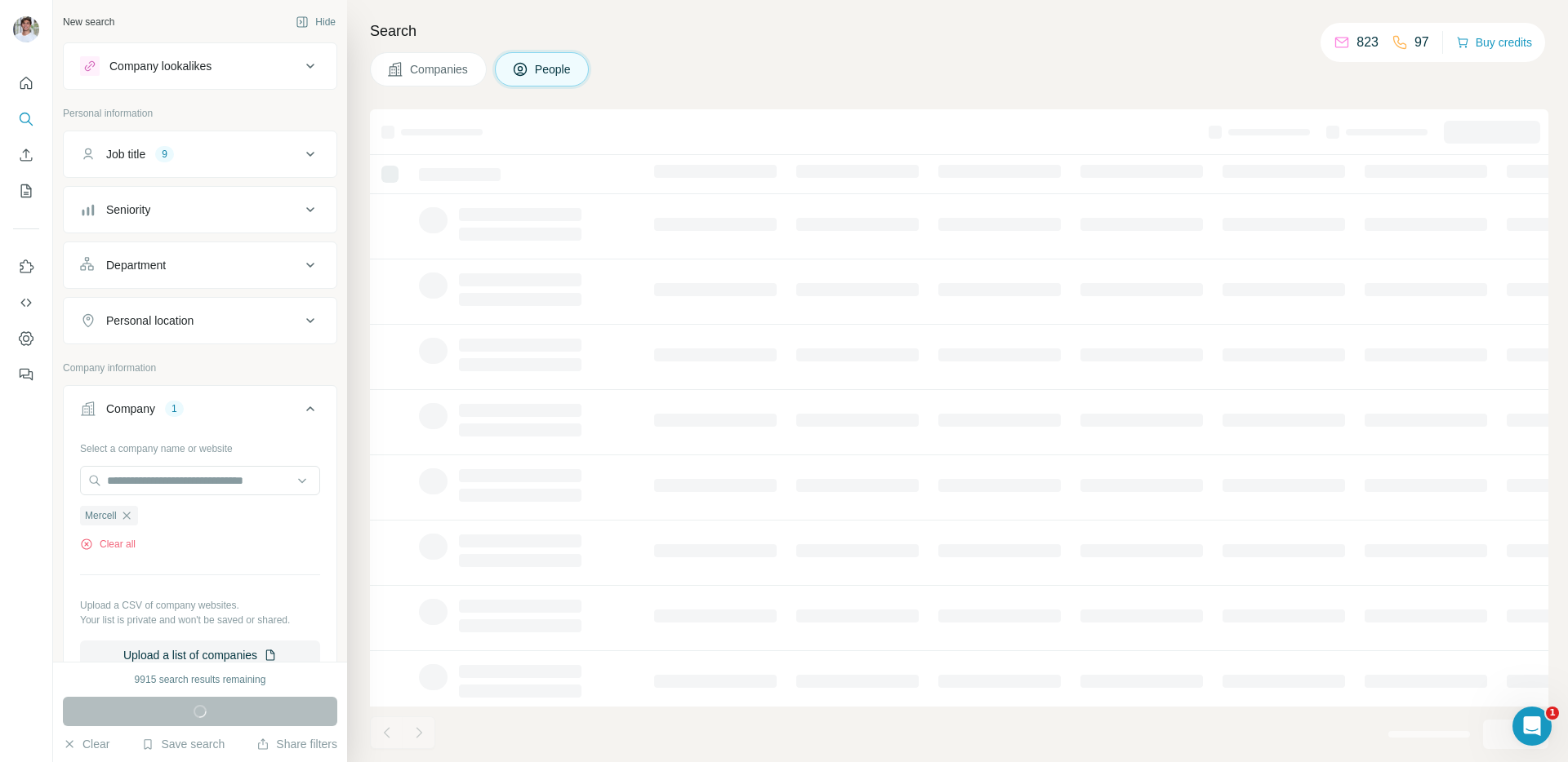
click at [427, 78] on button "Companies" at bounding box center [428, 69] width 116 height 35
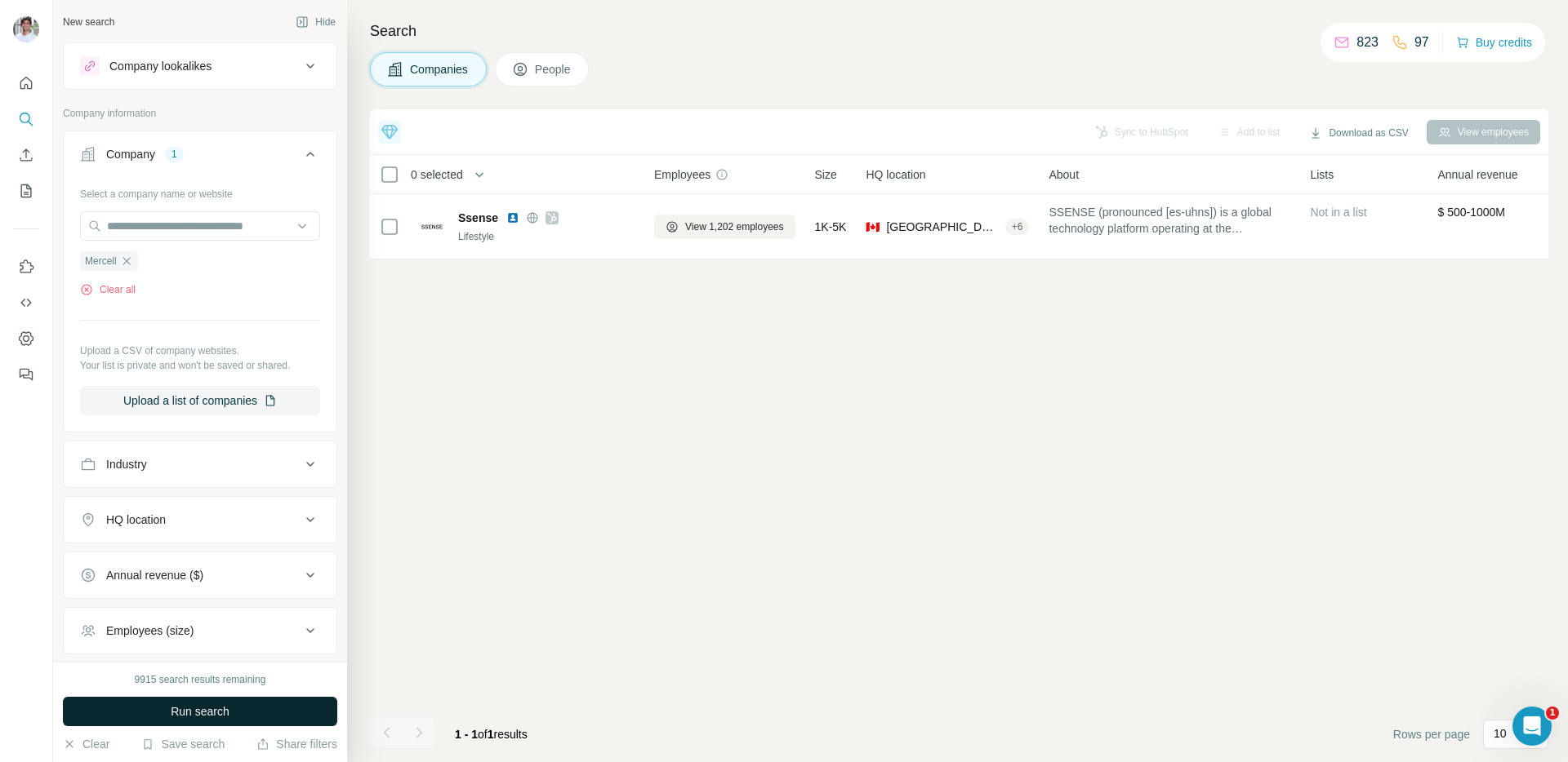
click at [290, 700] on button "Run search" at bounding box center [199, 711] width 274 height 30
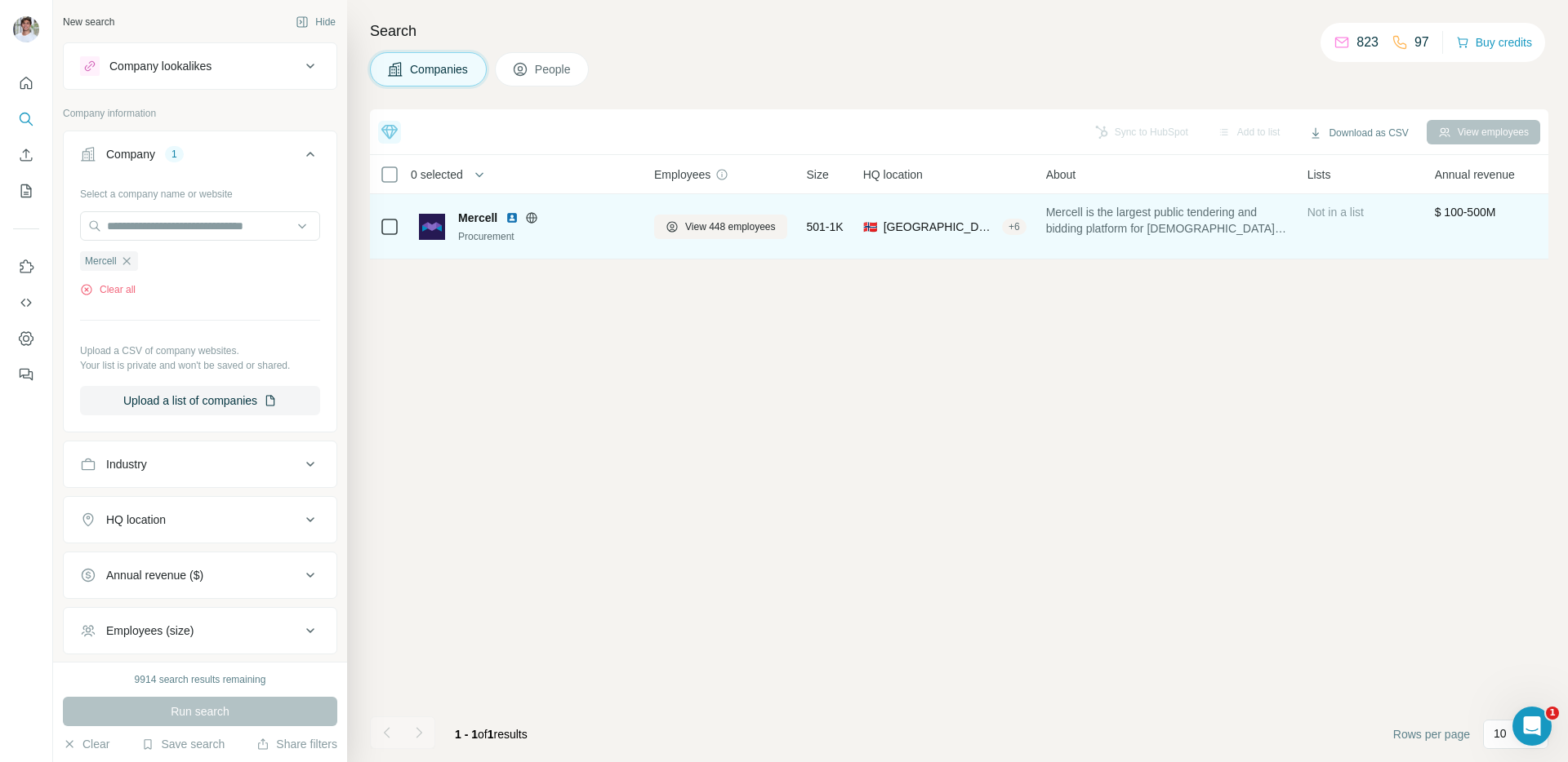
click at [508, 219] on img at bounding box center [512, 218] width 13 height 13
click at [743, 219] on span "View 448 employees" at bounding box center [731, 226] width 90 height 14
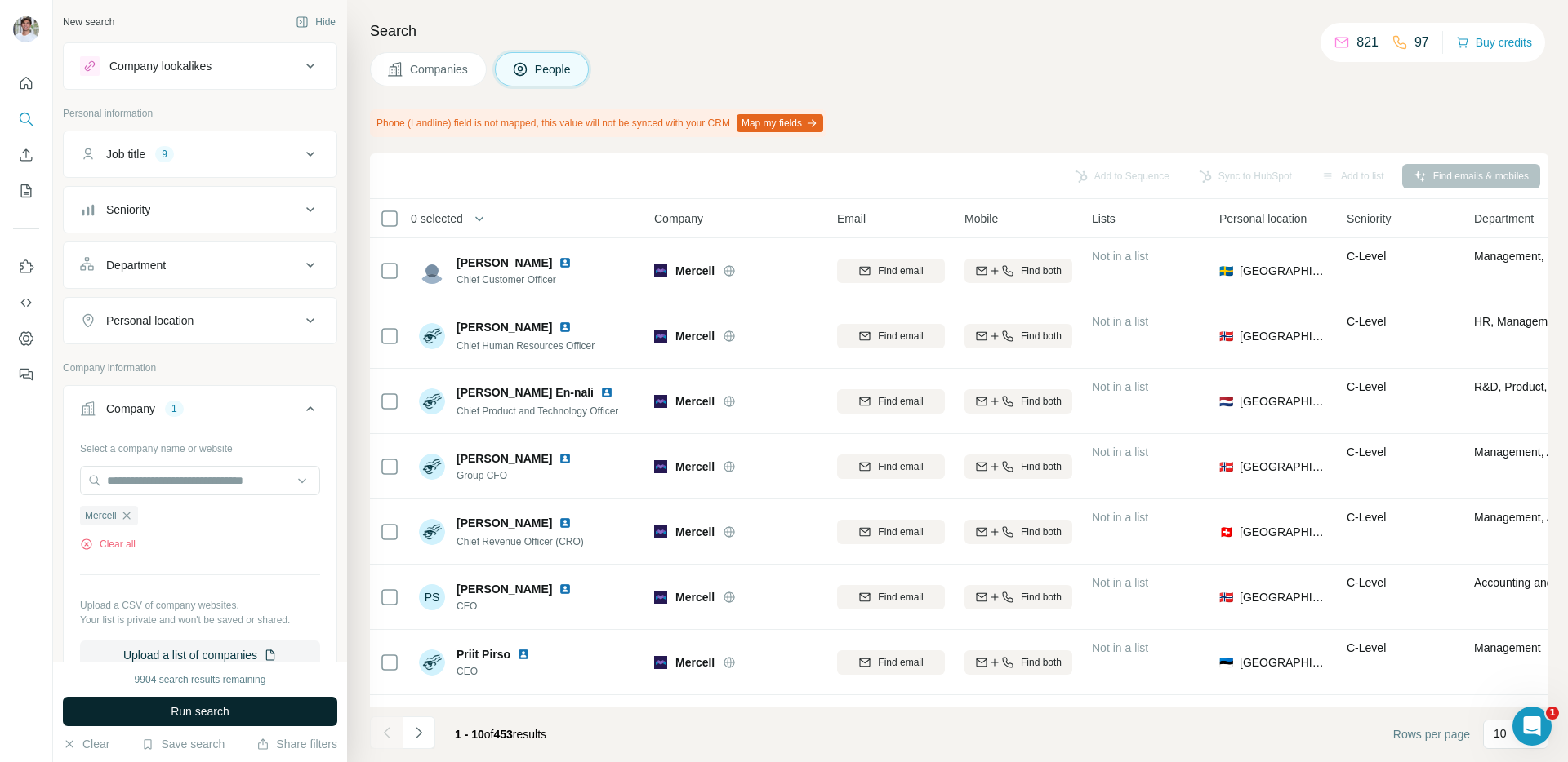
click at [258, 708] on button "Run search" at bounding box center [199, 711] width 274 height 30
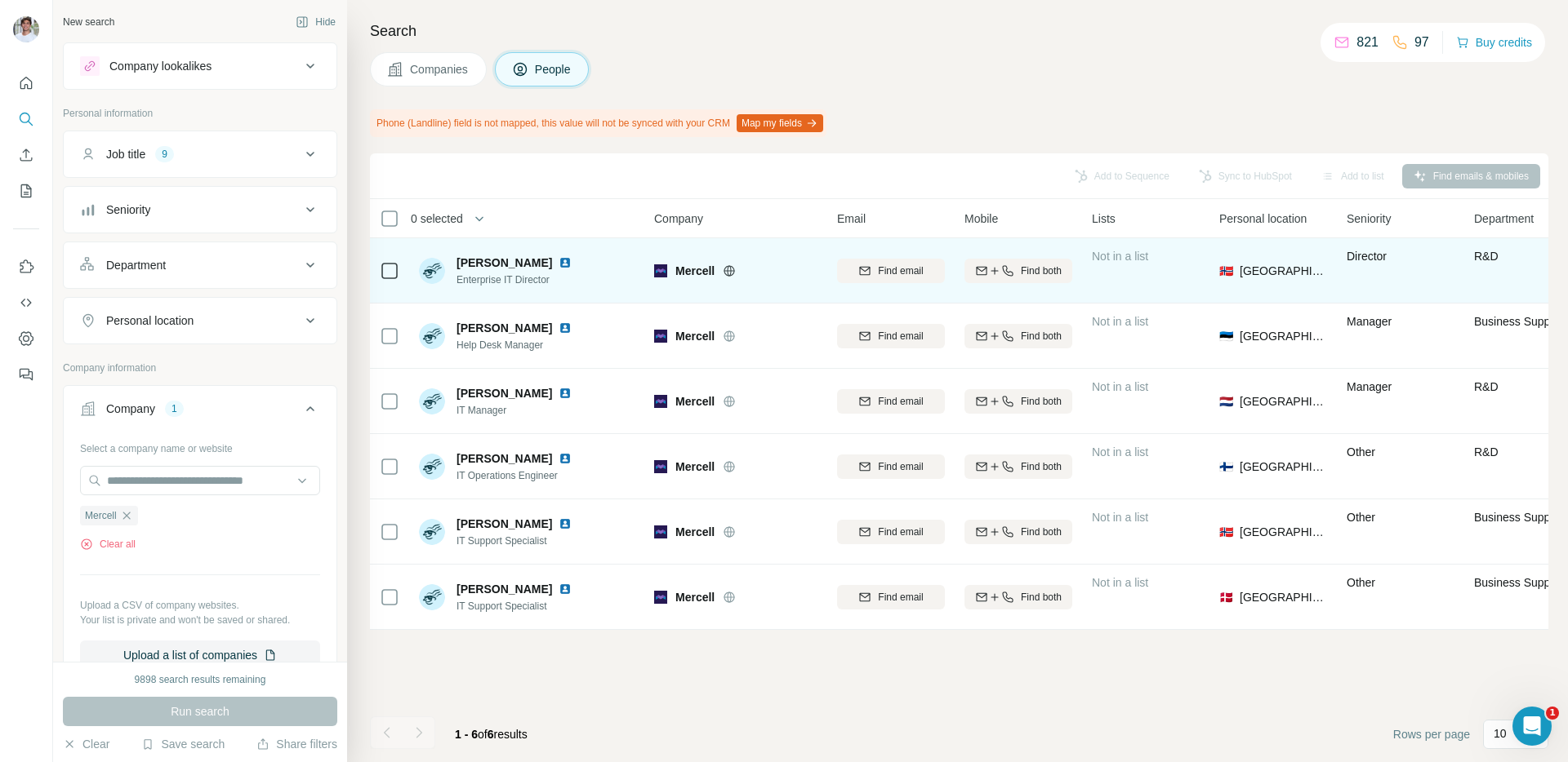
click at [559, 266] on img at bounding box center [565, 263] width 13 height 13
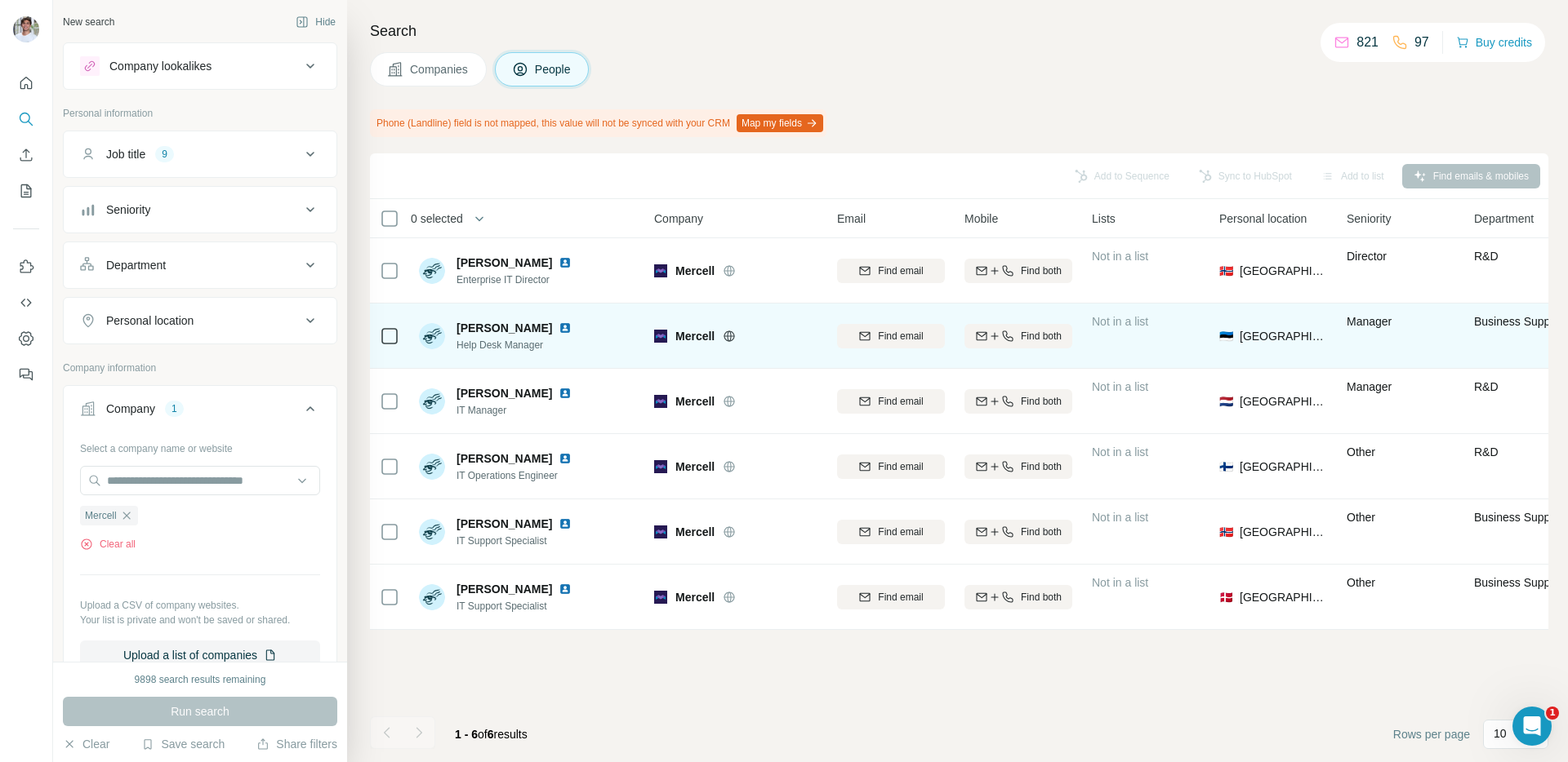
click at [559, 326] on img at bounding box center [565, 329] width 13 height 13
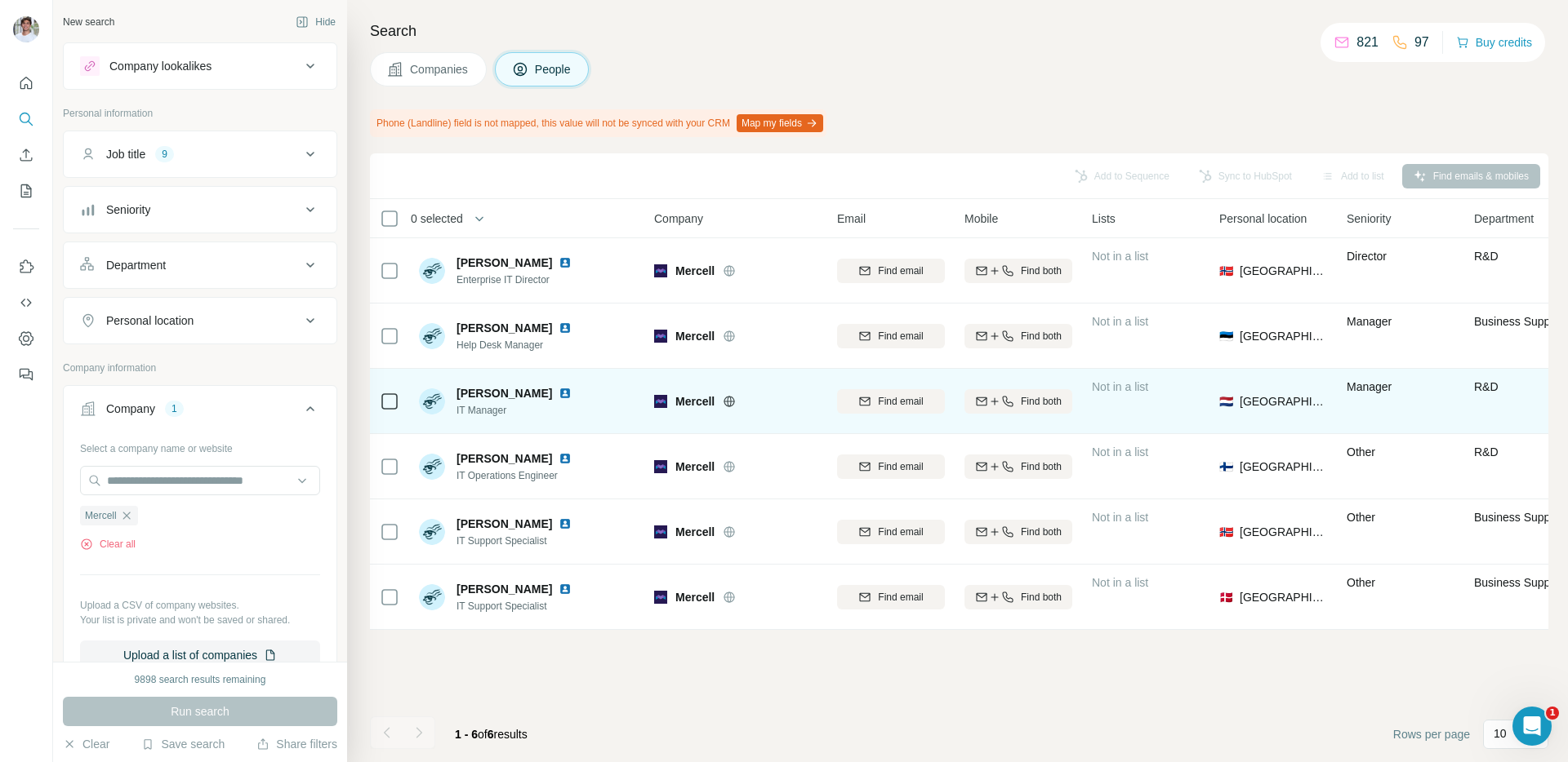
click at [559, 392] on img at bounding box center [565, 394] width 13 height 13
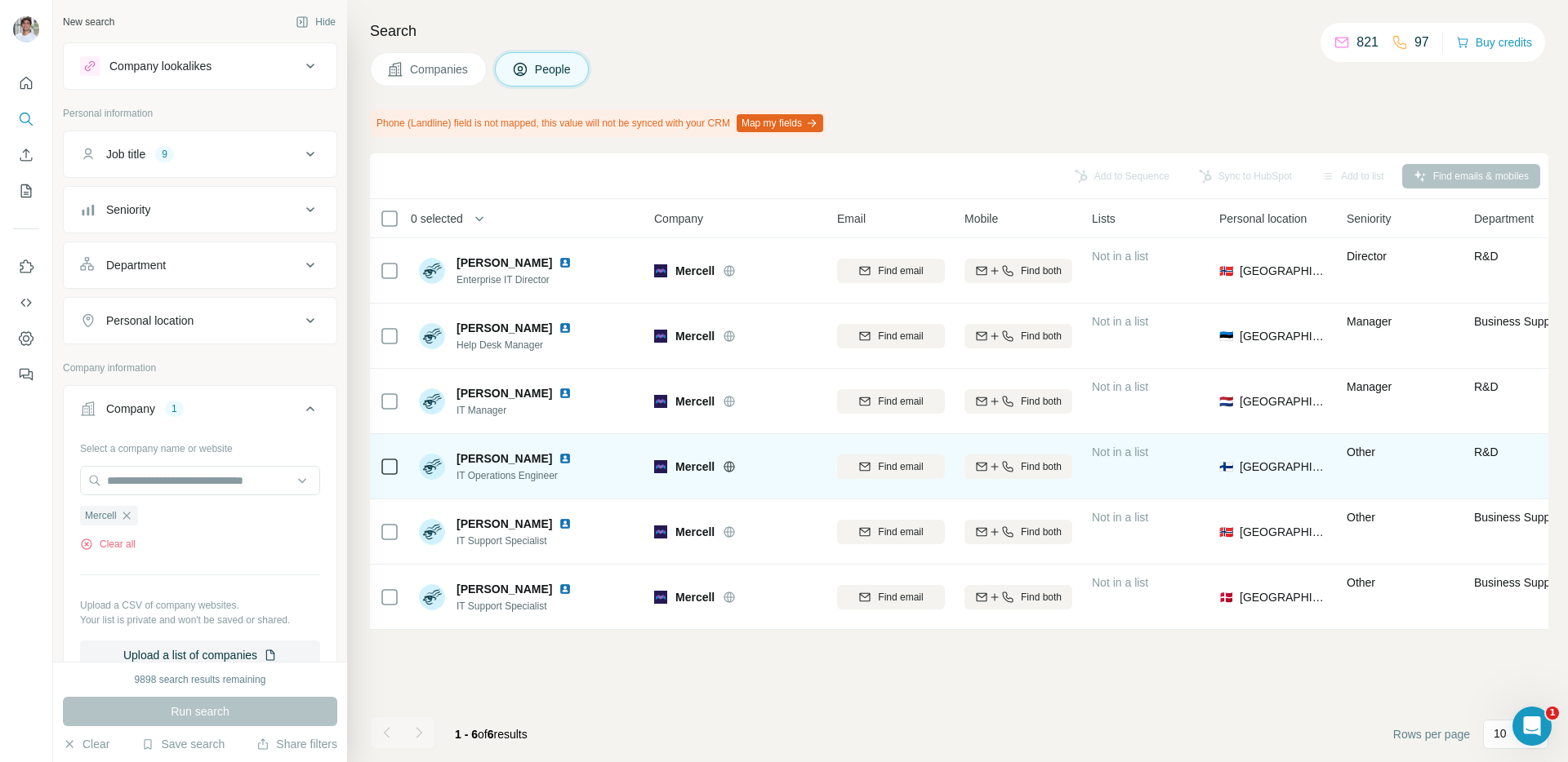
click at [559, 458] on img at bounding box center [565, 458] width 13 height 13
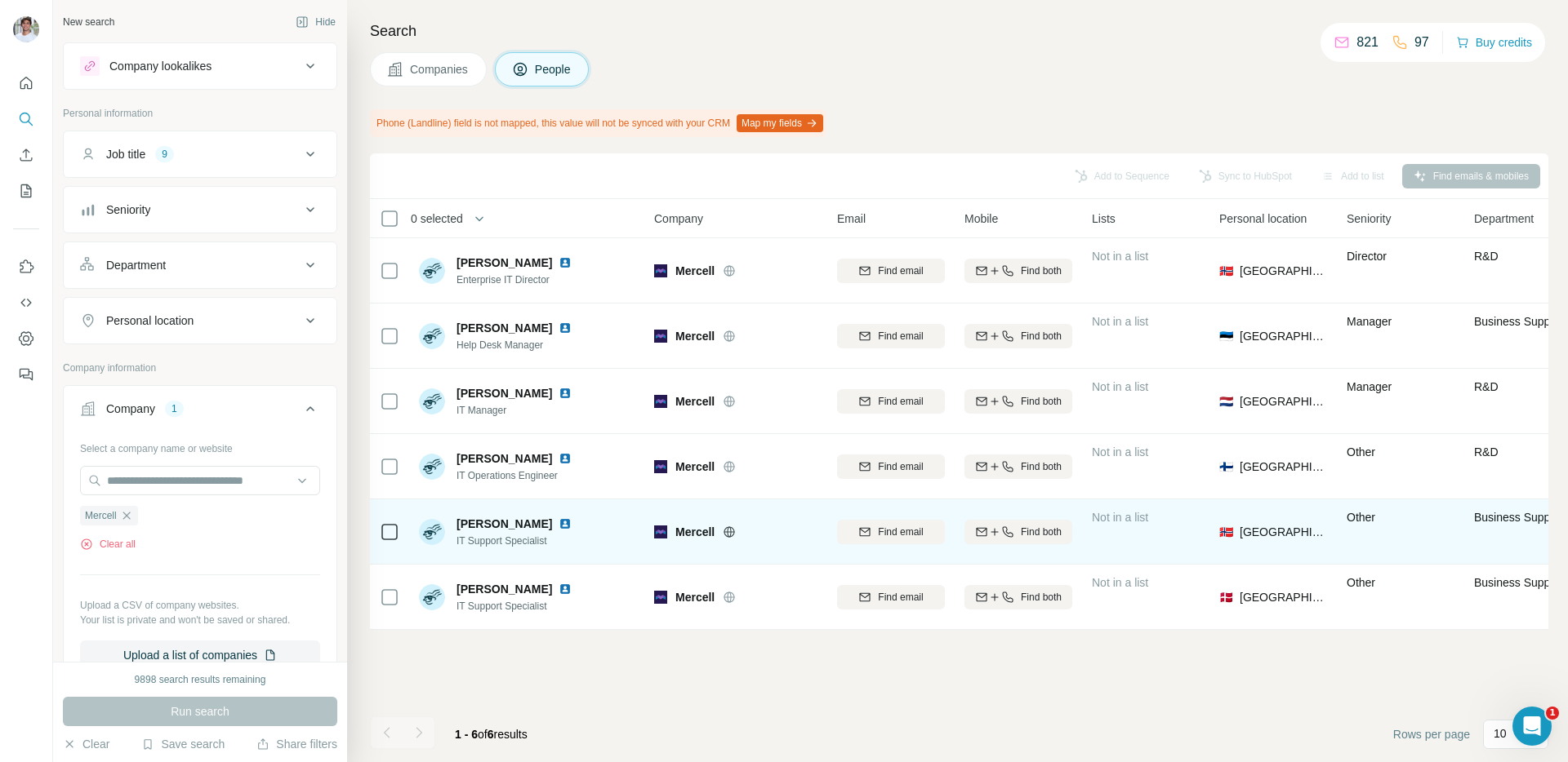
click at [559, 520] on img at bounding box center [565, 524] width 13 height 13
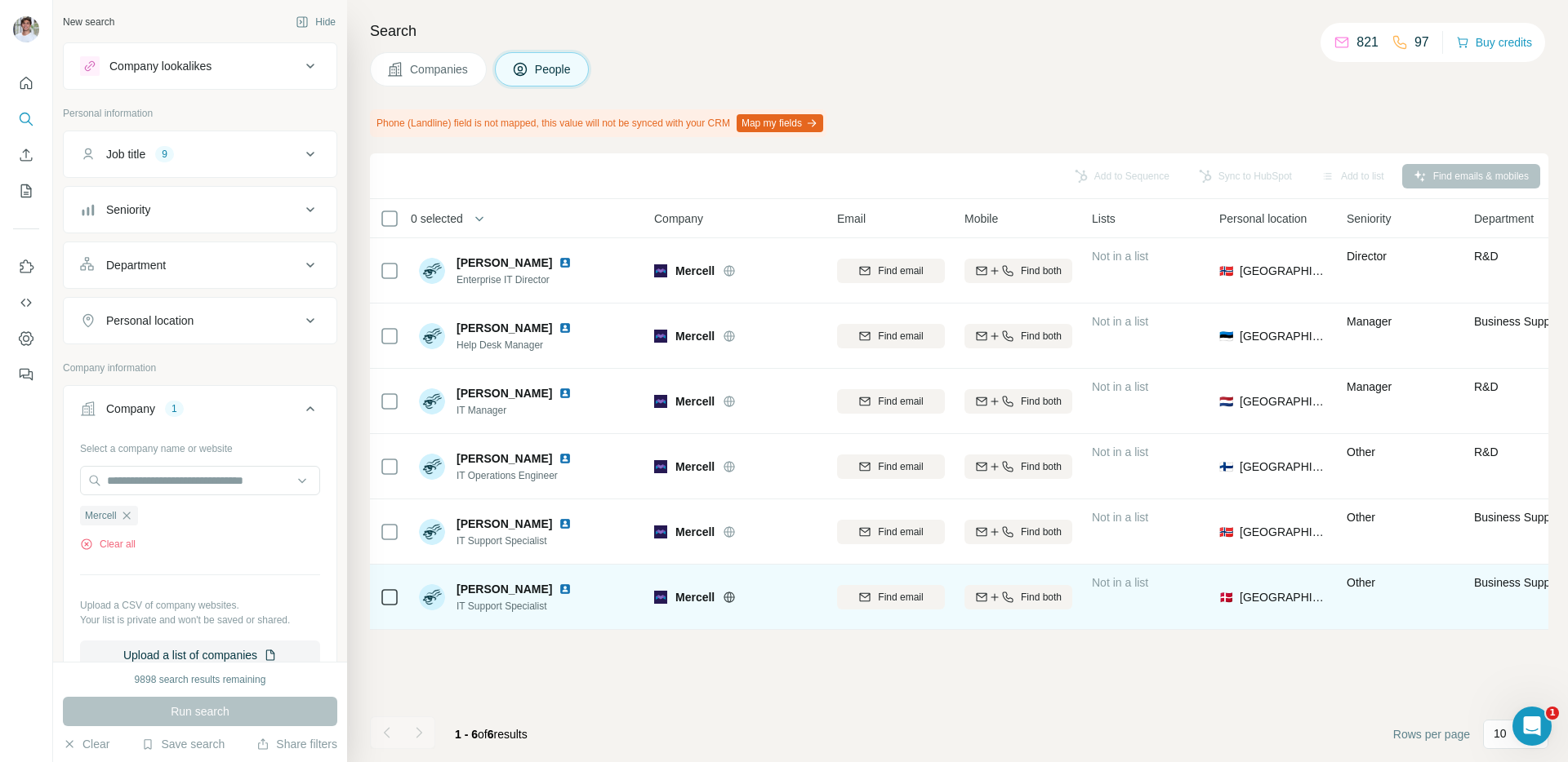
click at [559, 587] on img at bounding box center [565, 589] width 13 height 13
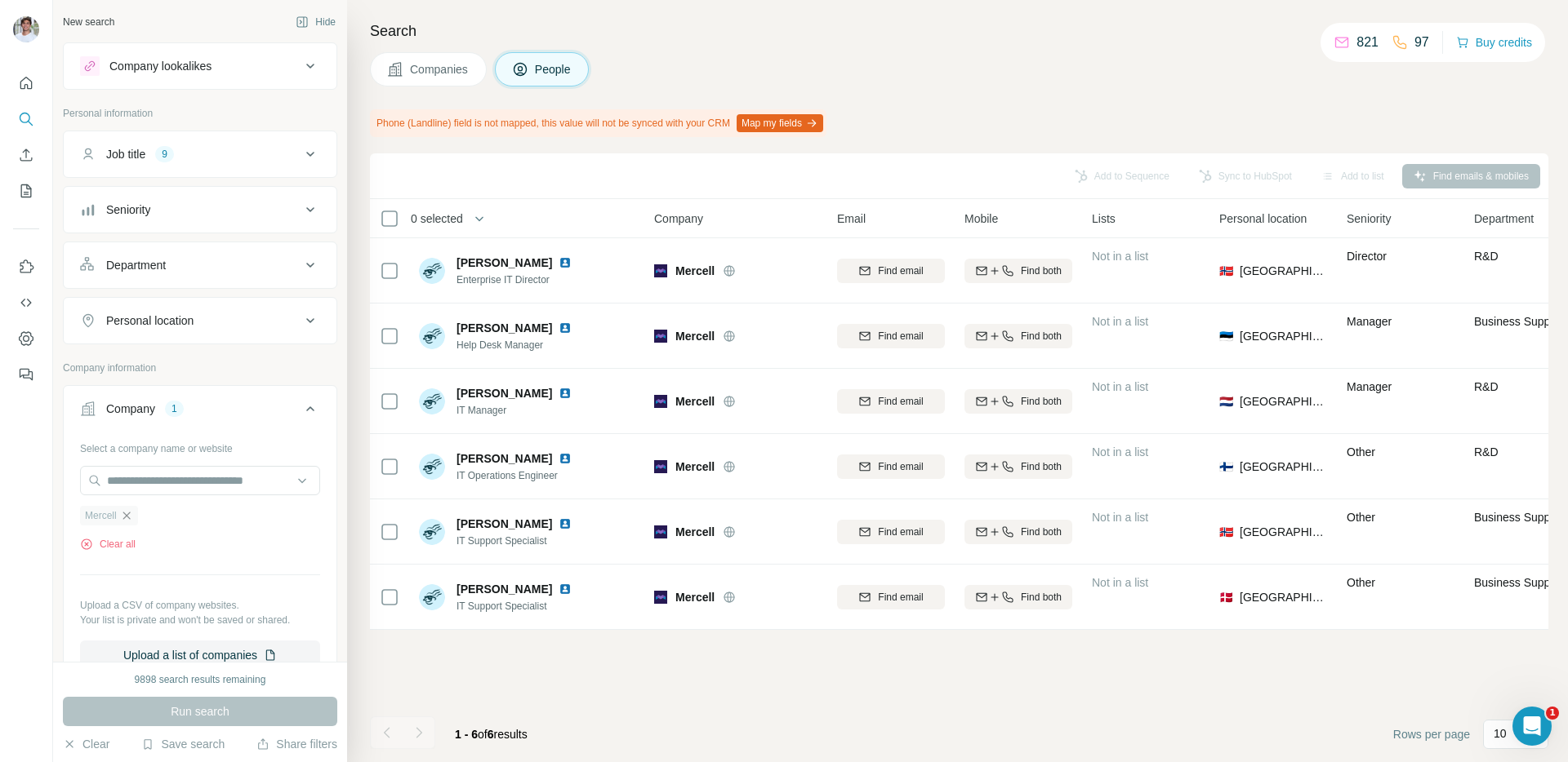
click at [132, 514] on icon "button" at bounding box center [127, 516] width 13 height 13
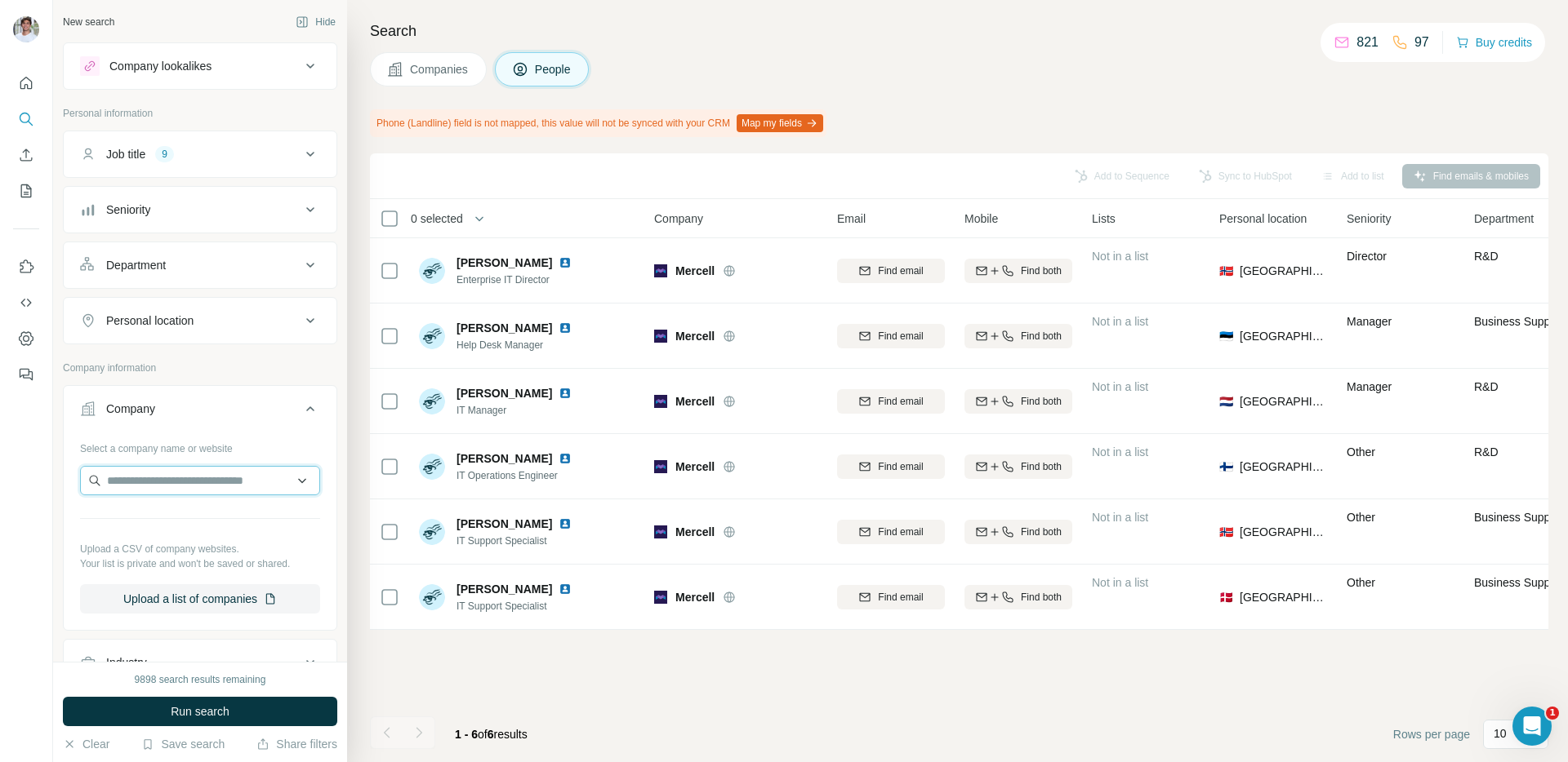
click at [153, 476] on input "text" at bounding box center [200, 480] width 240 height 30
paste input "**********"
type input "**********"
click at [215, 526] on p "[DOMAIN_NAME]" at bounding box center [187, 532] width 121 height 14
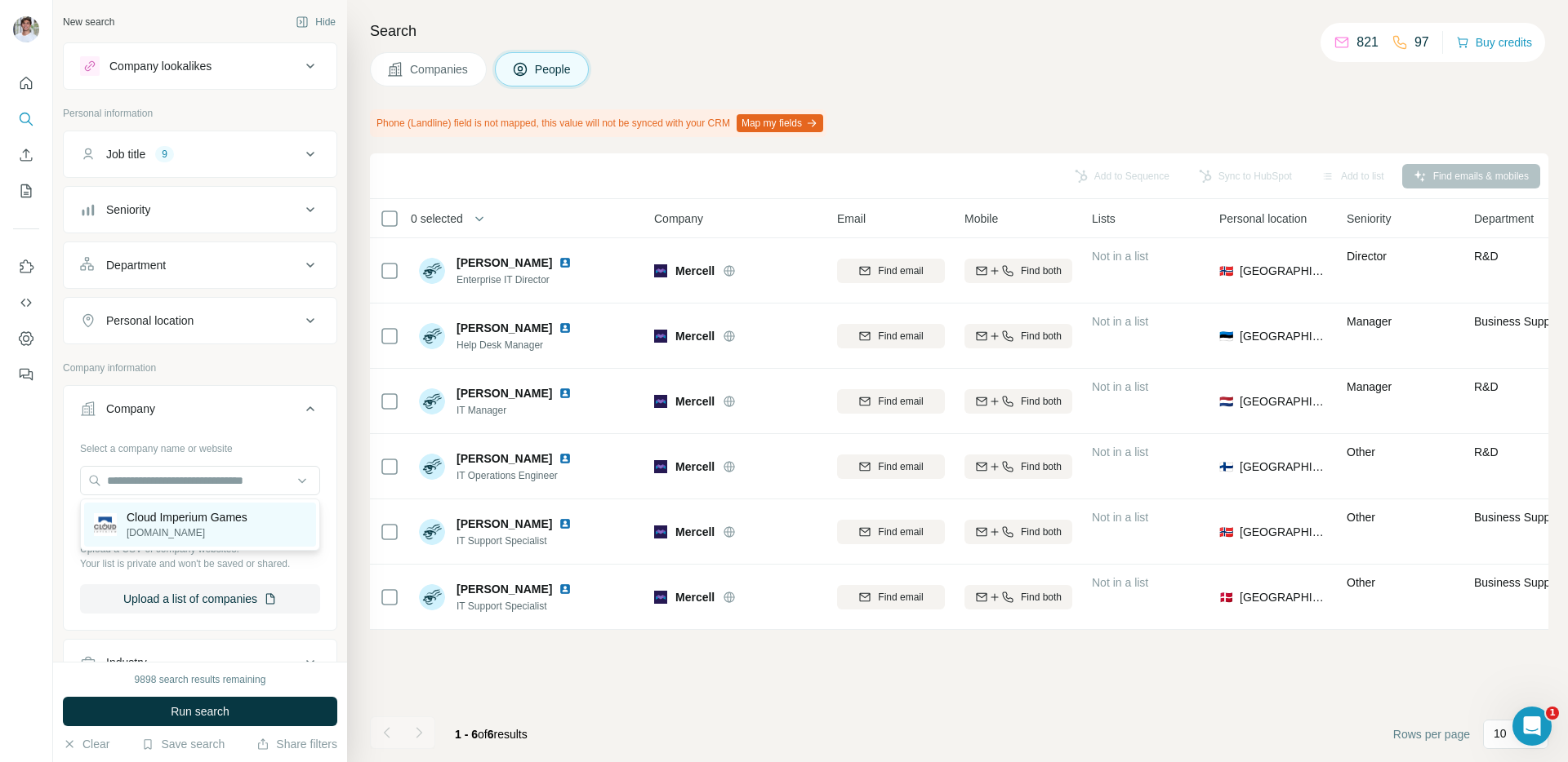
scroll to position [0, 0]
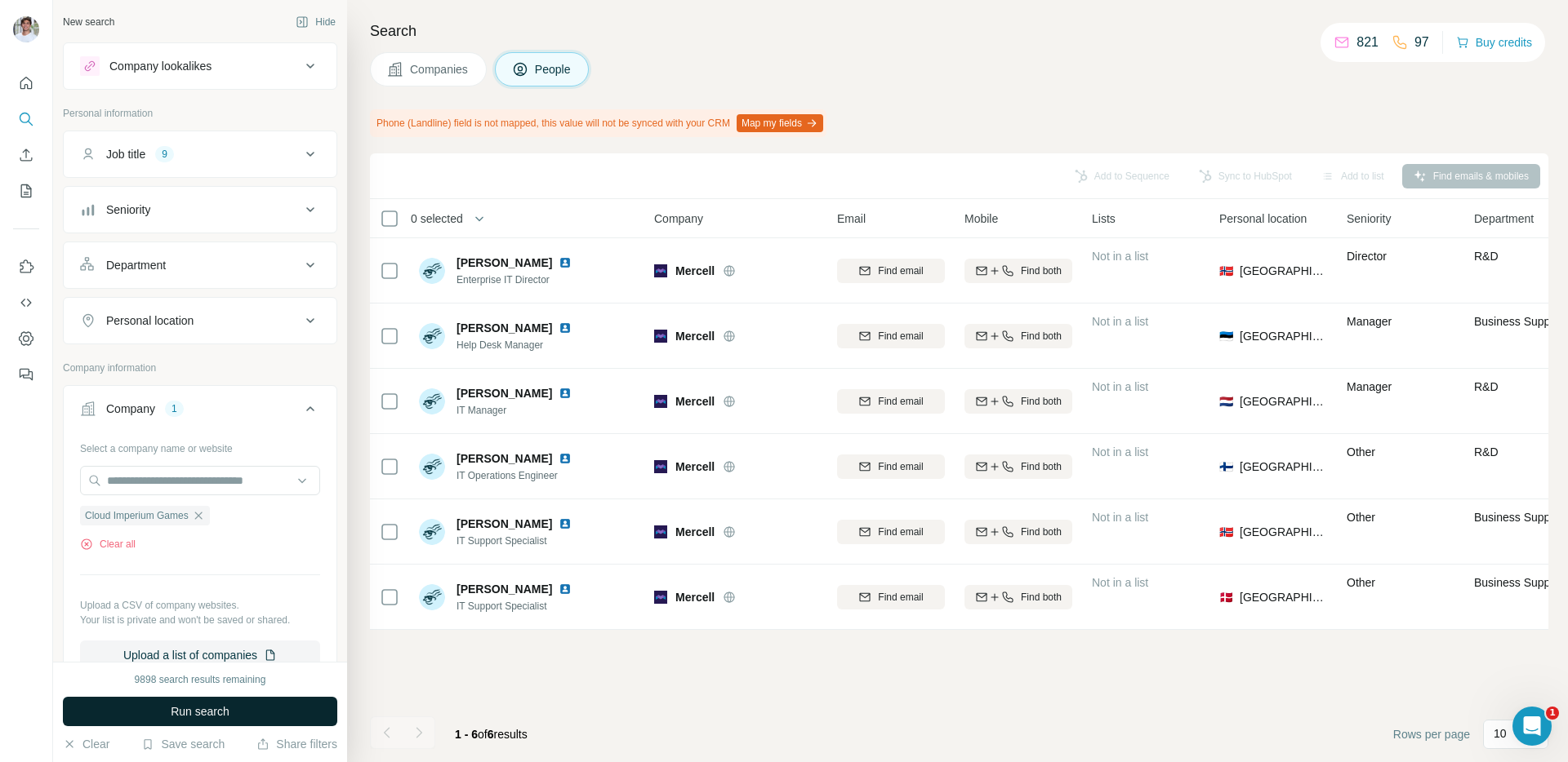
click at [174, 717] on span "Run search" at bounding box center [199, 711] width 59 height 16
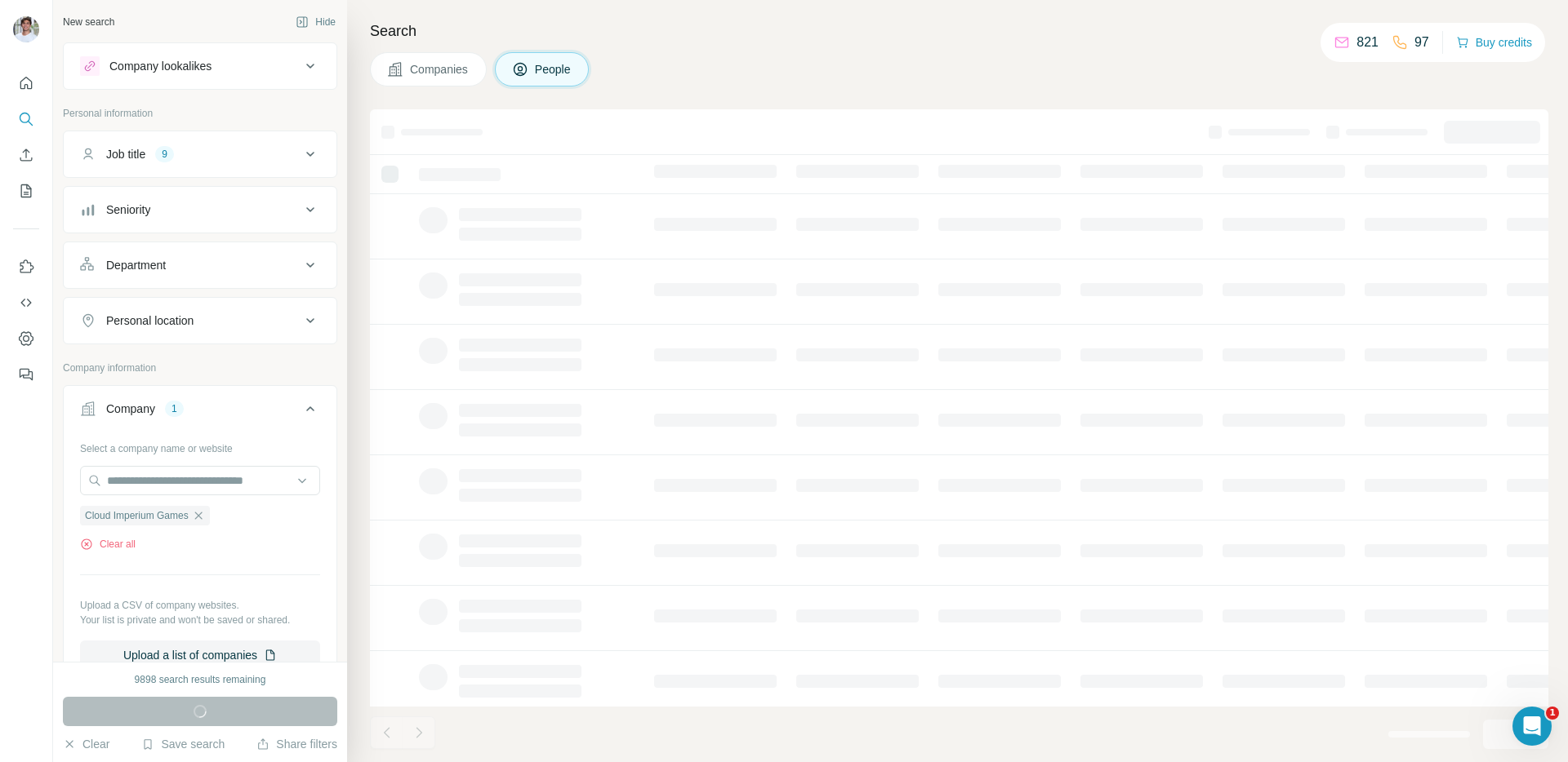
click at [436, 71] on span "Companies" at bounding box center [439, 69] width 60 height 16
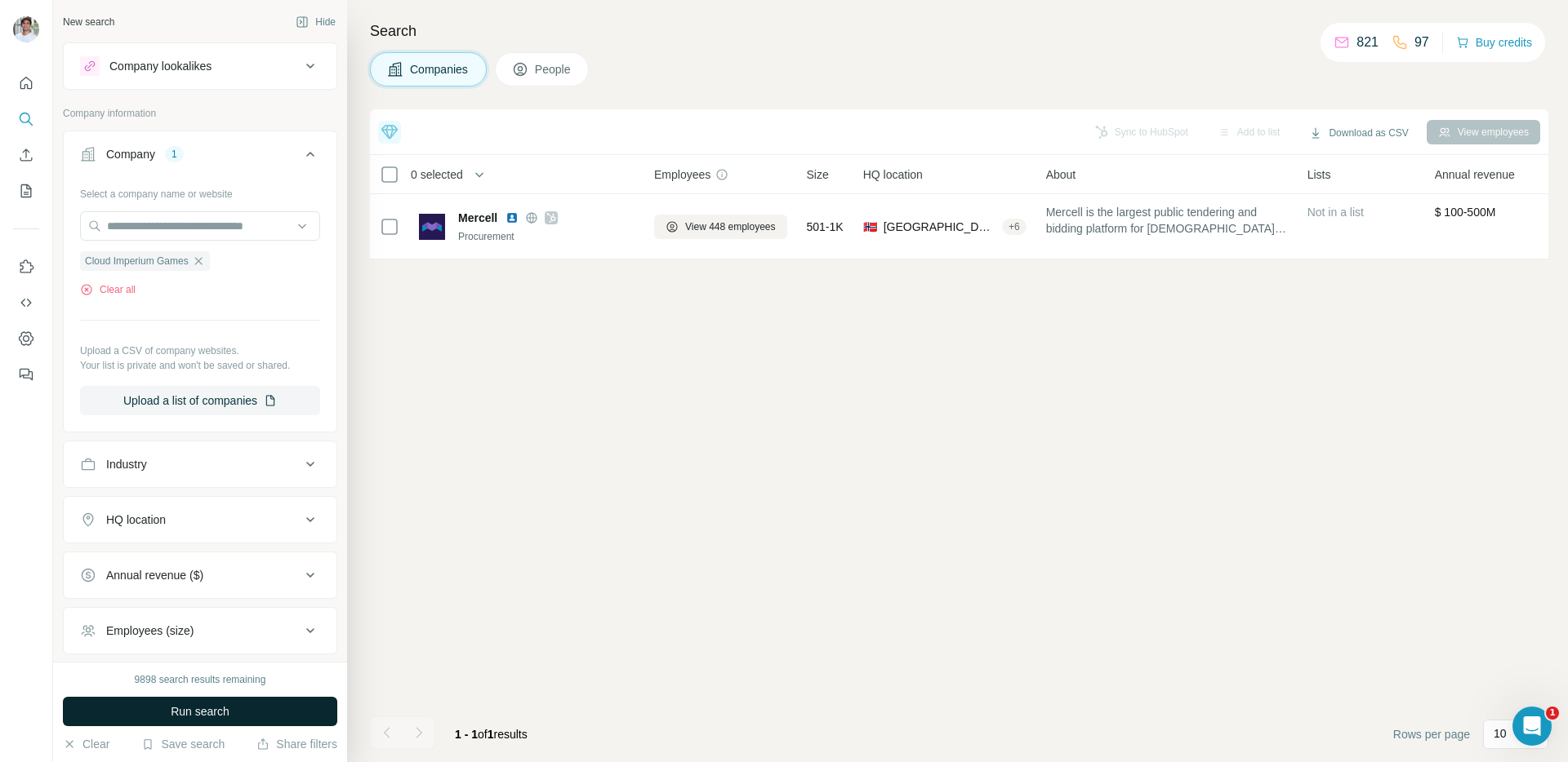
click at [190, 708] on span "Run search" at bounding box center [199, 711] width 59 height 16
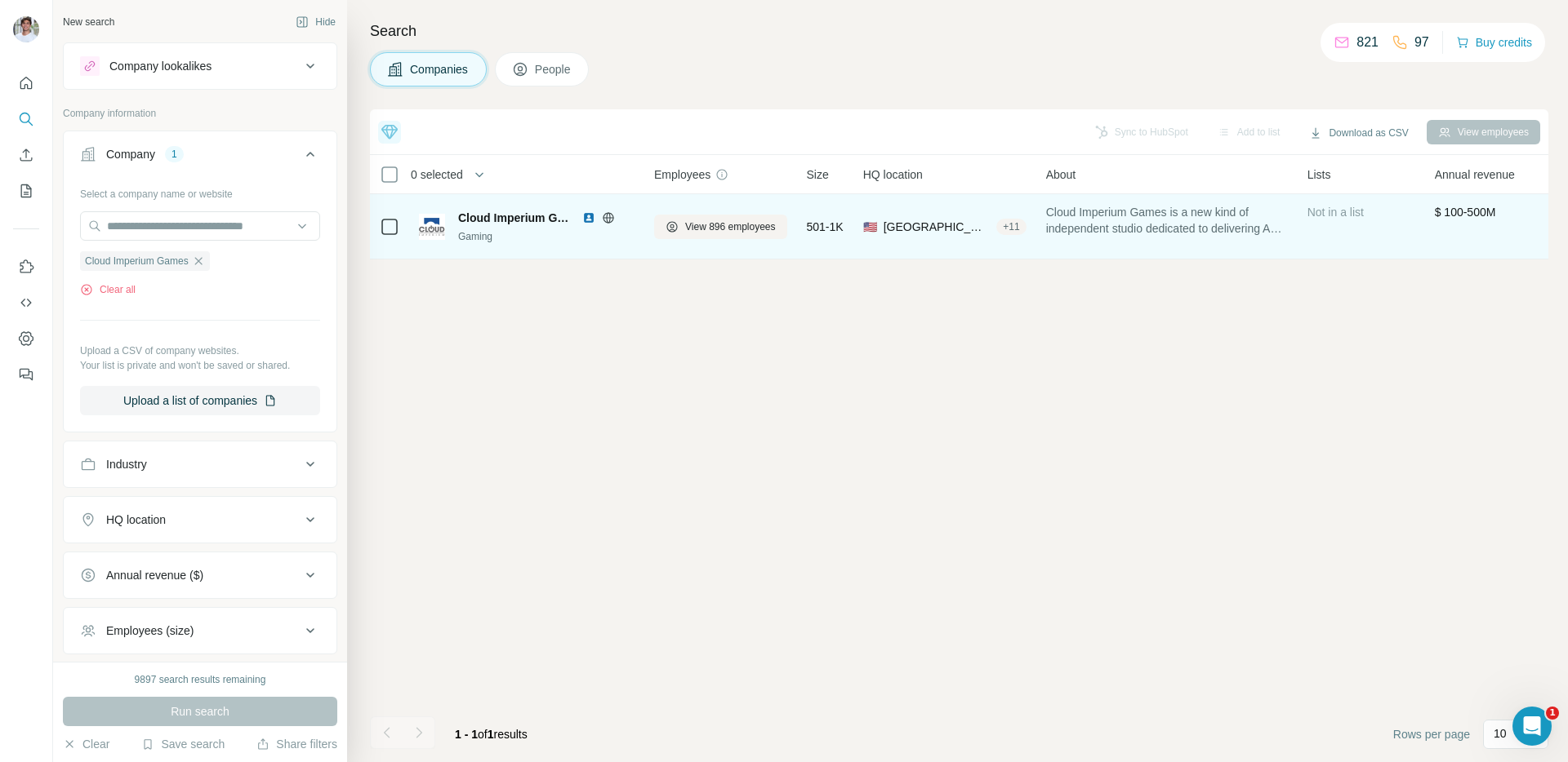
click at [583, 218] on img at bounding box center [589, 218] width 13 height 13
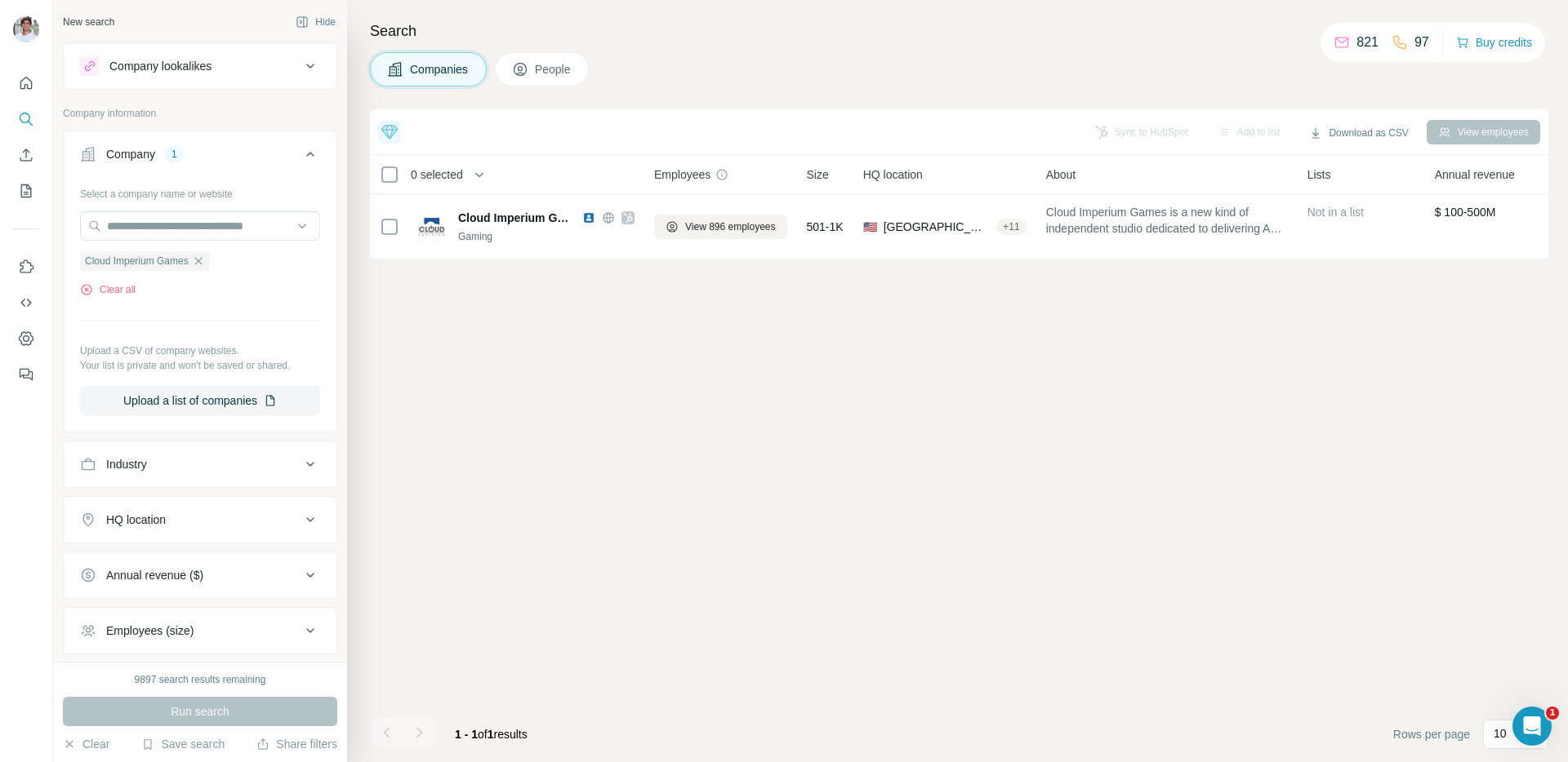
drag, startPoint x: 735, startPoint y: 220, endPoint x: 311, endPoint y: 585, distance: 559.5
click at [735, 220] on span "View 896 employees" at bounding box center [731, 226] width 90 height 14
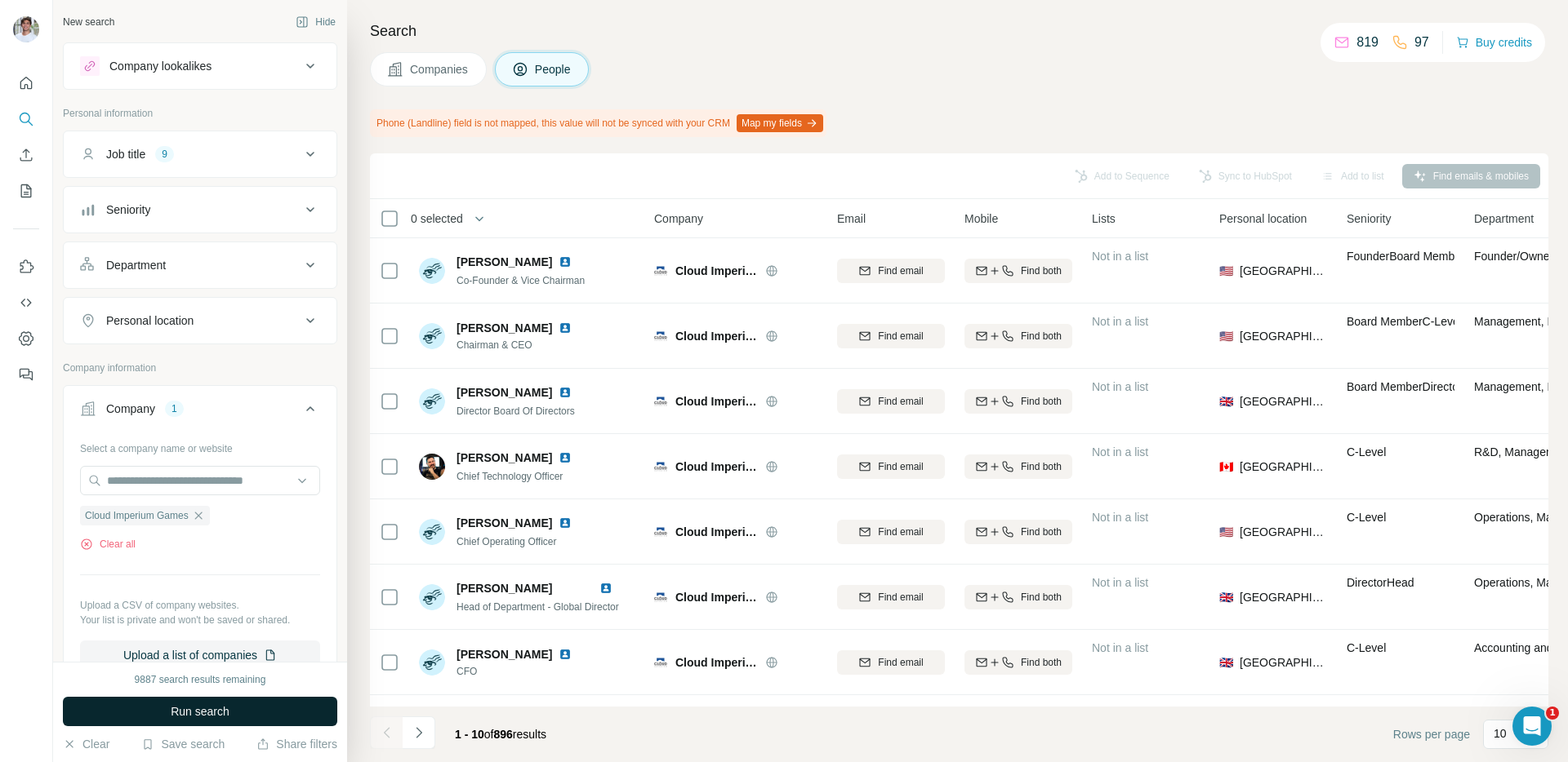
click at [209, 711] on span "Run search" at bounding box center [199, 711] width 59 height 16
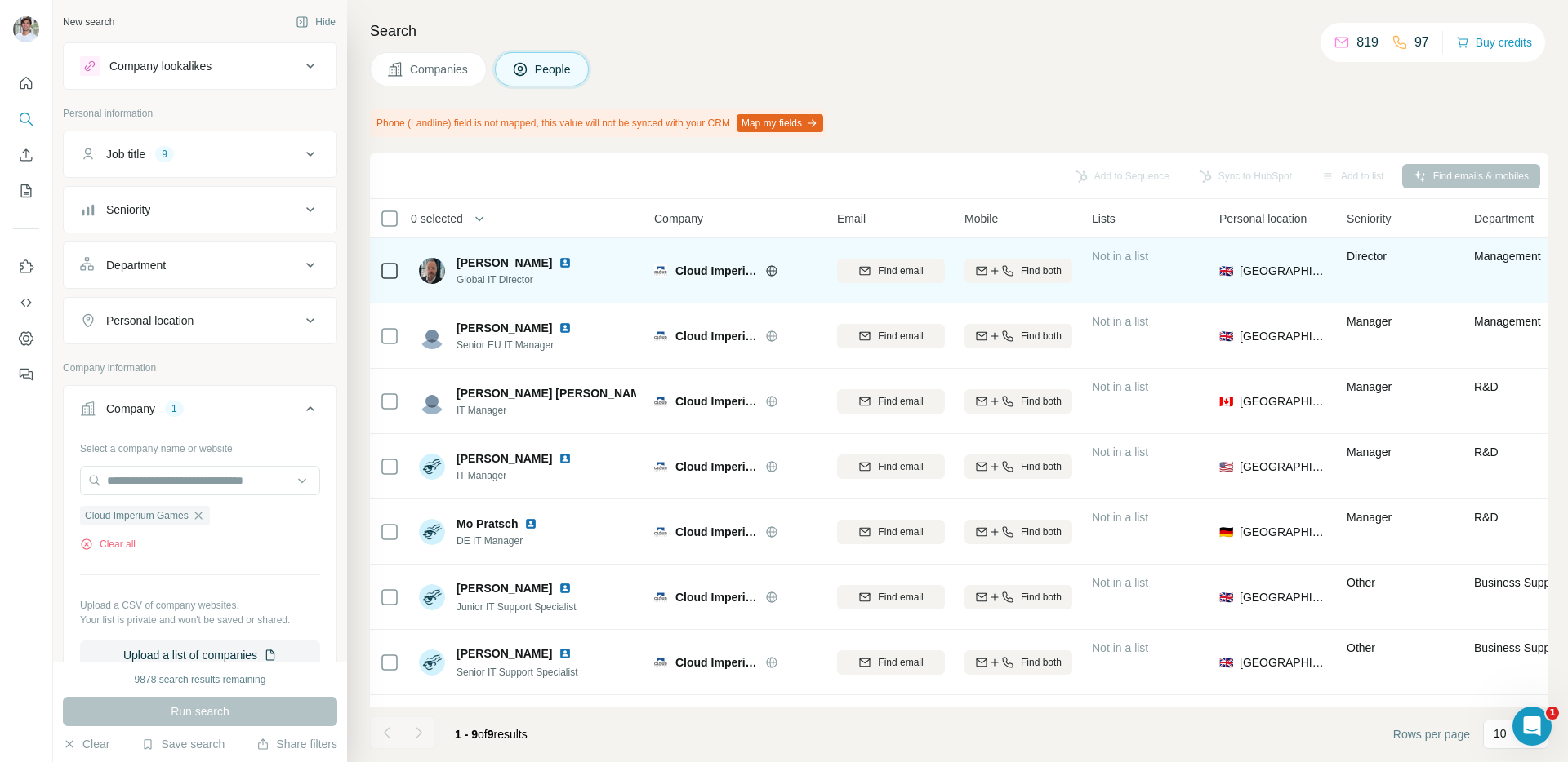
click at [559, 258] on img at bounding box center [565, 263] width 13 height 13
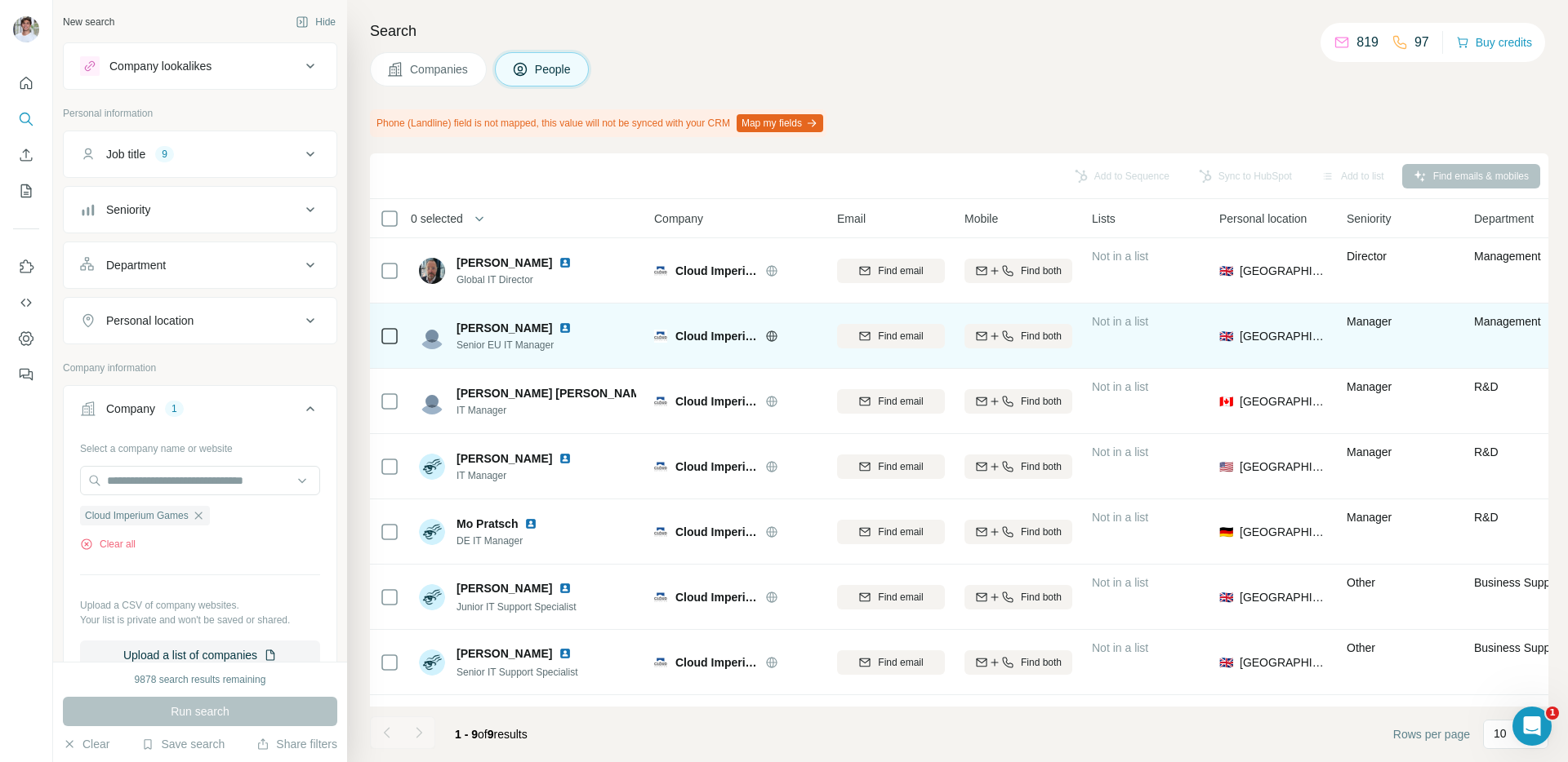
click at [559, 326] on img at bounding box center [565, 329] width 13 height 13
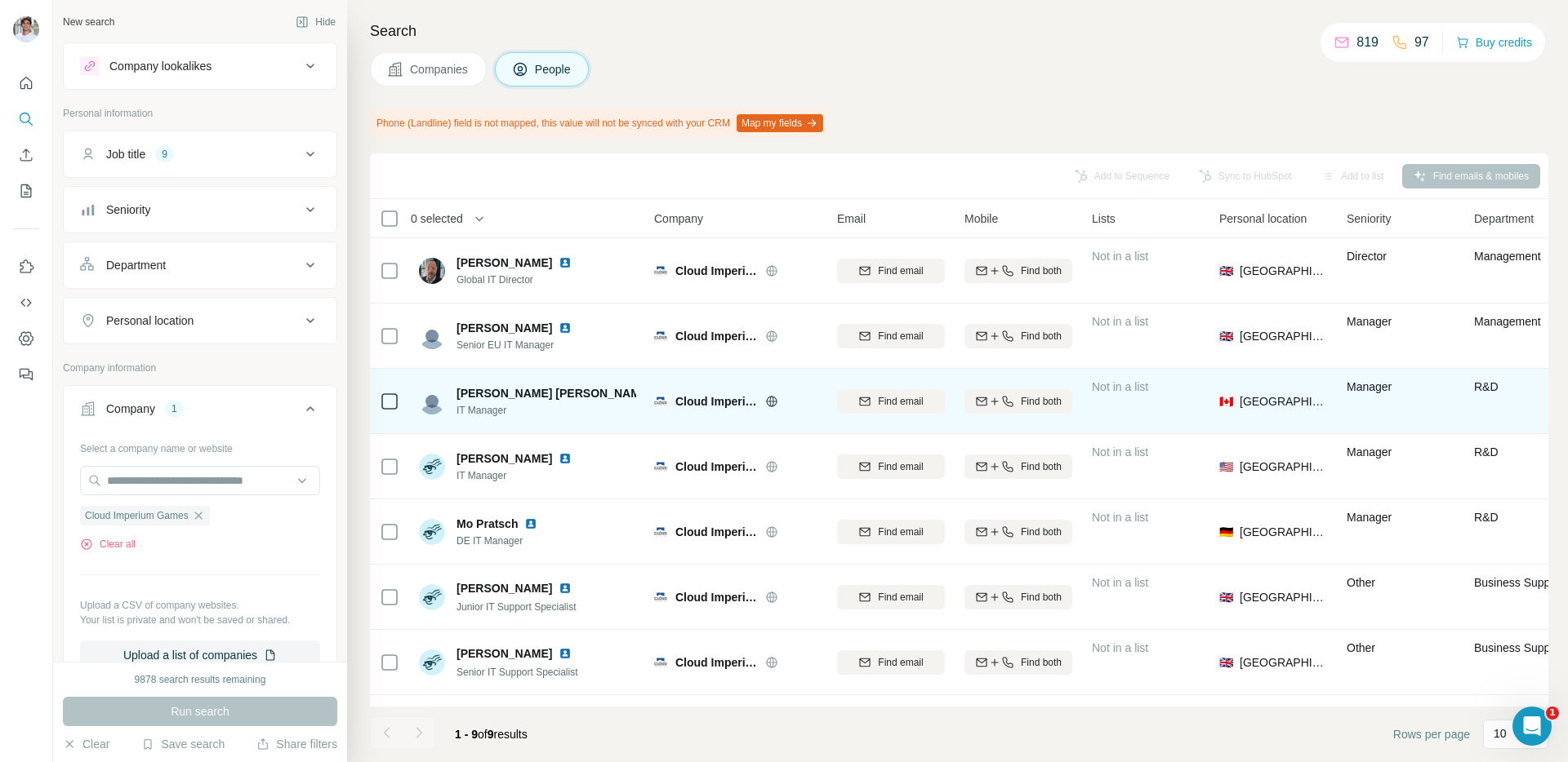
click at [658, 387] on img at bounding box center [660, 394] width 7 height 13
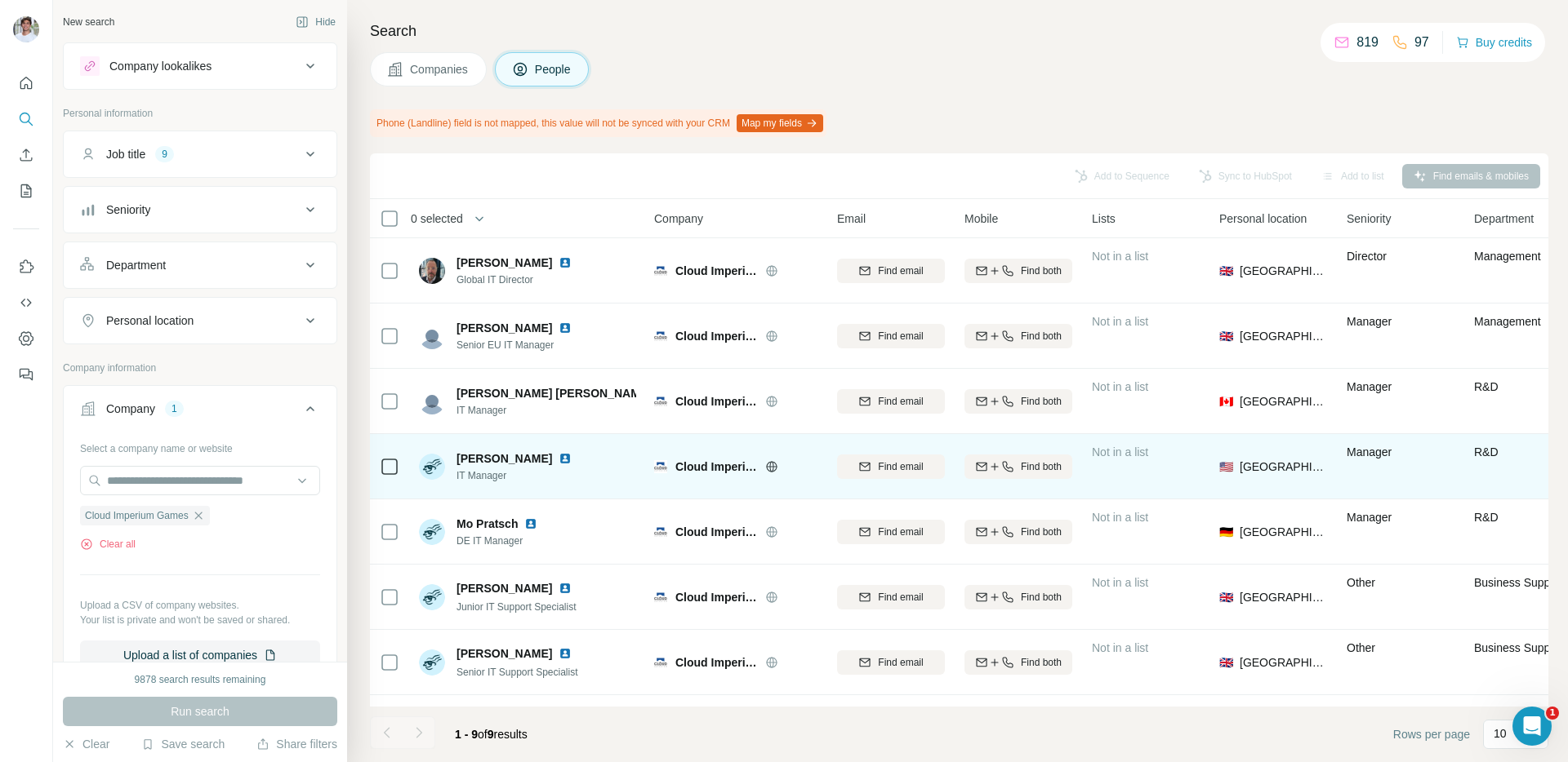
click at [559, 463] on img at bounding box center [565, 458] width 13 height 13
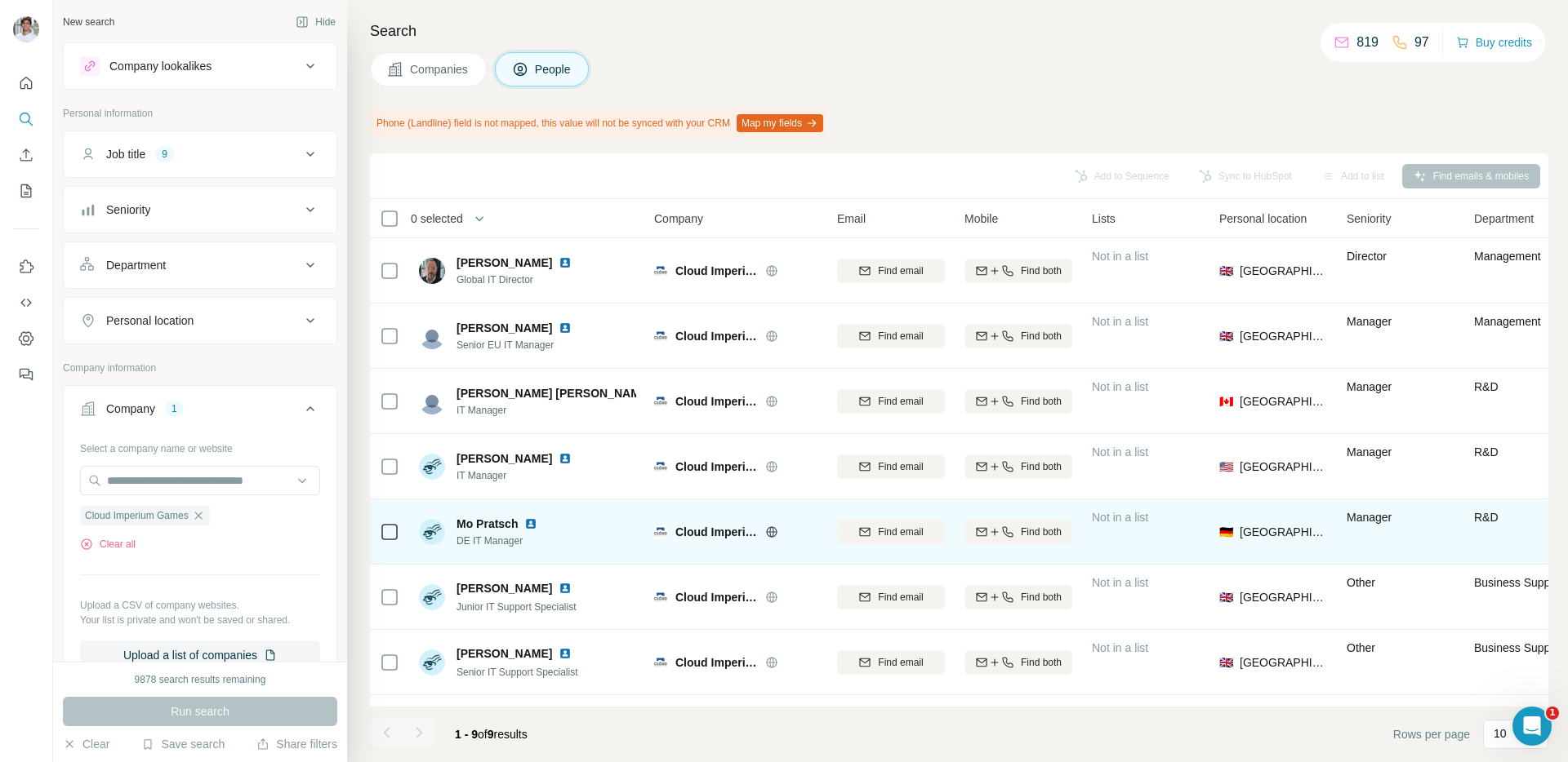
click at [535, 521] on img at bounding box center [531, 524] width 13 height 13
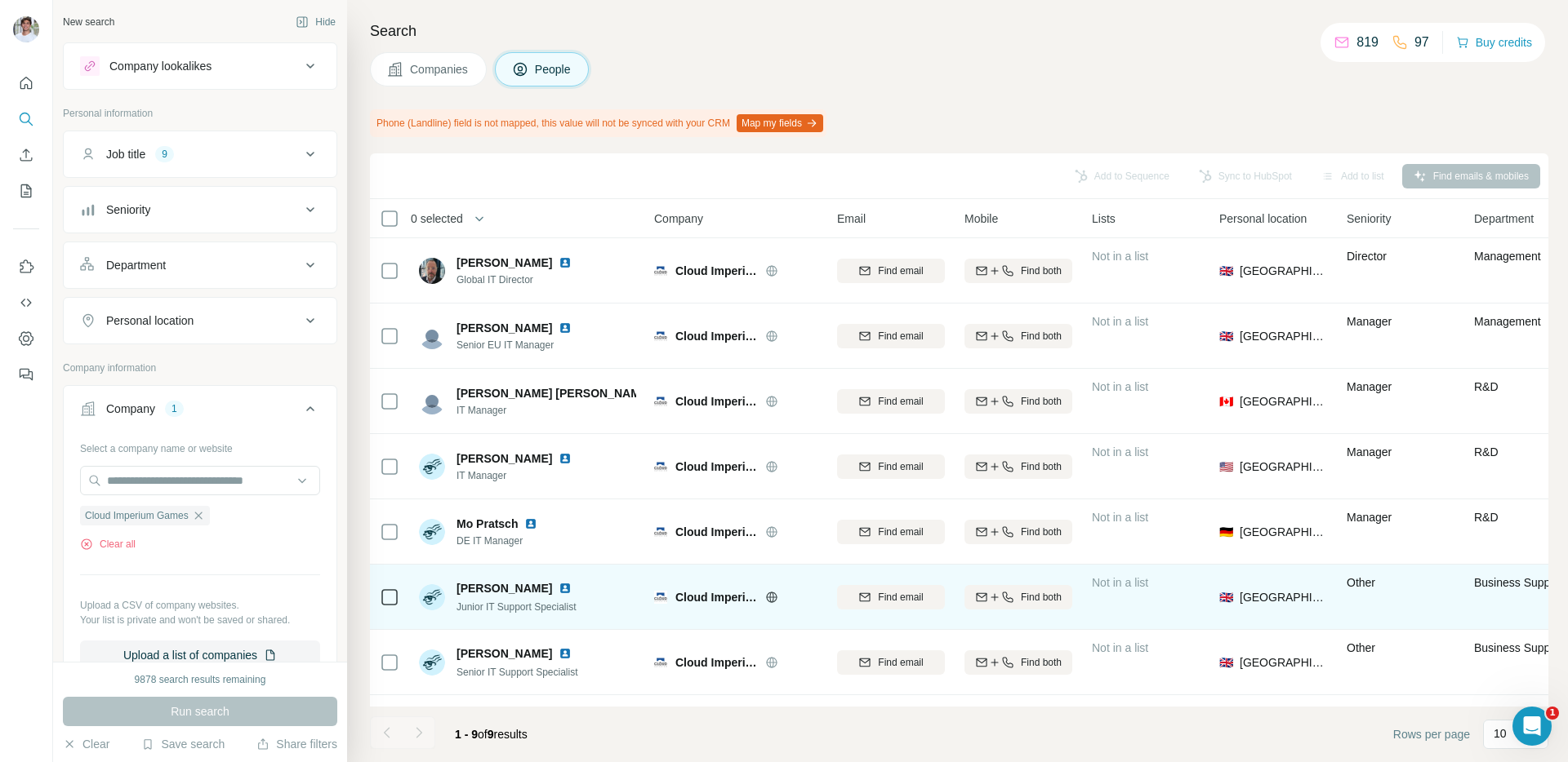
click at [570, 592] on img at bounding box center [565, 589] width 13 height 13
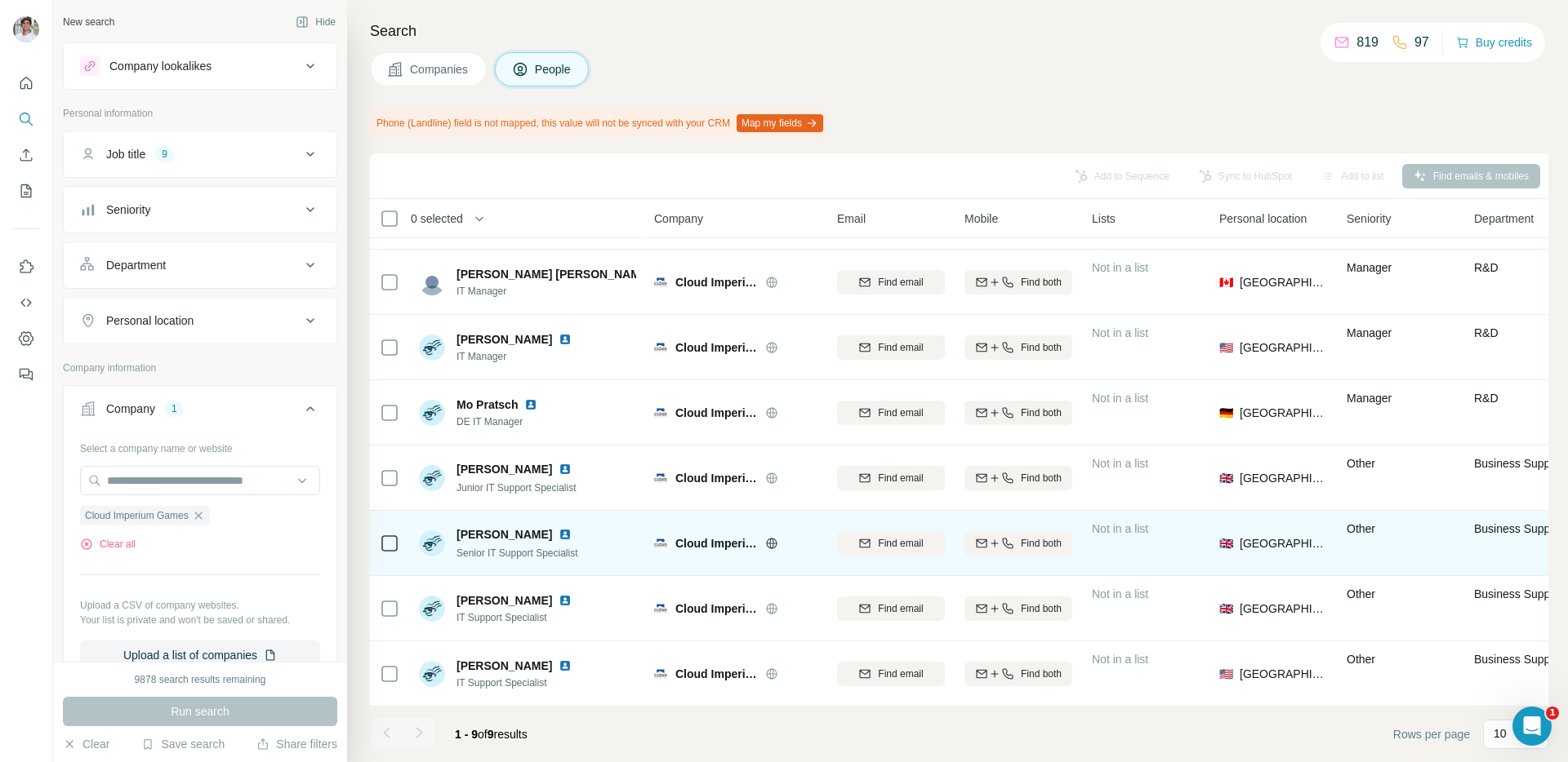
click at [570, 538] on img at bounding box center [565, 534] width 13 height 13
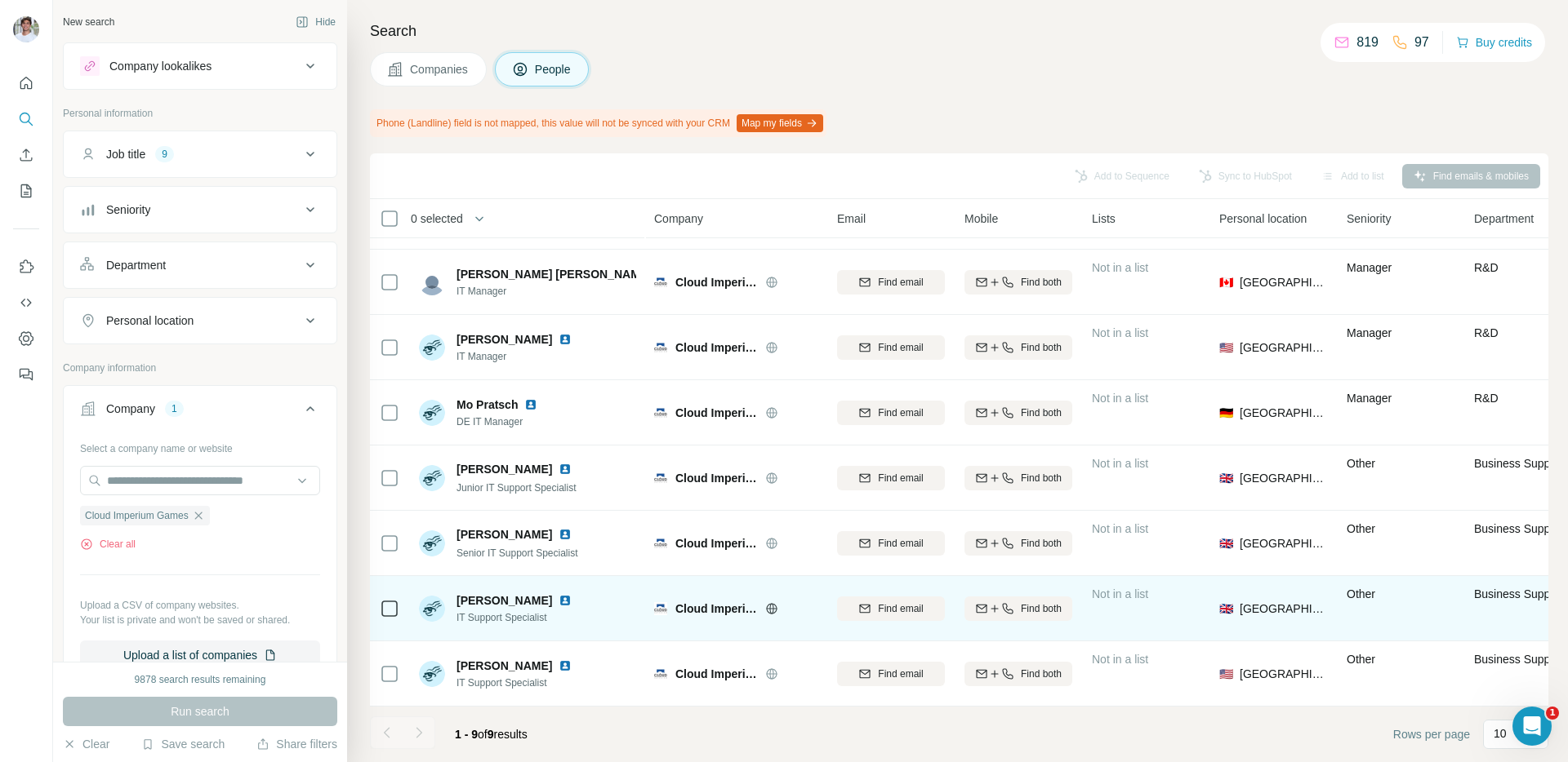
click at [559, 603] on img at bounding box center [565, 601] width 13 height 13
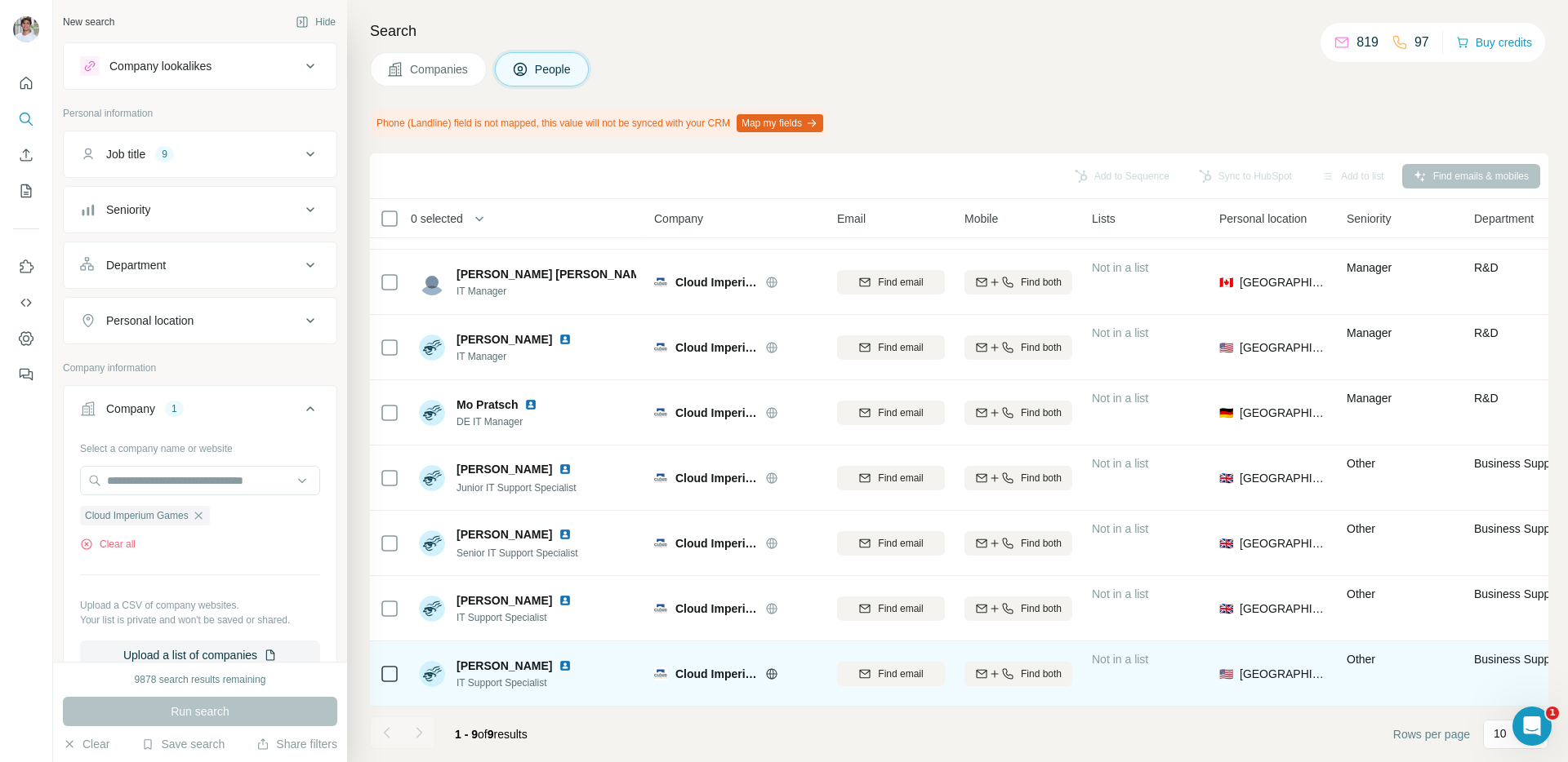
click at [571, 662] on img at bounding box center [565, 666] width 13 height 13
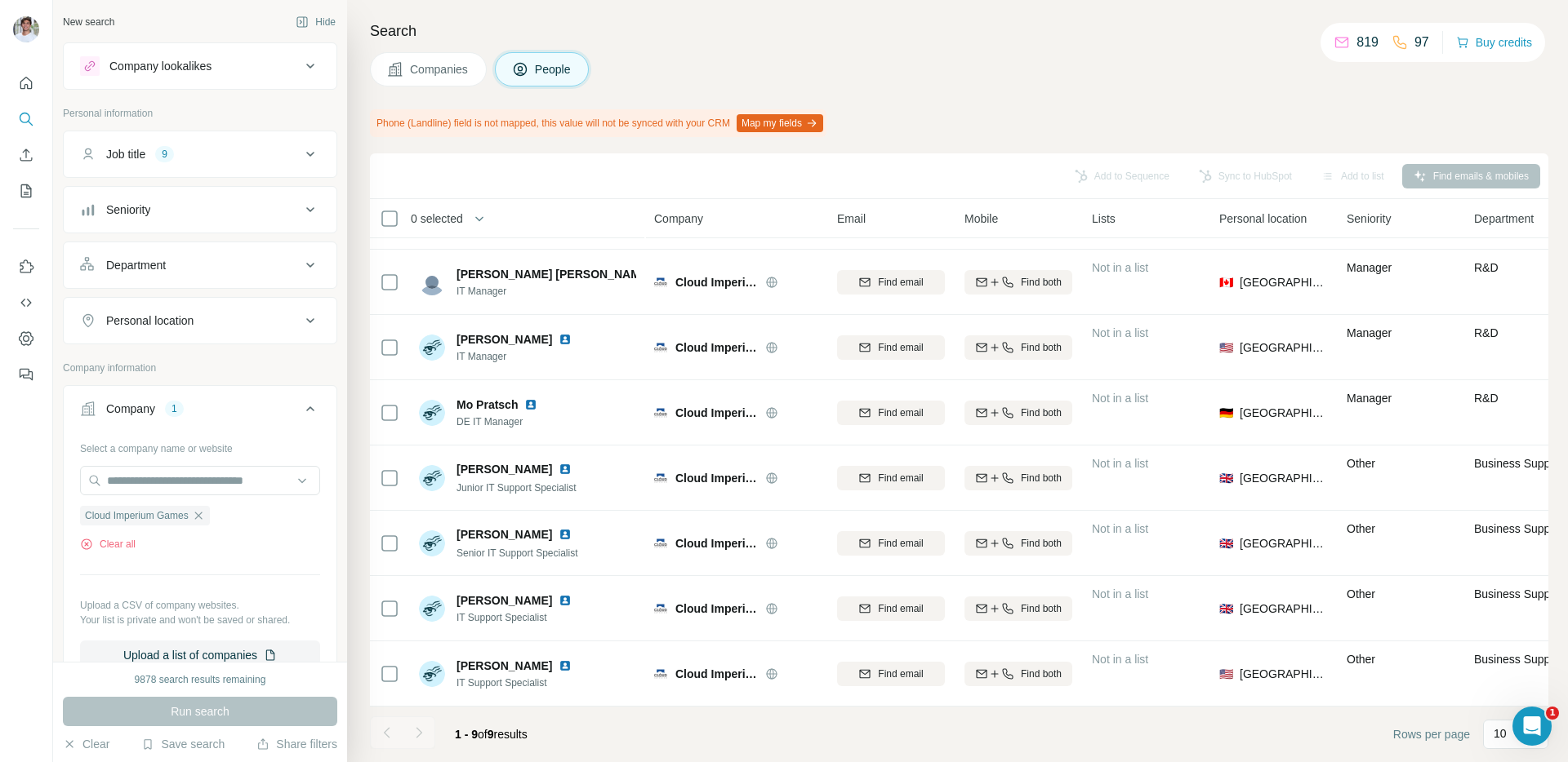
drag, startPoint x: 203, startPoint y: 519, endPoint x: 203, endPoint y: 503, distance: 16.0
click at [203, 519] on icon "button" at bounding box center [199, 516] width 13 height 13
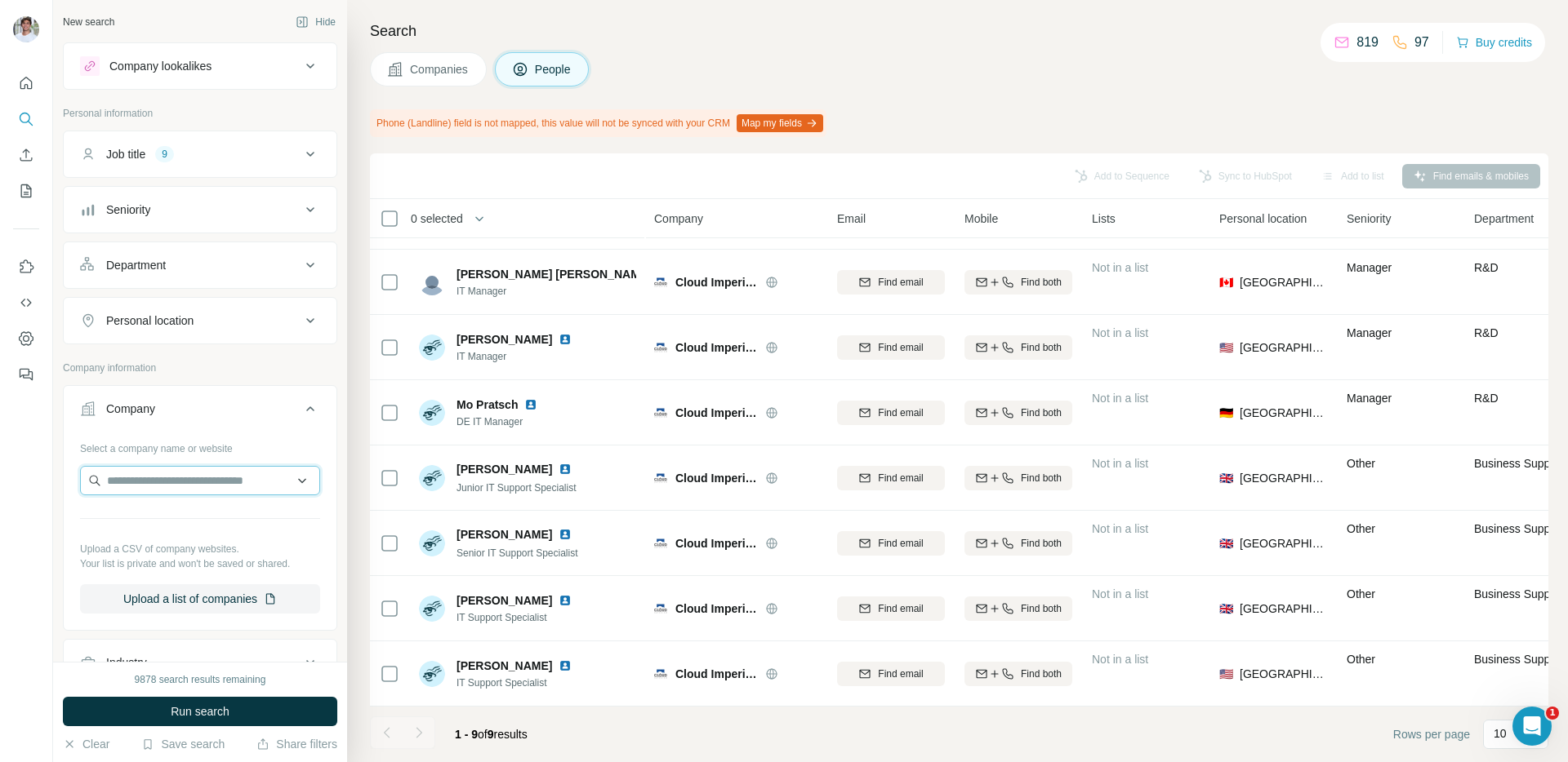
click at [203, 490] on input "text" at bounding box center [200, 480] width 240 height 30
paste input "**********"
type input "**********"
click at [201, 517] on p "Lucid Games" at bounding box center [166, 517] width 79 height 16
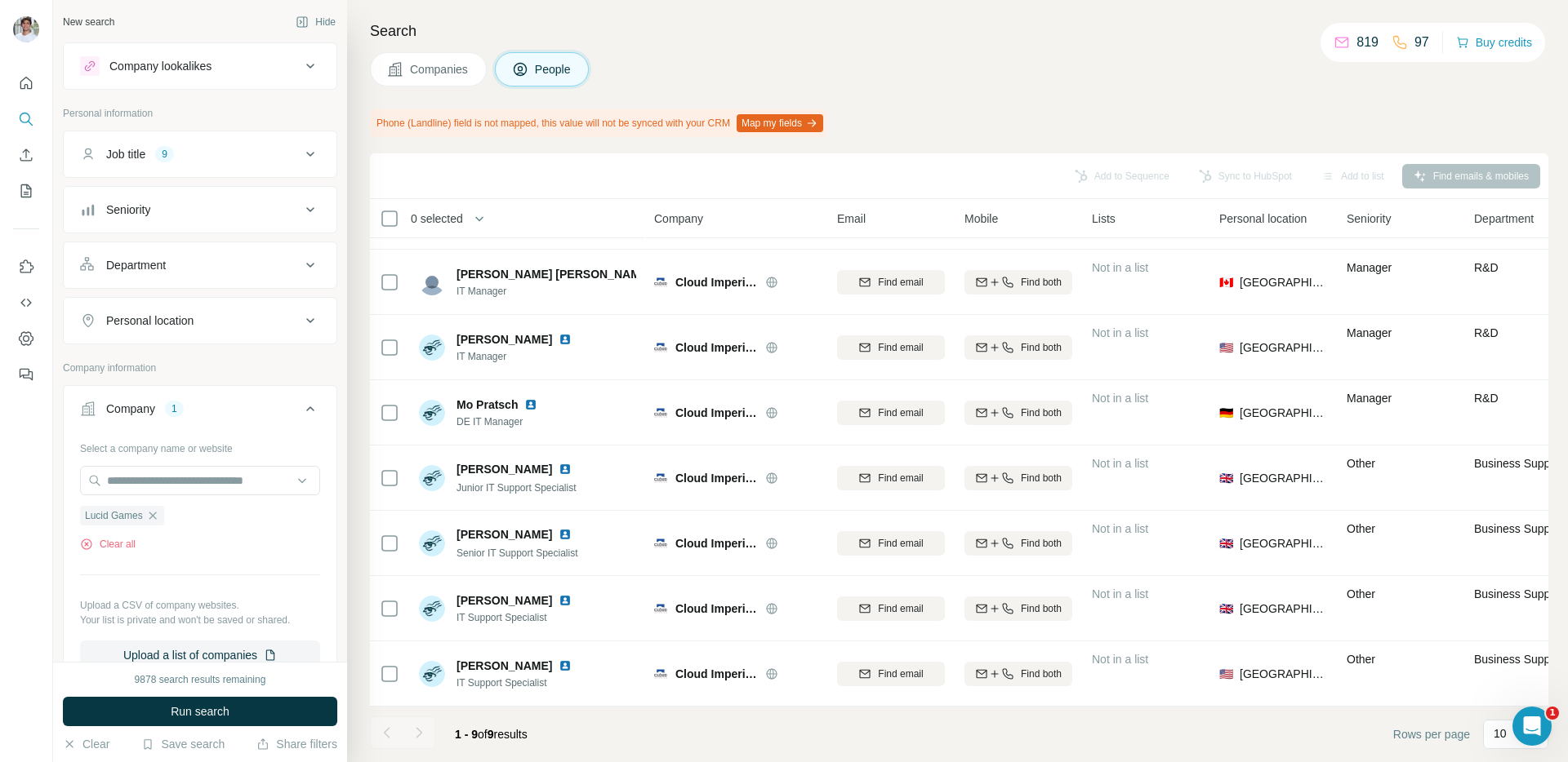
click at [194, 712] on span "Run search" at bounding box center [199, 711] width 59 height 16
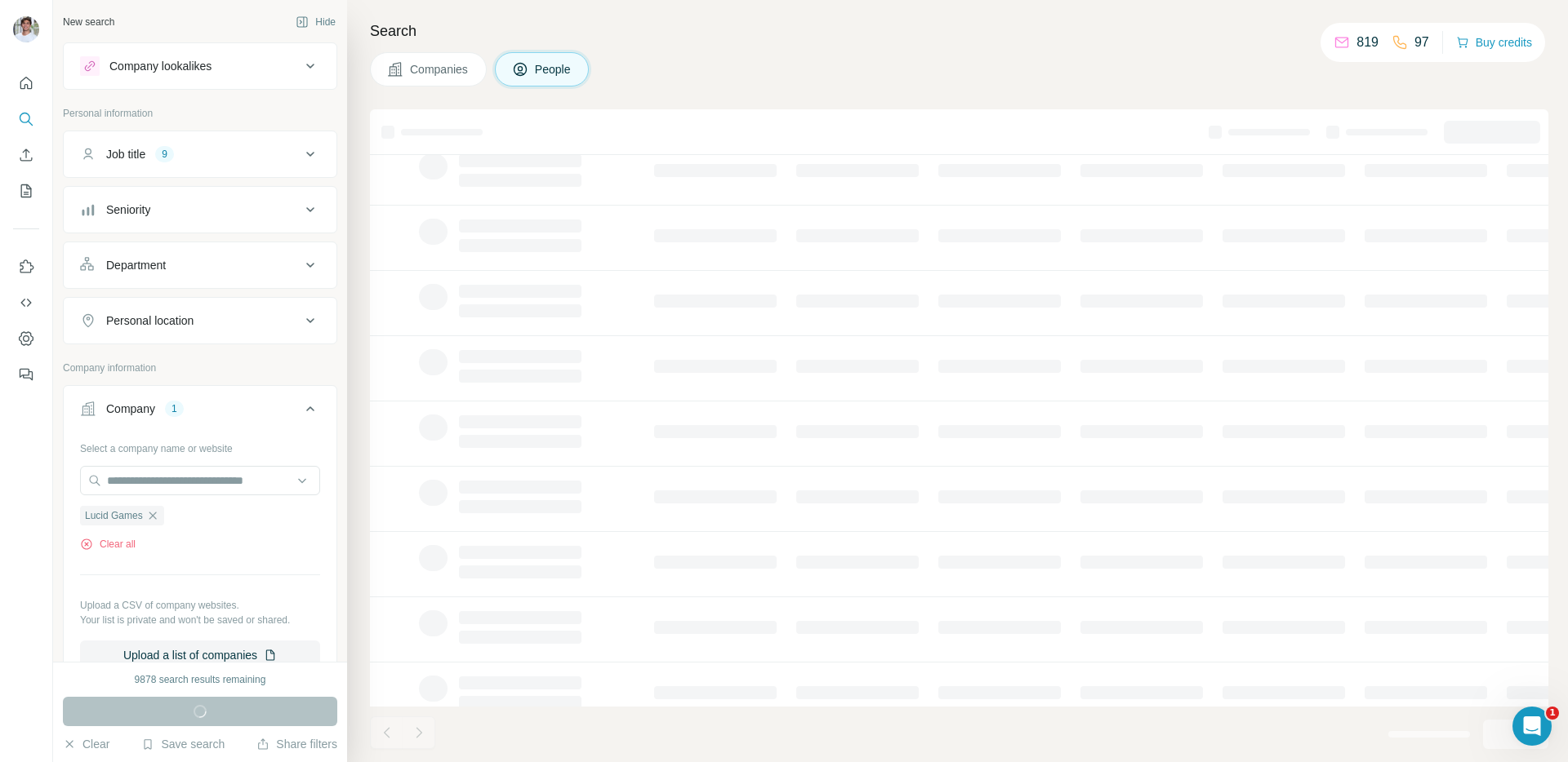
click at [445, 63] on span "Companies" at bounding box center [439, 69] width 60 height 16
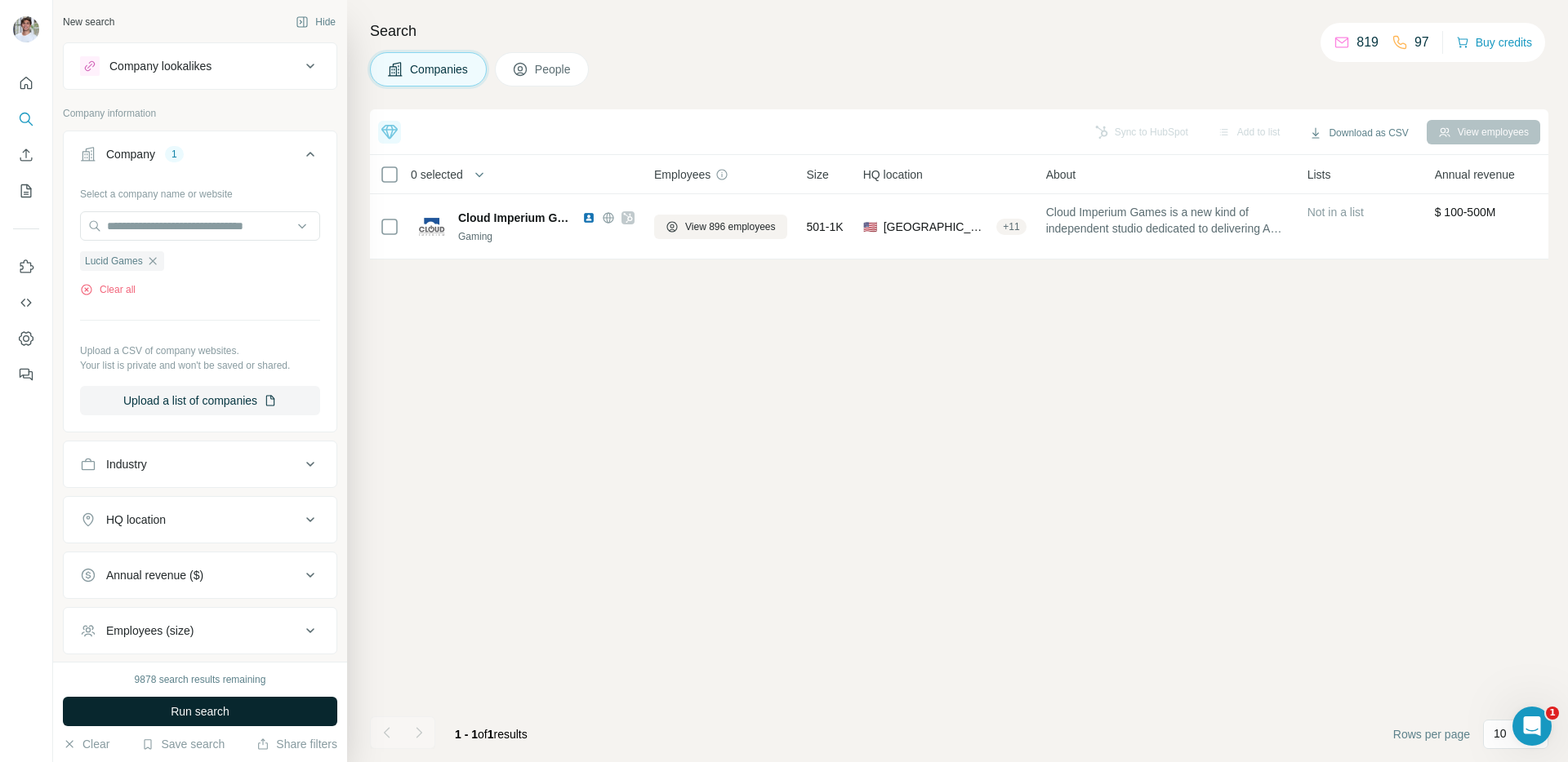
click at [219, 709] on span "Run search" at bounding box center [199, 711] width 59 height 16
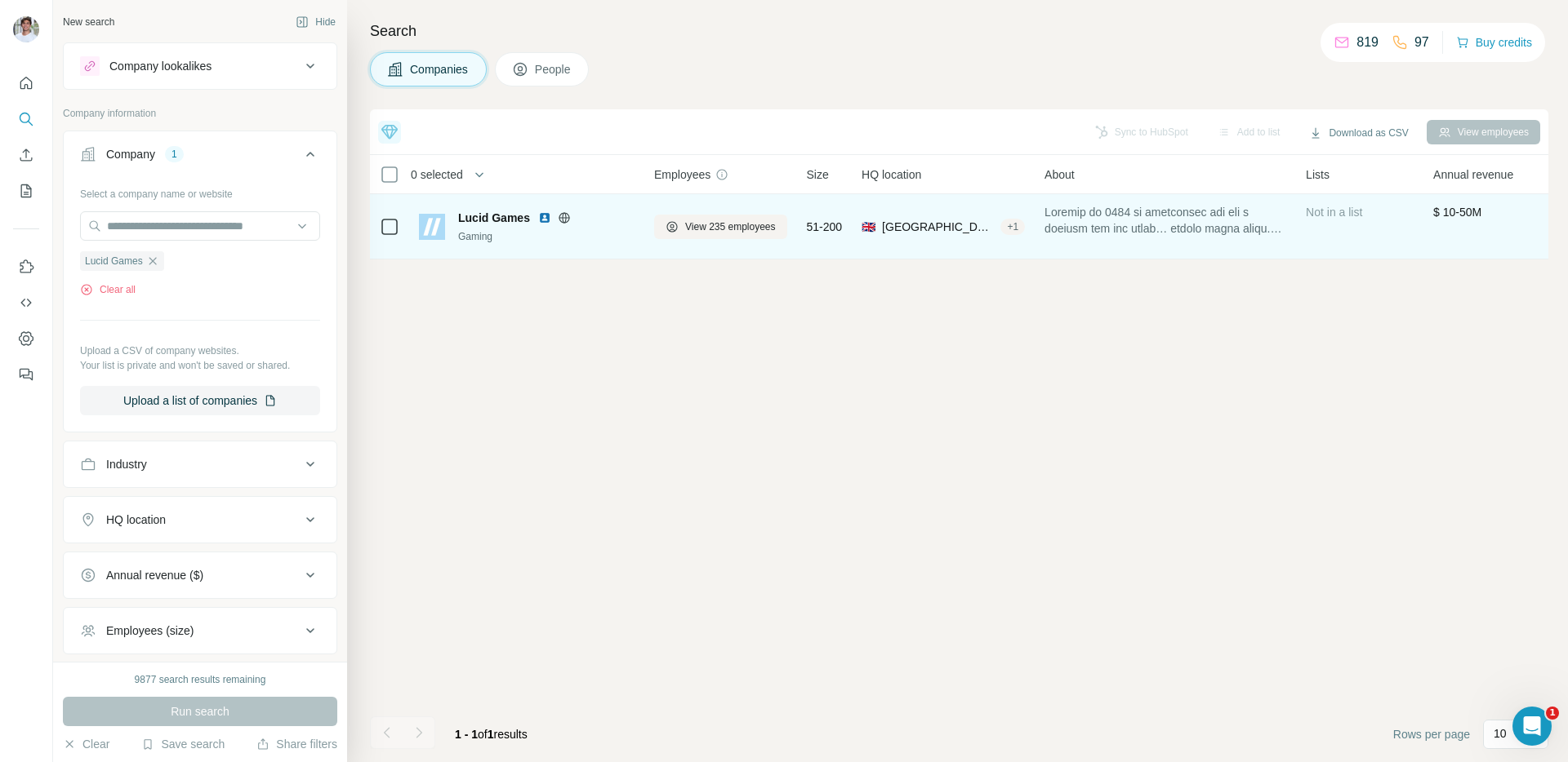
click at [538, 220] on img at bounding box center [545, 218] width 13 height 13
click at [707, 230] on span "View 235 employees" at bounding box center [731, 226] width 90 height 14
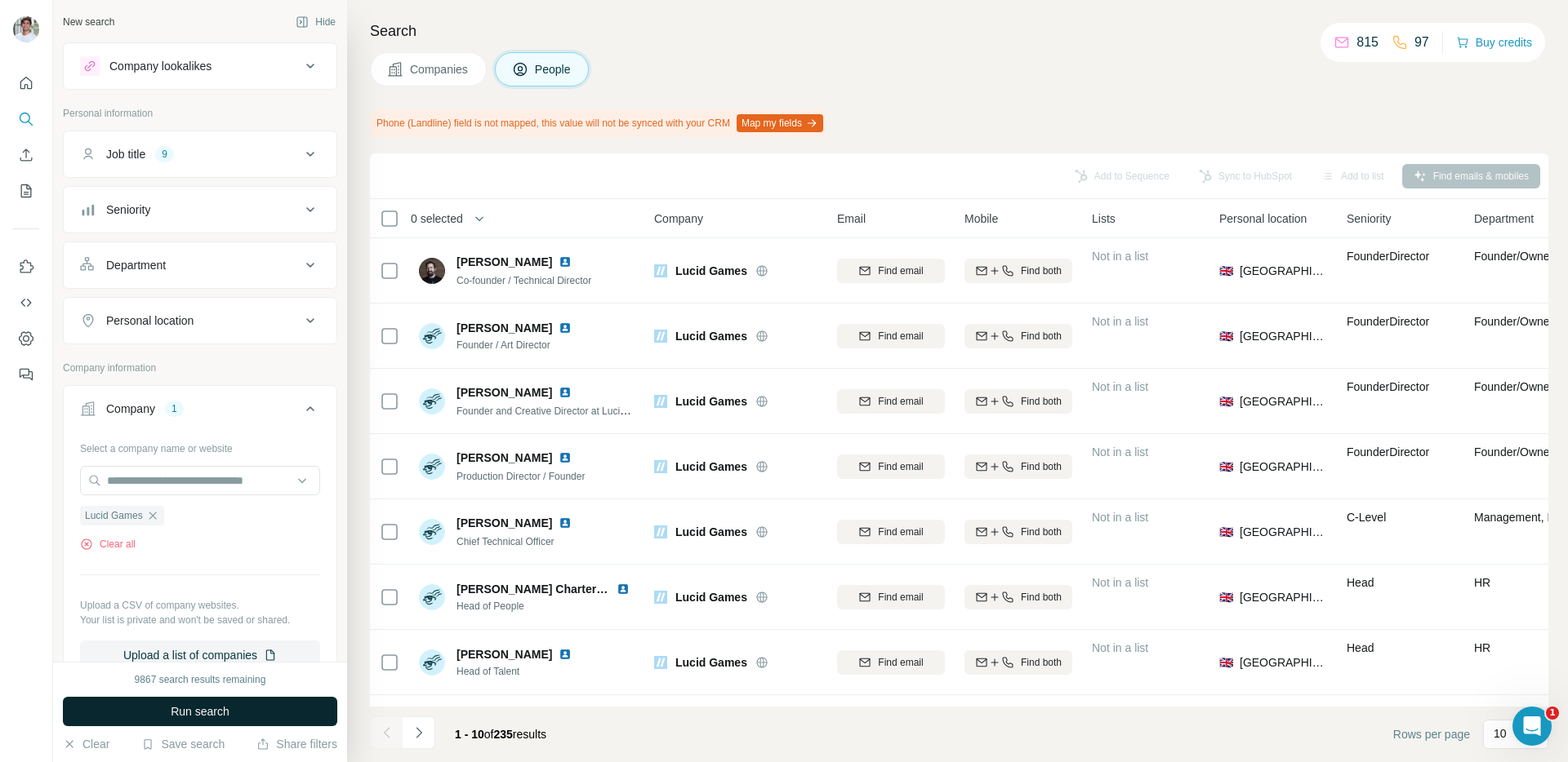
click at [279, 709] on button "Run search" at bounding box center [199, 711] width 274 height 30
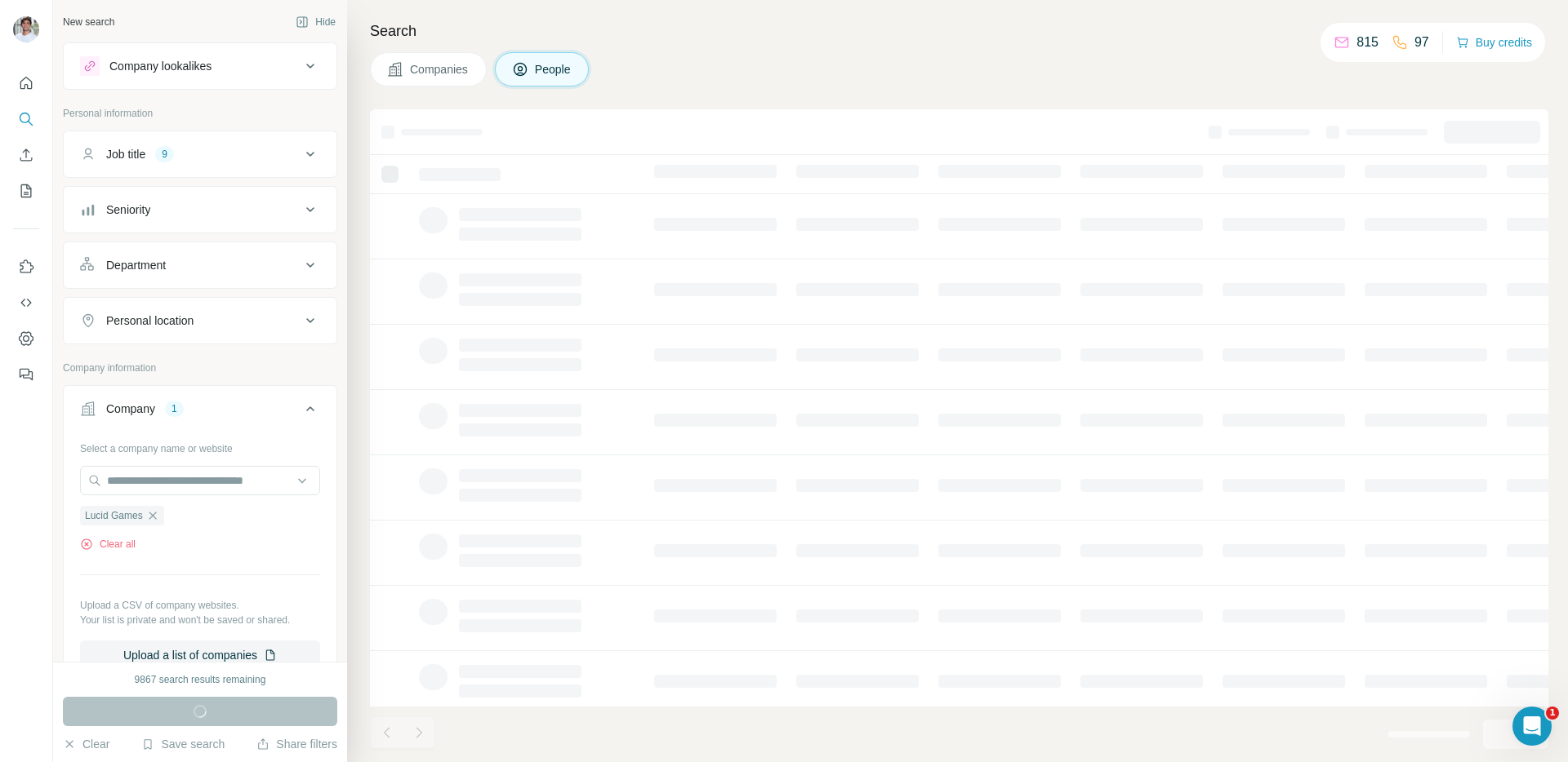
click at [749, 89] on div "Search Companies People" at bounding box center [958, 381] width 1221 height 762
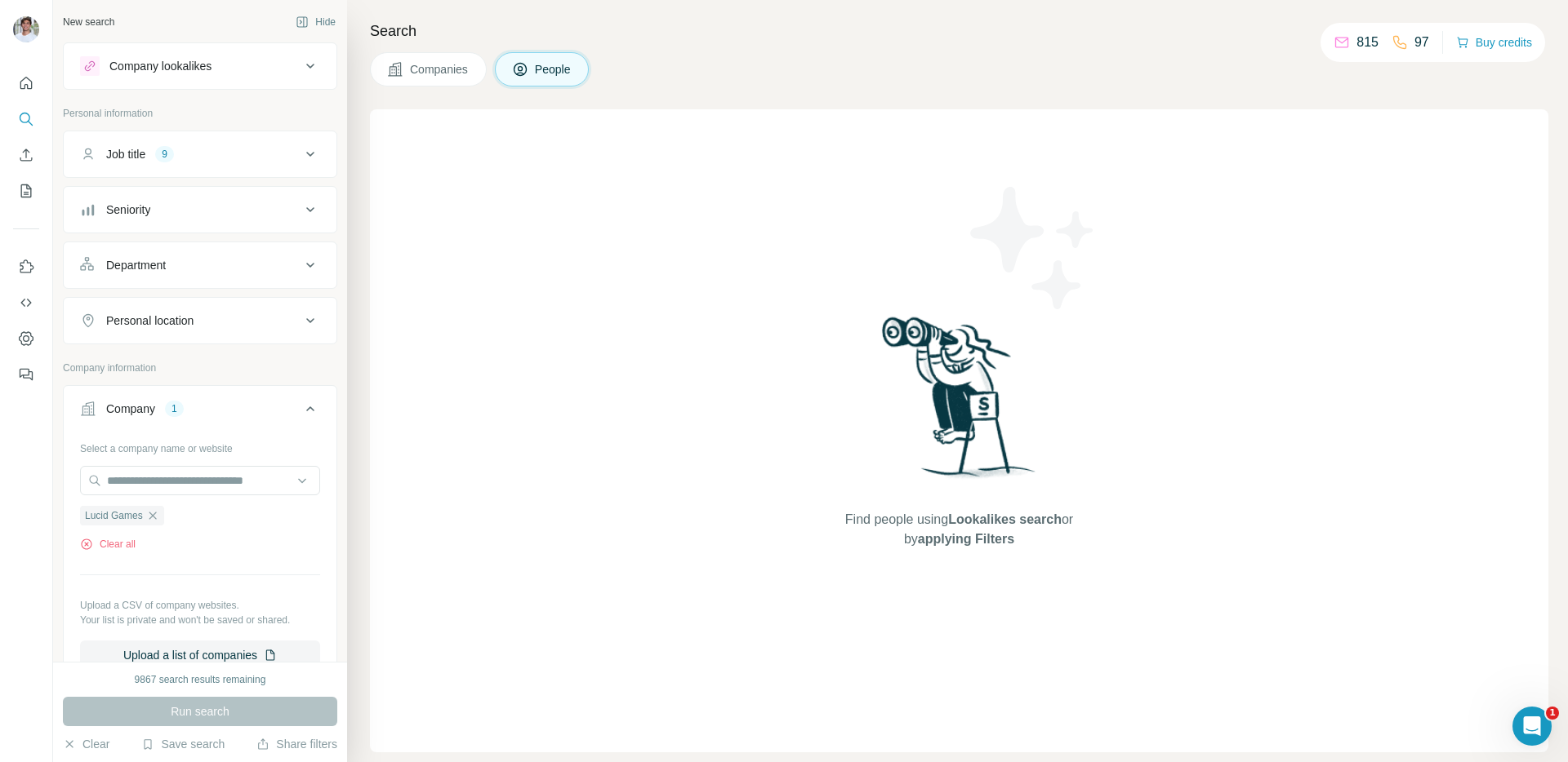
click at [450, 78] on button "Companies" at bounding box center [428, 69] width 116 height 35
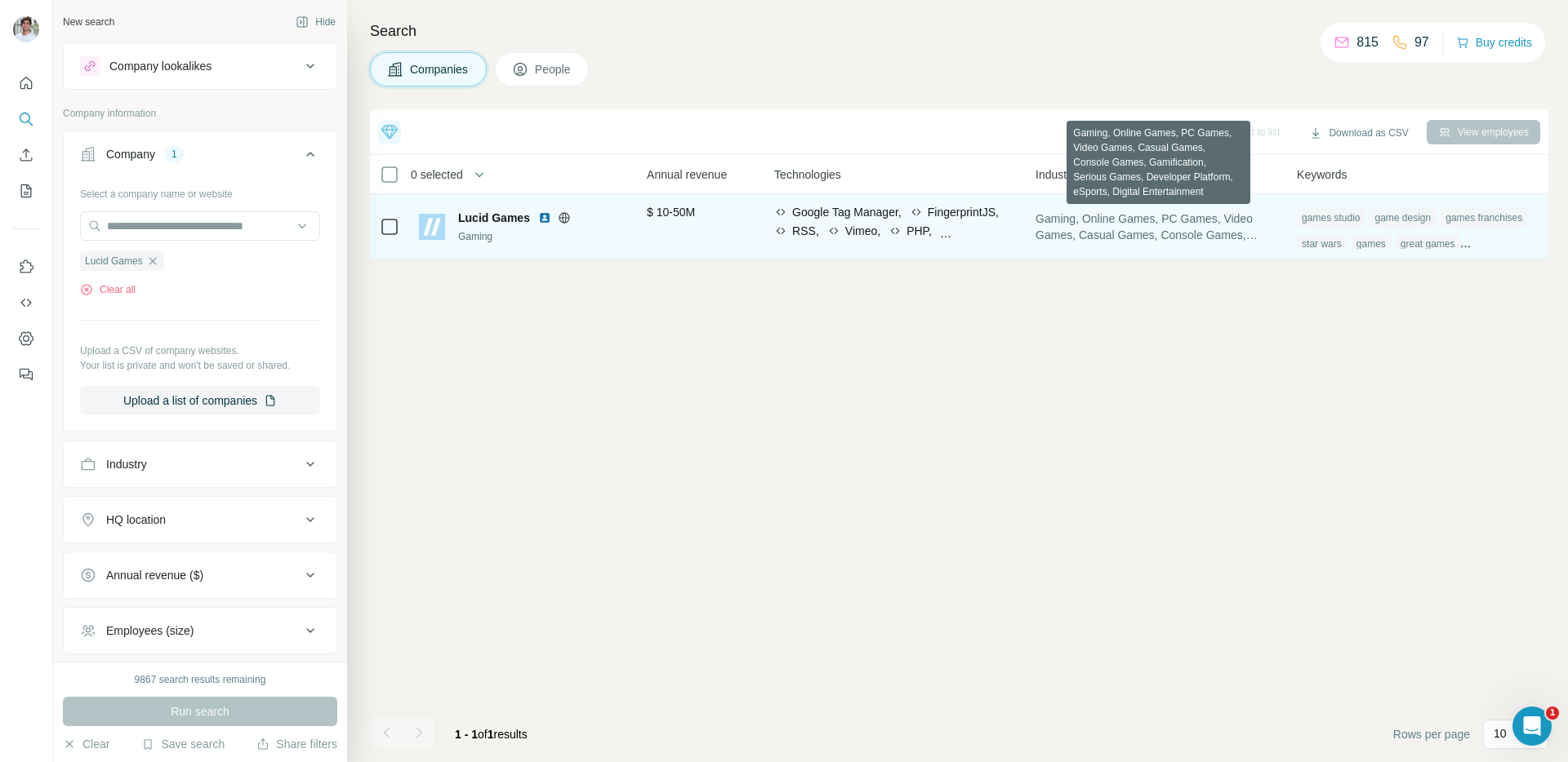
scroll to position [0, 795]
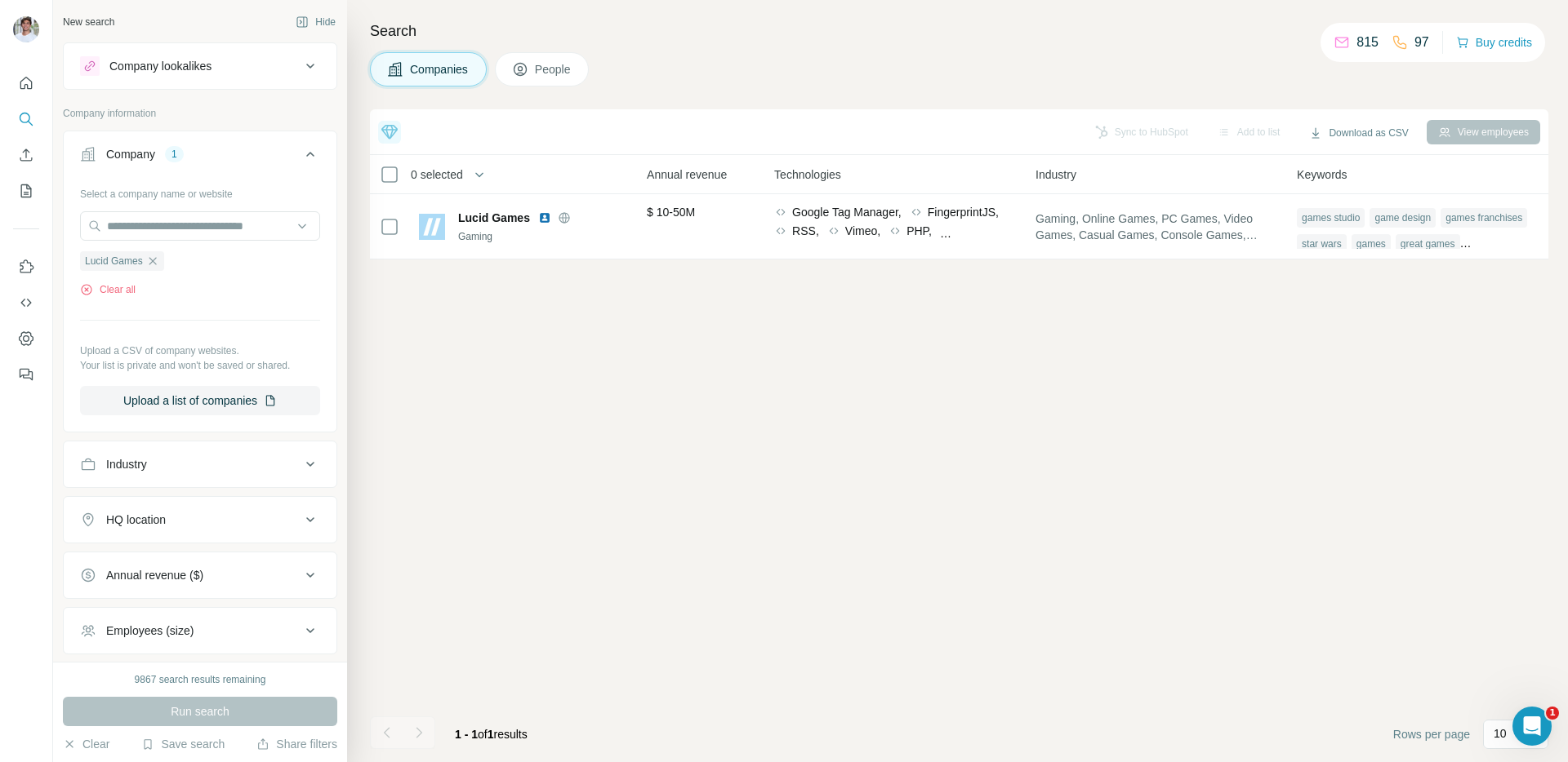
click at [1325, 146] on div "Download as CSV" at bounding box center [1357, 133] width 122 height 30
click at [1326, 168] on div "Only current page (1)" at bounding box center [1365, 167] width 147 height 30
